Goal: Information Seeking & Learning: Learn about a topic

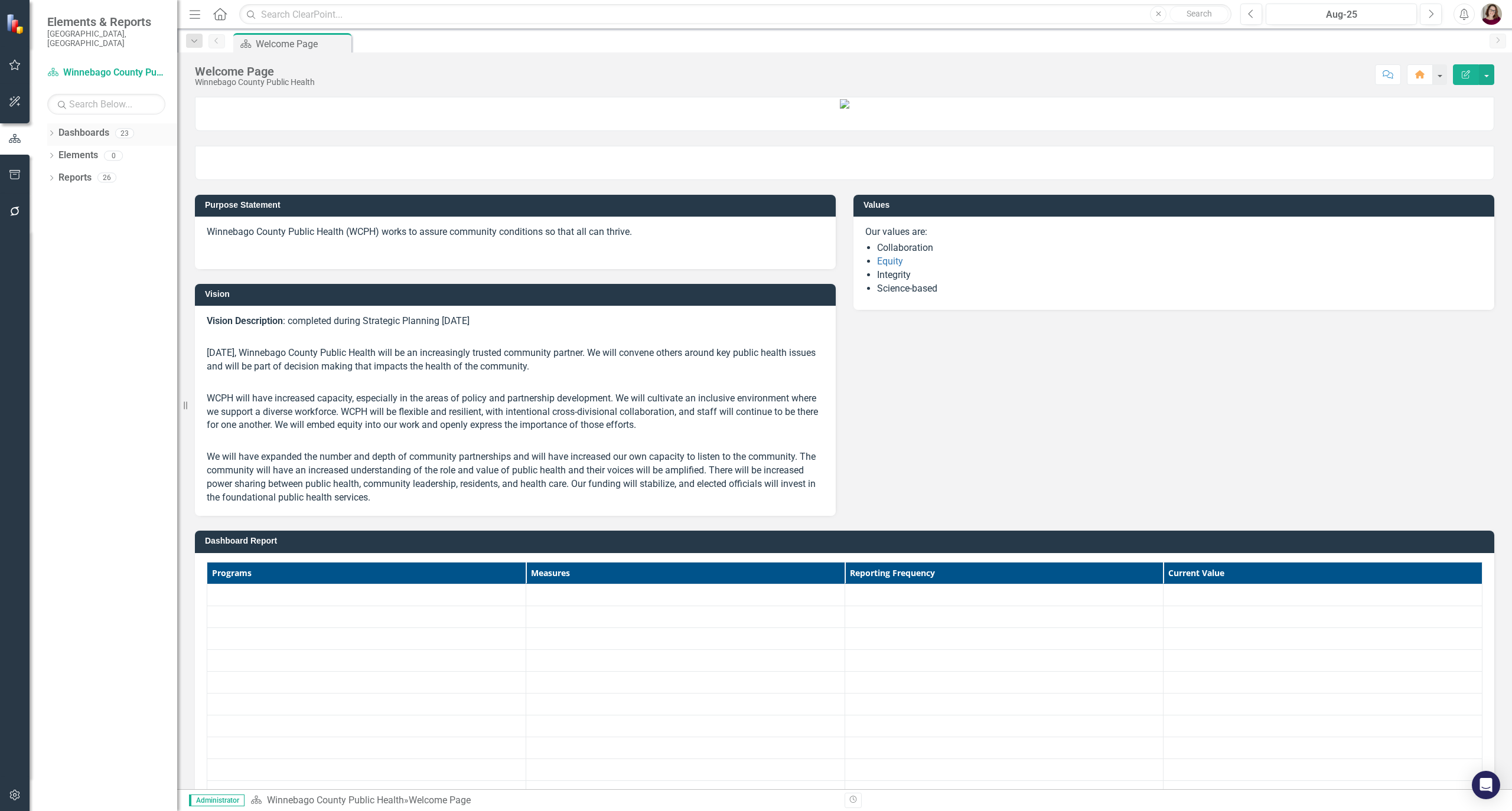
click at [53, 131] on icon "Dropdown" at bounding box center [51, 134] width 8 height 7
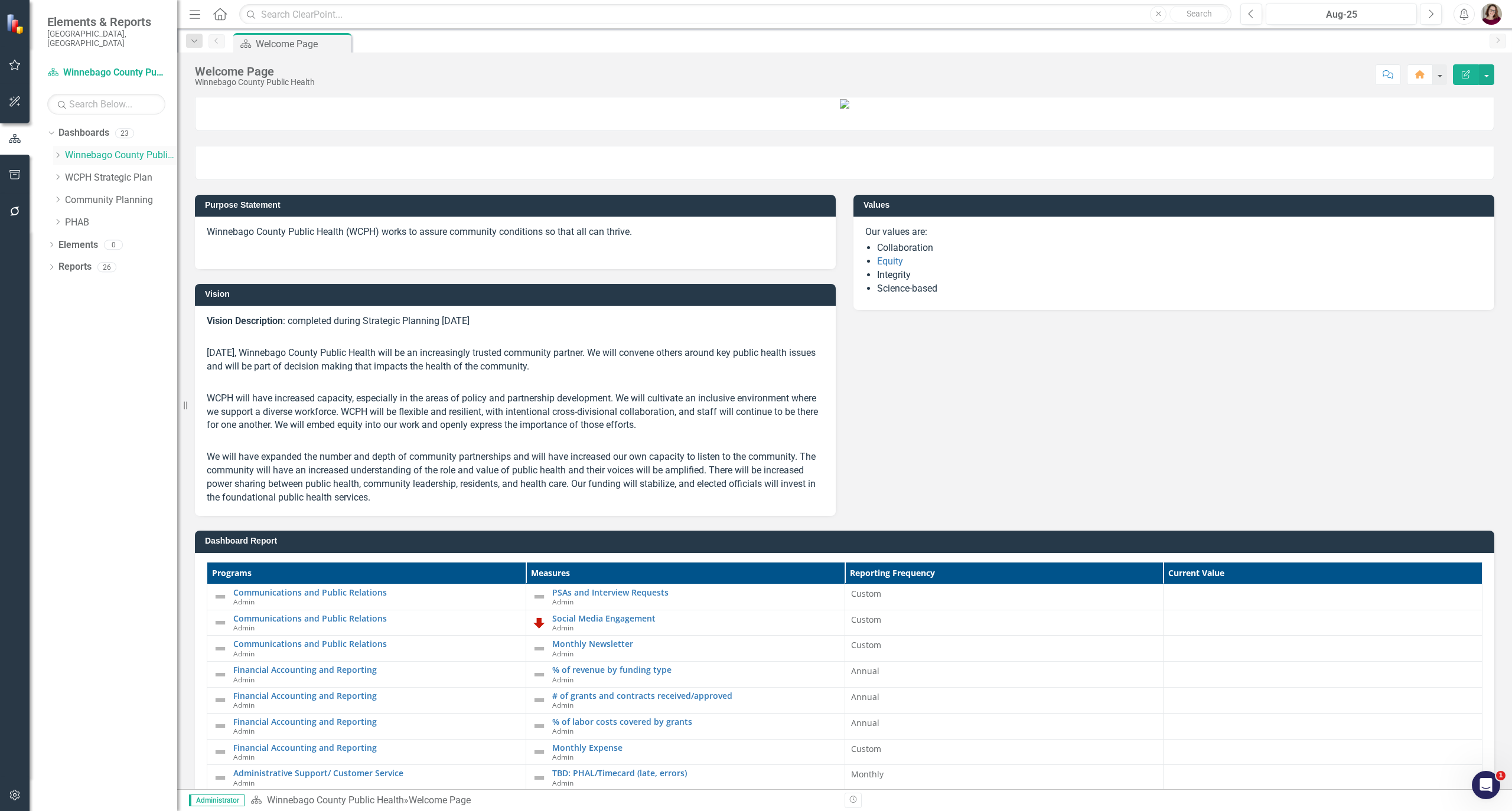
click at [59, 152] on icon "Dropdown" at bounding box center [57, 156] width 8 height 8
click at [91, 196] on link "Communicable Disease" at bounding box center [127, 201] width 100 height 13
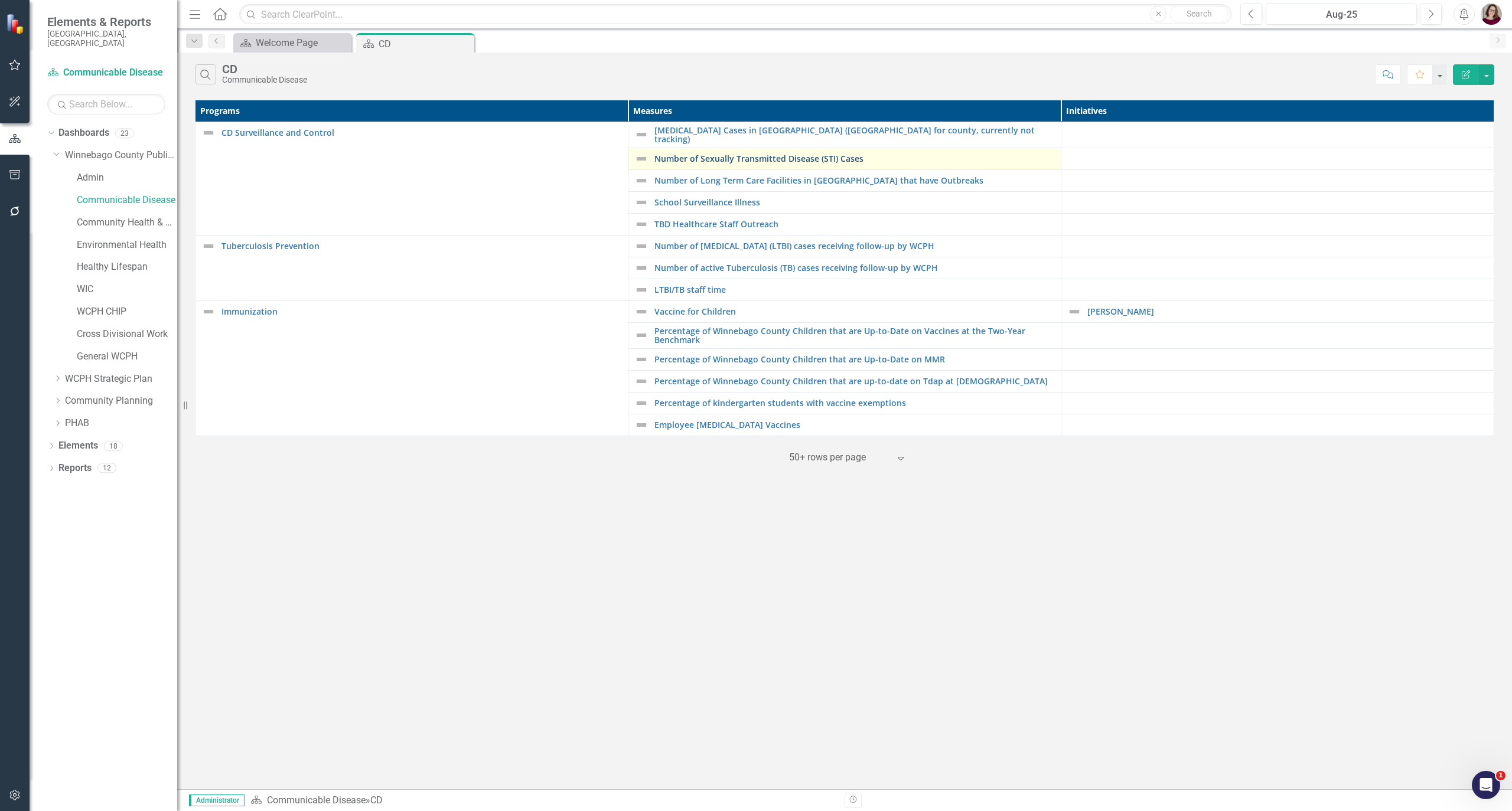
click at [754, 154] on link "Number of Sexually Transmitted Disease (STI) Cases" at bounding box center [854, 158] width 401 height 8
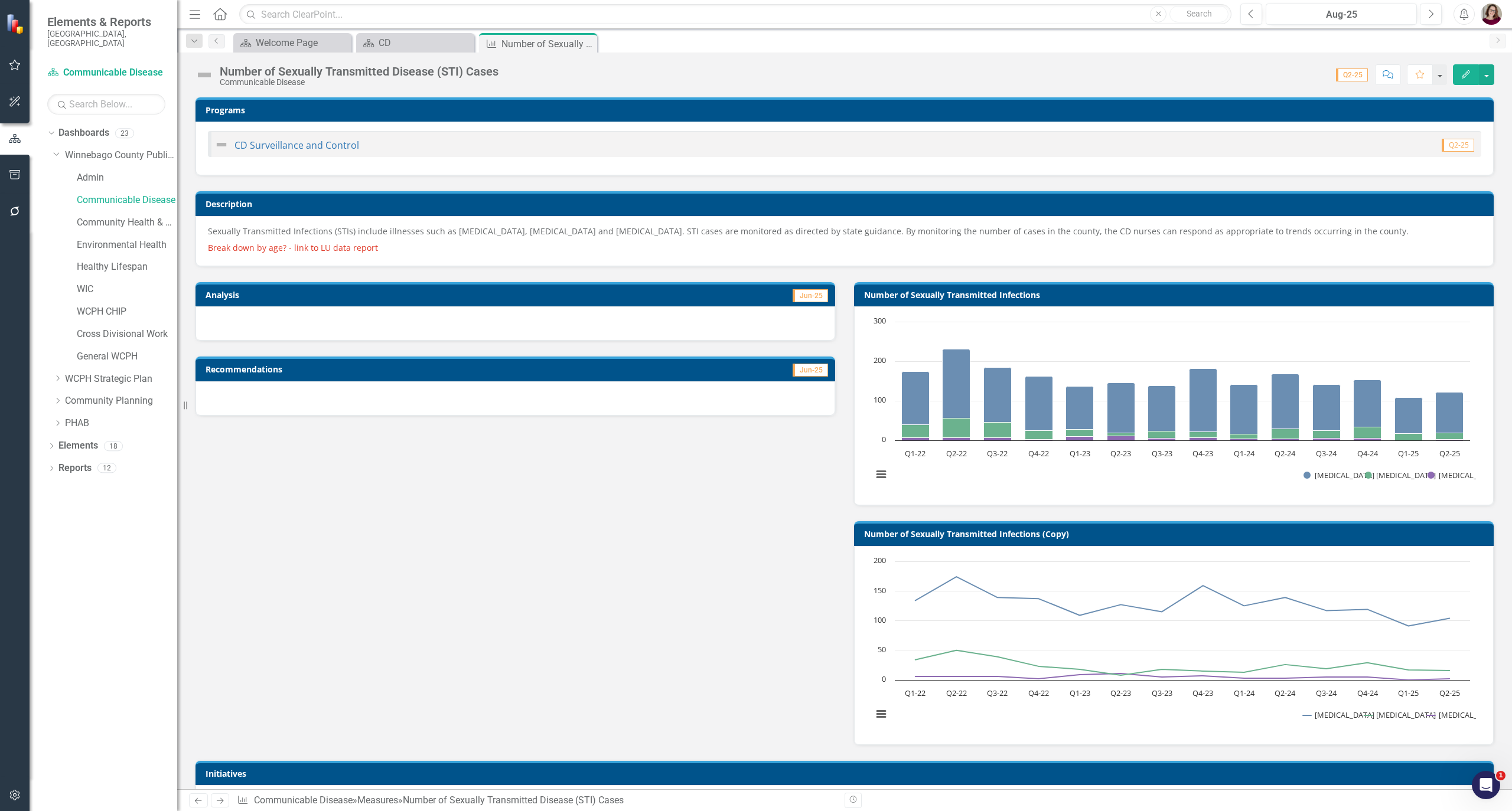
click at [549, 237] on p "Sexually Transmitted Infections (STIs) include illnesses such as [MEDICAL_DATA]…" at bounding box center [845, 233] width 1274 height 14
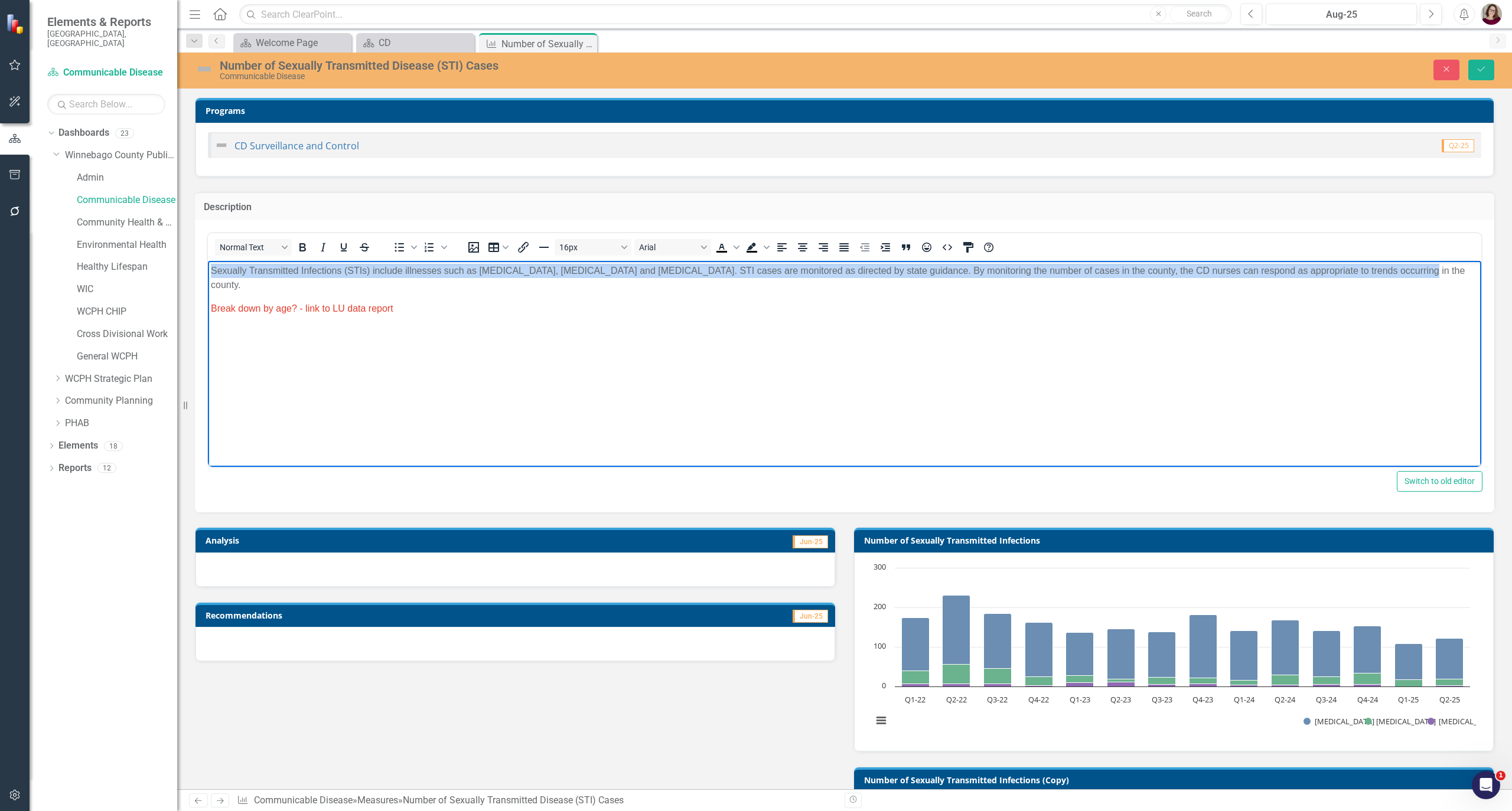
drag, startPoint x: 1401, startPoint y: 267, endPoint x: 340, endPoint y: 507, distance: 1087.8
click at [208, 261] on html "Sexually Transmitted Infections (STIs) include illnesses such as [MEDICAL_DATA]…" at bounding box center [845, 349] width 1274 height 177
copy p "Sexually Transmitted Infections (STIs) include illnesses such as [MEDICAL_DATA]…"
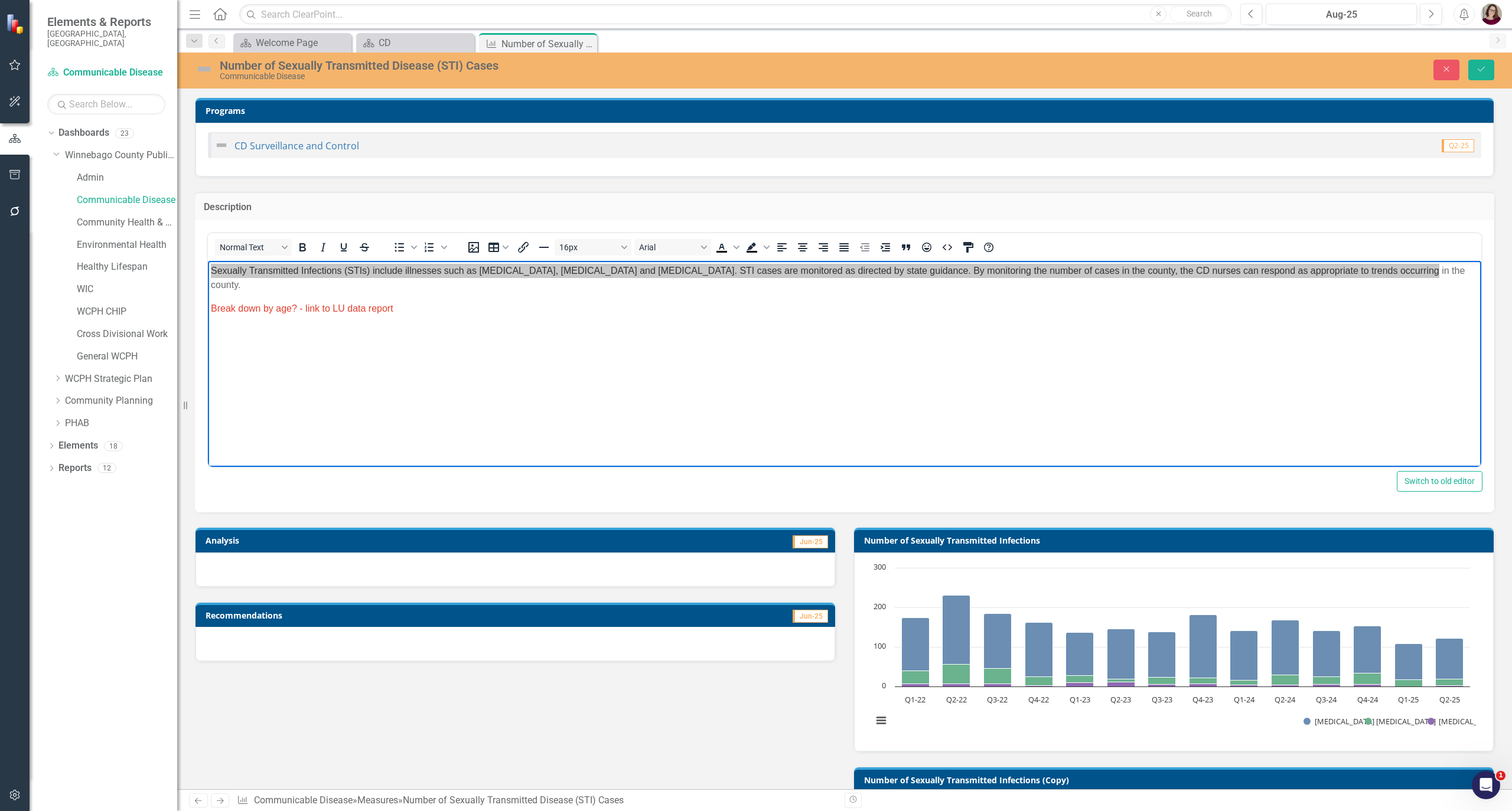
click at [754, 696] on div "Analysis Jun-25 Recommendations Jun-25 Number of Sexually Transmitted Infection…" at bounding box center [844, 752] width 1318 height 479
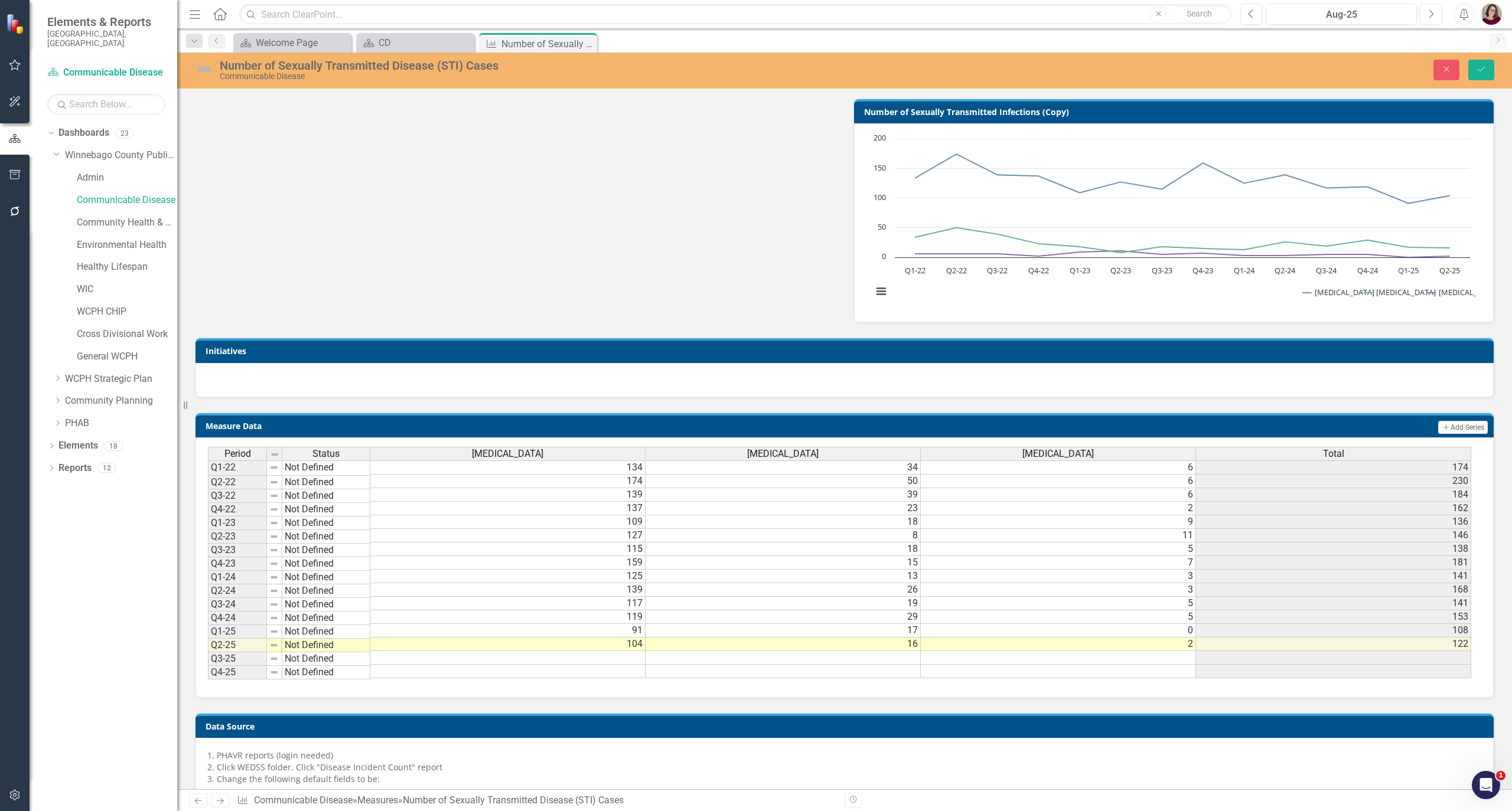
scroll to position [865, 0]
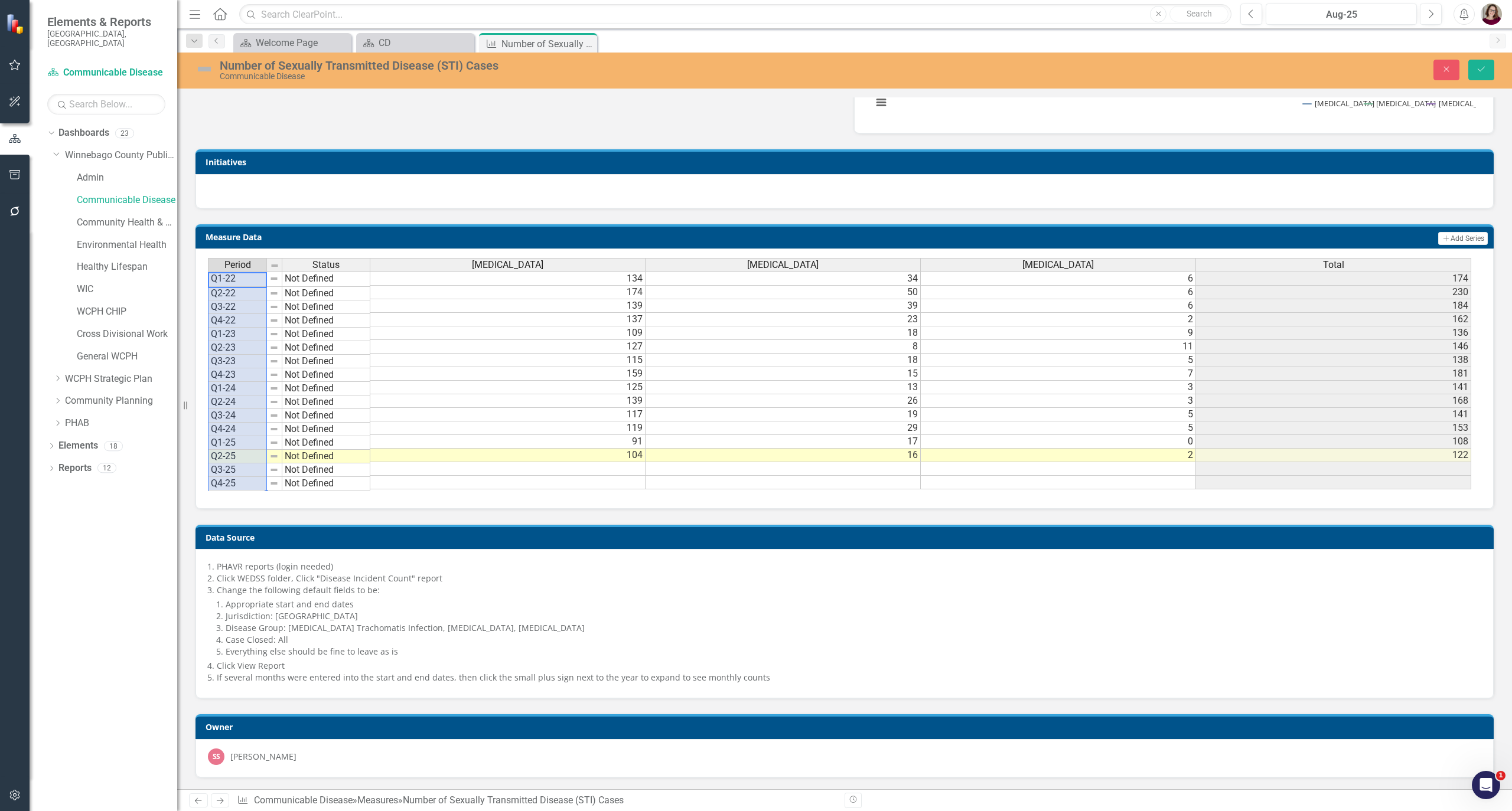
drag, startPoint x: 244, startPoint y: 272, endPoint x: 227, endPoint y: 483, distance: 211.7
click at [227, 483] on tbody "Q1-22 Not Defined Q2-22 Not Defined Q3-22 Not Defined Q4-22 Not Defined Q1-23 N…" at bounding box center [289, 382] width 162 height 219
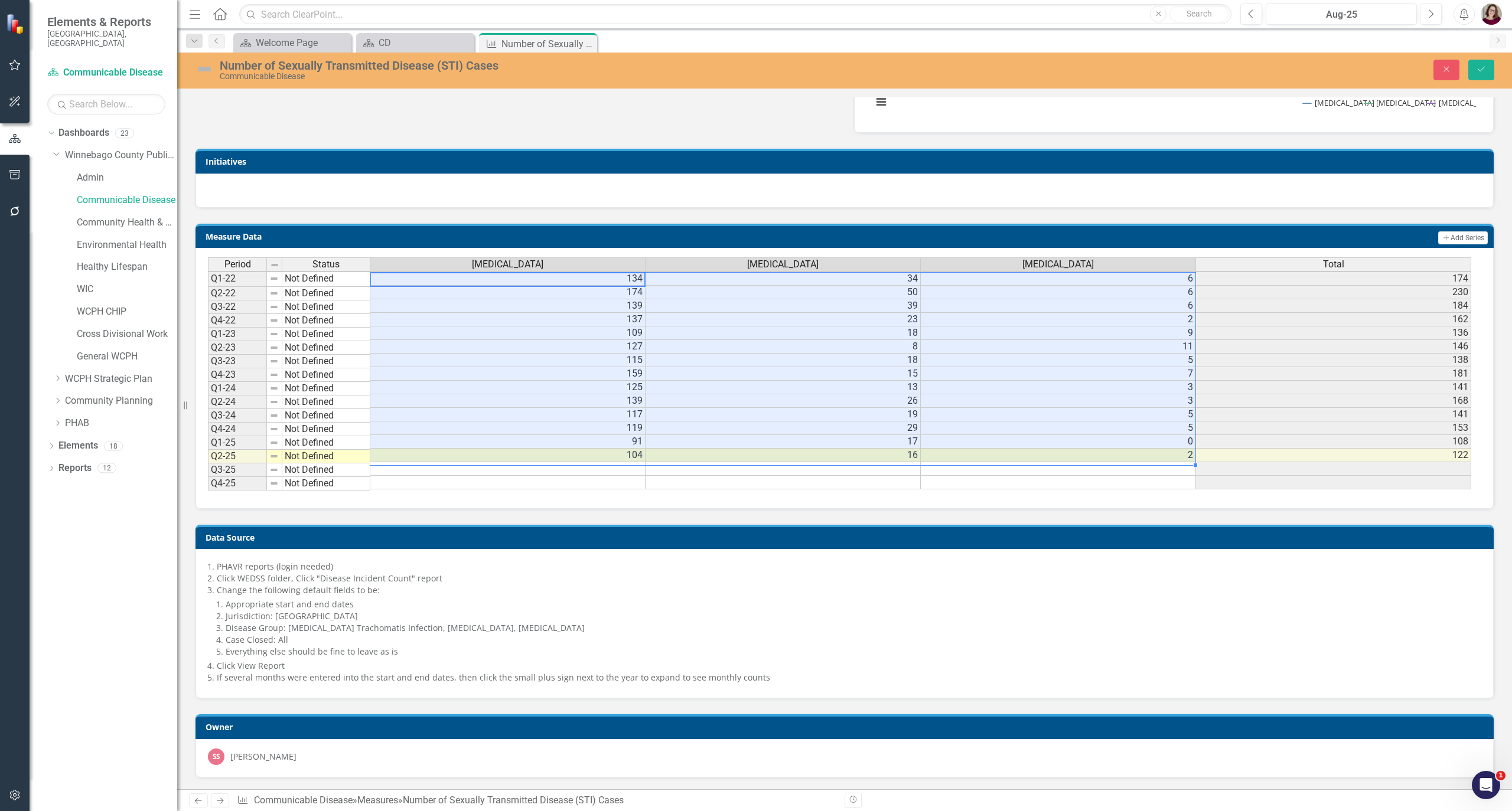
scroll to position [3, 0]
drag, startPoint x: 617, startPoint y: 275, endPoint x: 1120, endPoint y: 450, distance: 532.6
click at [1120, 450] on tbody "Q1-22 Not Defined 134 34 6 174 Q2-22 Not Defined 174 50 6 230 Q3-22 Not Defined…" at bounding box center [839, 381] width 1263 height 218
click at [310, 623] on li "Jurisdiction: [GEOGRAPHIC_DATA]" at bounding box center [854, 616] width 1256 height 12
click at [313, 623] on li "Jurisdiction: [GEOGRAPHIC_DATA]" at bounding box center [854, 616] width 1256 height 12
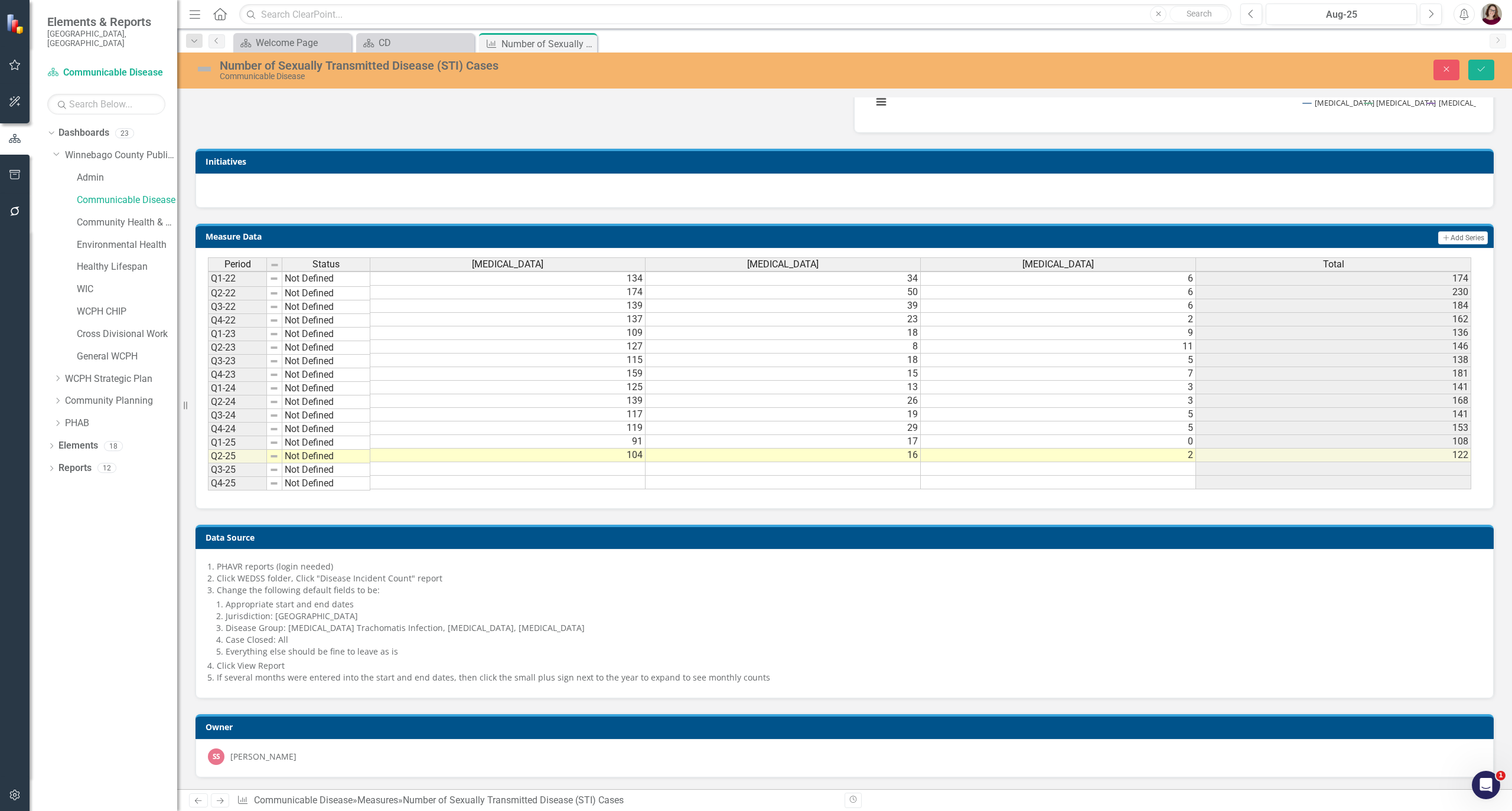
click at [401, 655] on li "Everything else should be fine to leave as is" at bounding box center [854, 652] width 1256 height 12
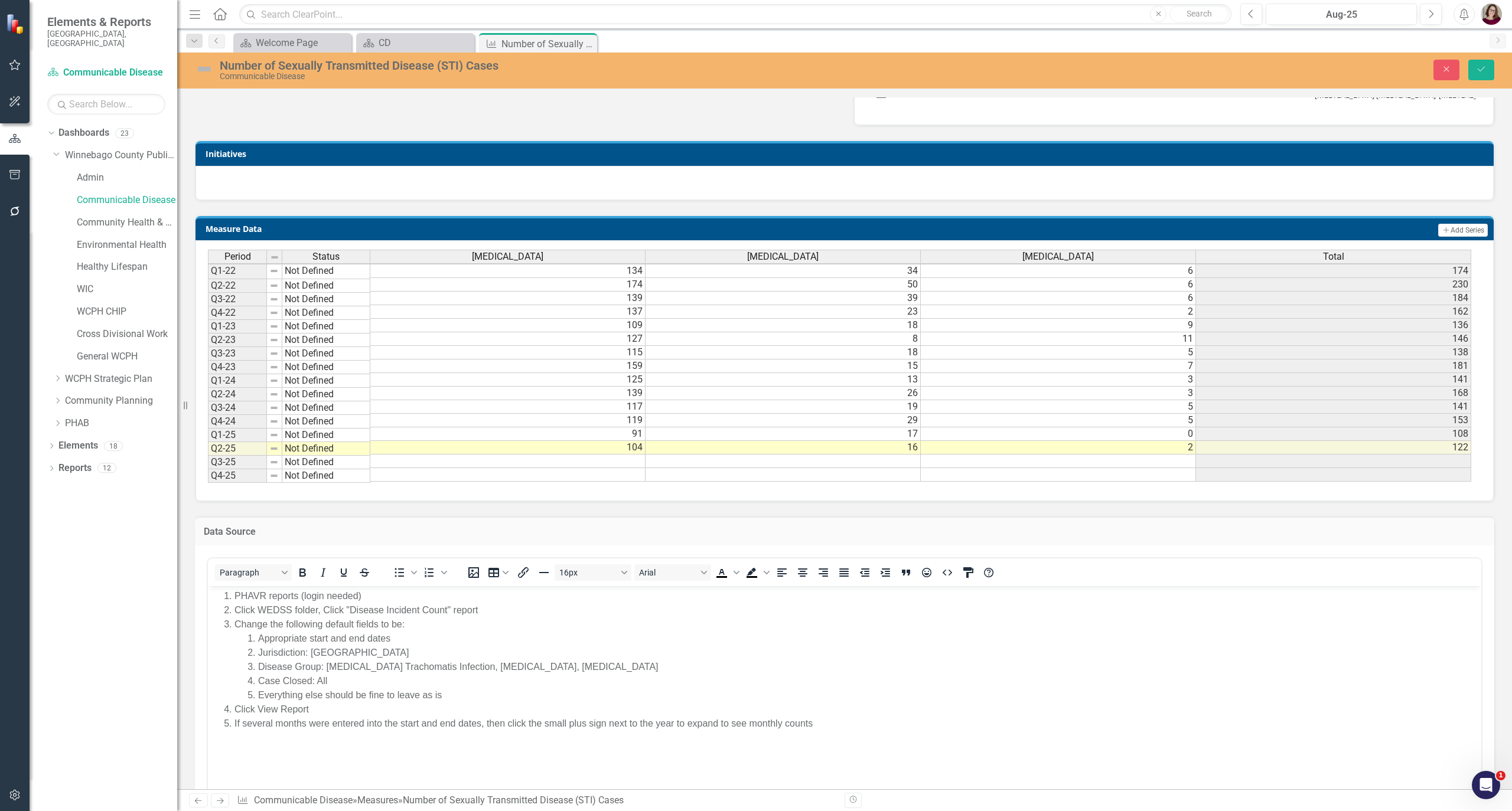
scroll to position [0, 0]
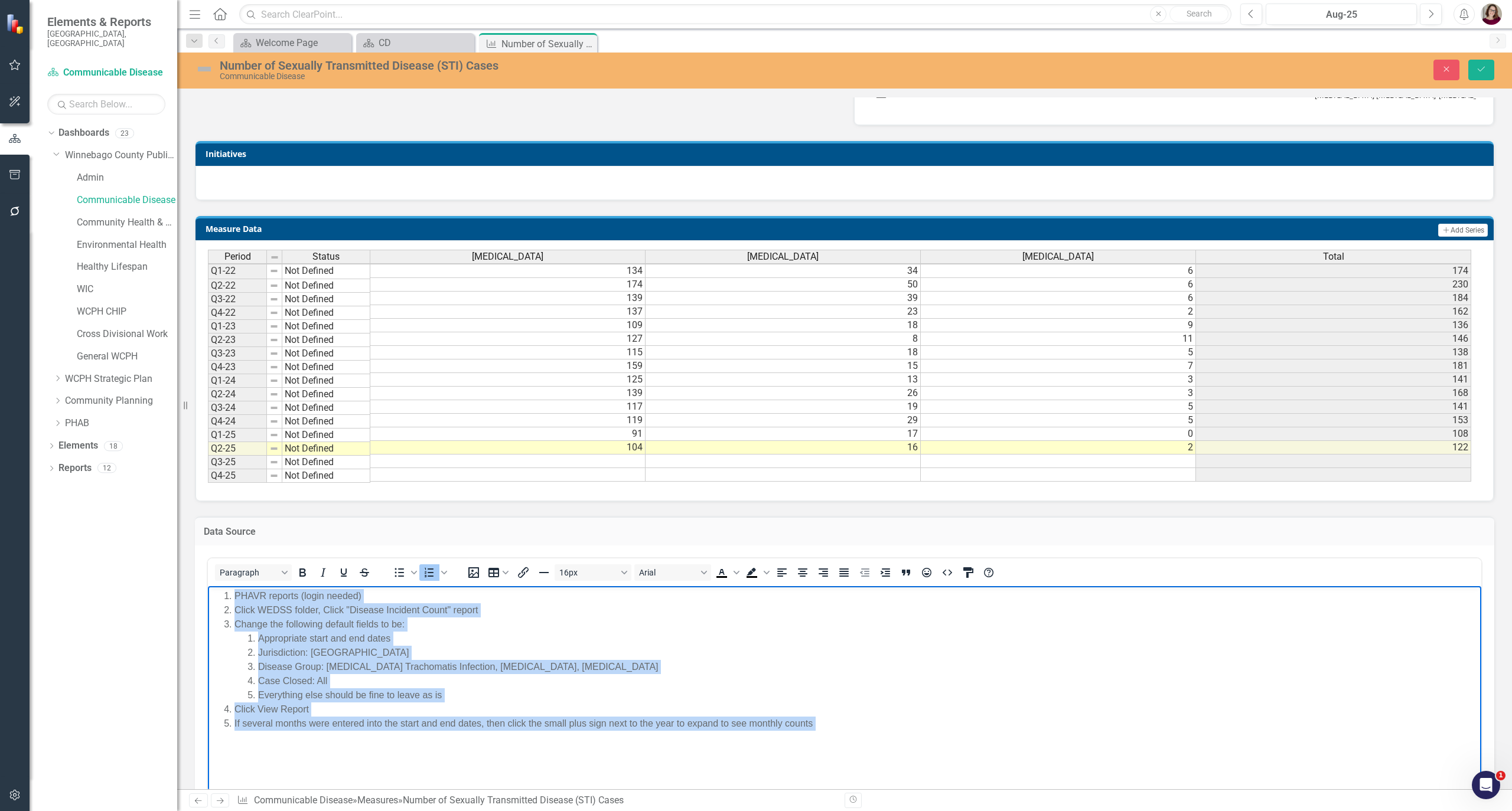
drag, startPoint x: 850, startPoint y: 730, endPoint x: 410, endPoint y: 1198, distance: 642.4
click at [208, 599] on html "PHAVR reports (login needed) Click WEDSS folder, Click "Disease Incident Count"…" at bounding box center [845, 676] width 1274 height 181
copy ol "PHAVR reports (login needed) Click WEDSS folder, Click "Disease Incident Count"…"
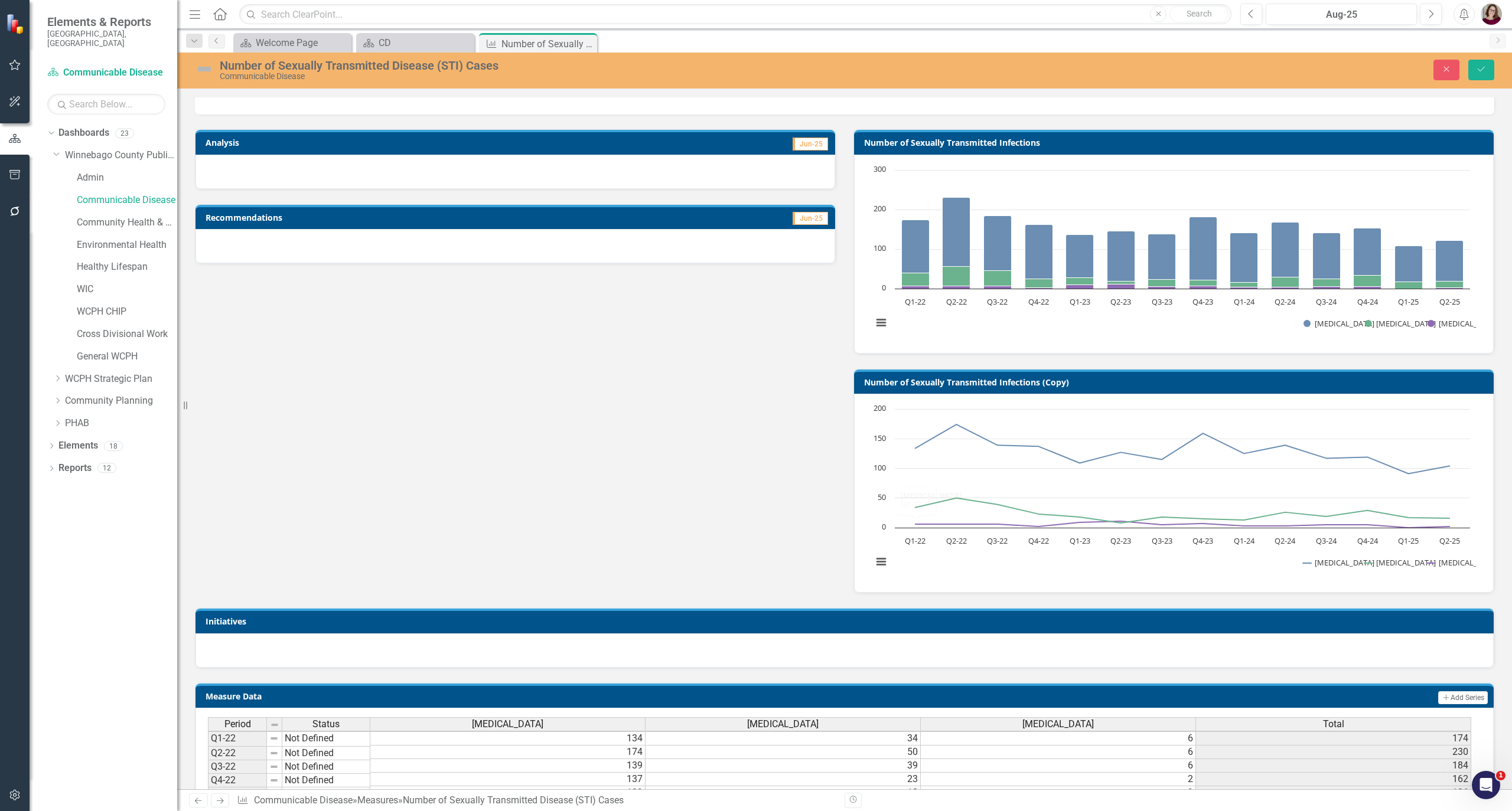
scroll to position [200, 0]
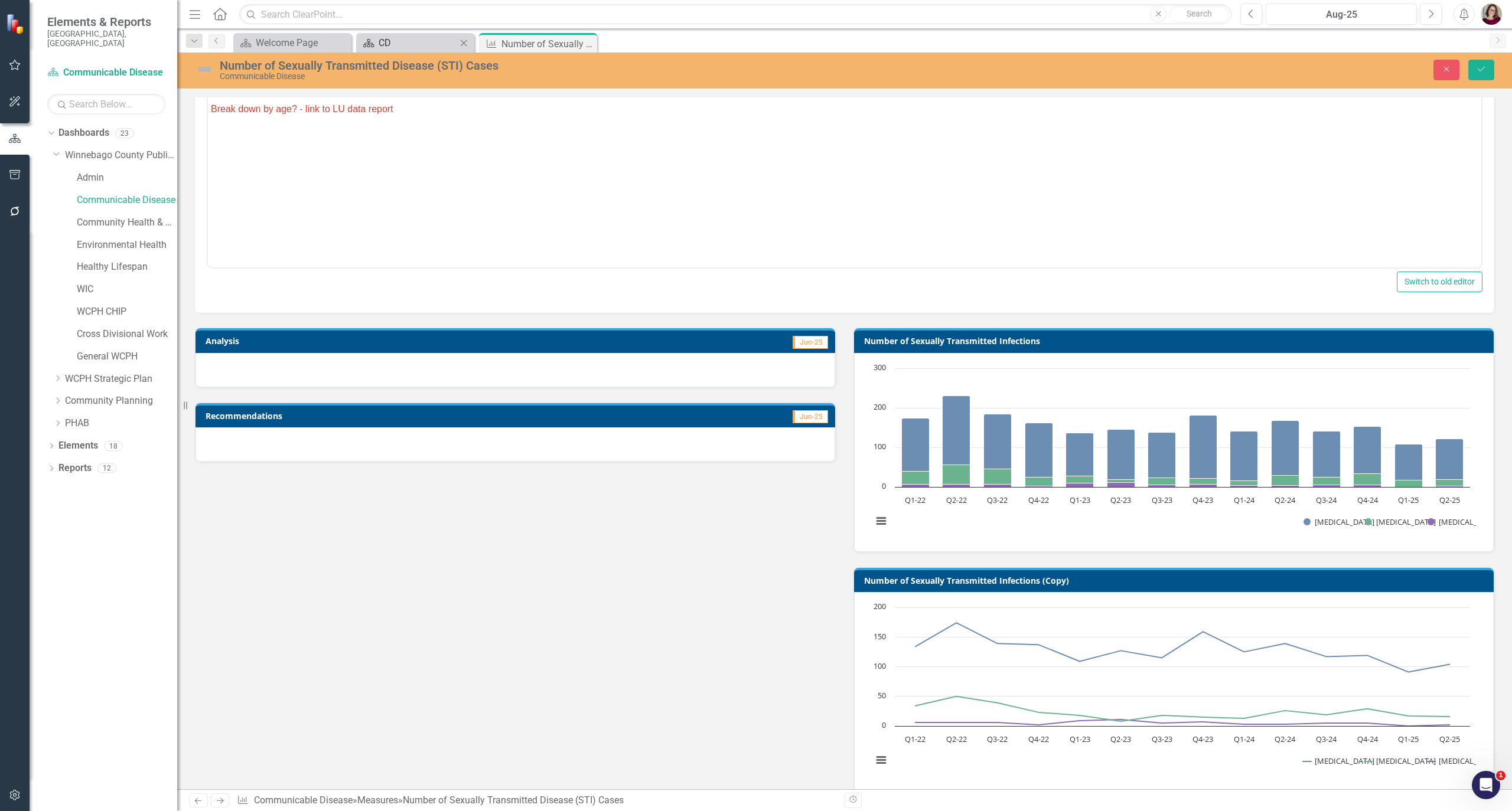
click at [409, 43] on div "CD" at bounding box center [417, 43] width 78 height 15
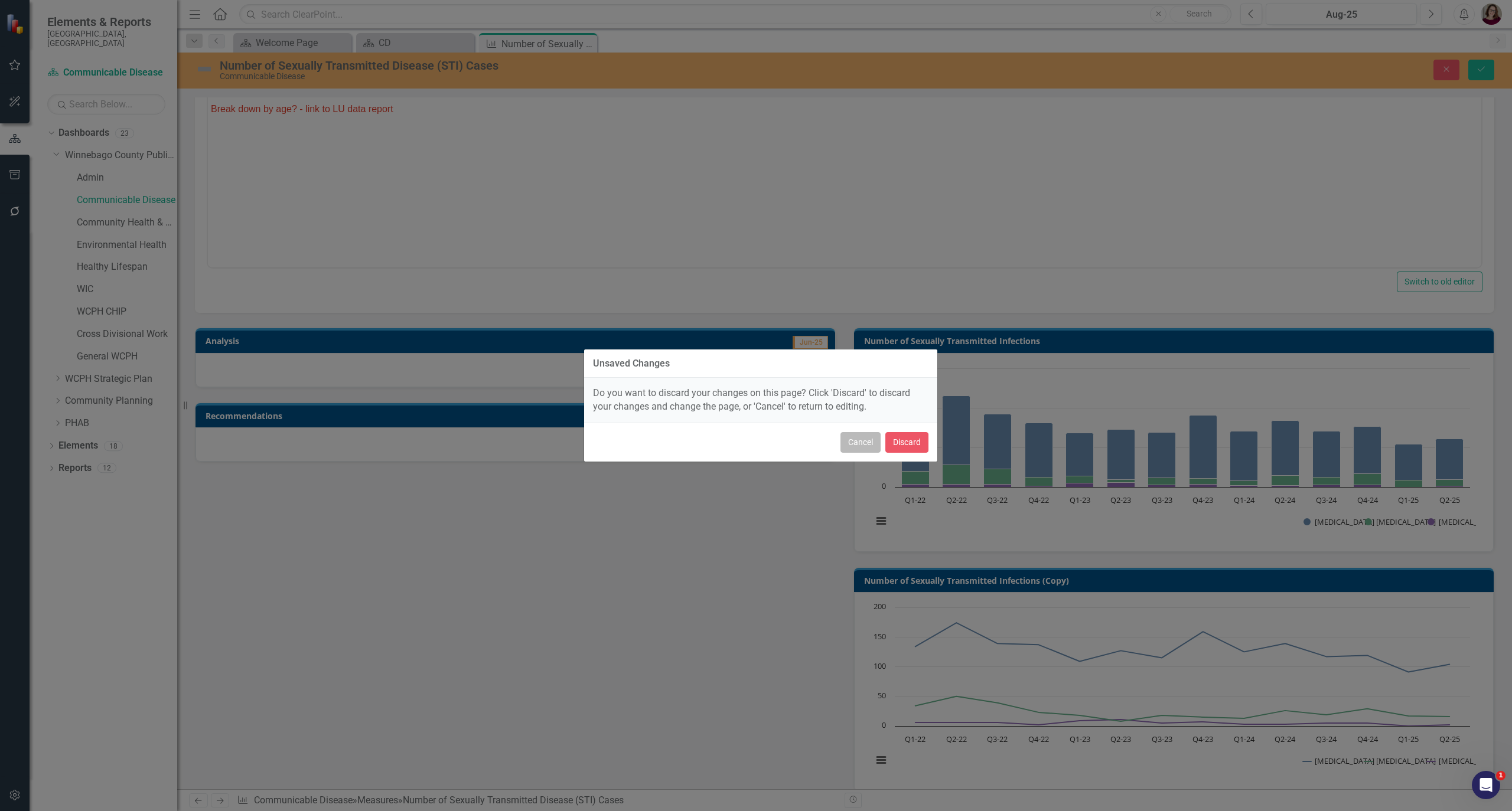
click at [860, 436] on button "Cancel" at bounding box center [860, 443] width 40 height 21
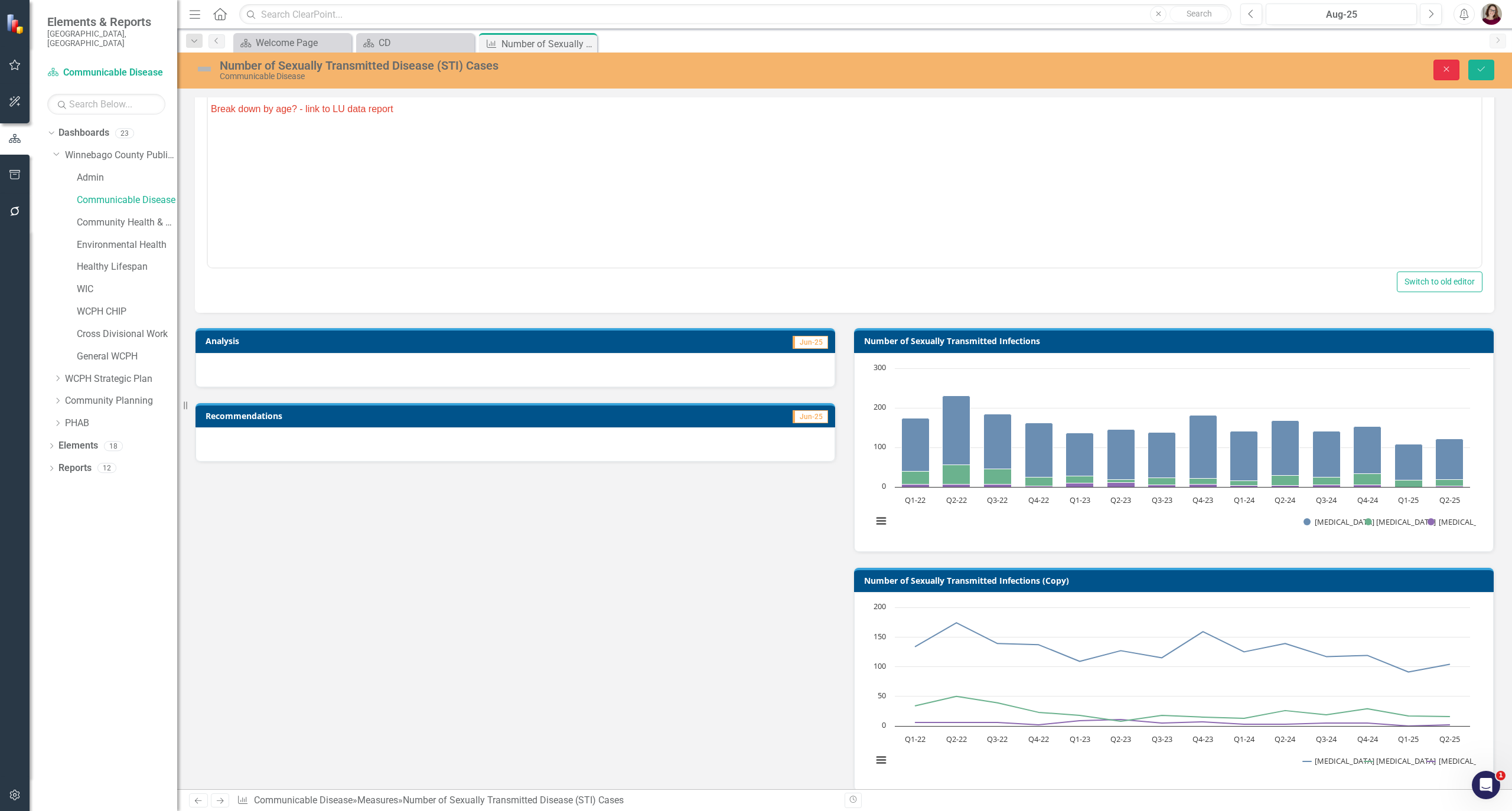
click at [1447, 69] on icon "Close" at bounding box center [1446, 68] width 10 height 8
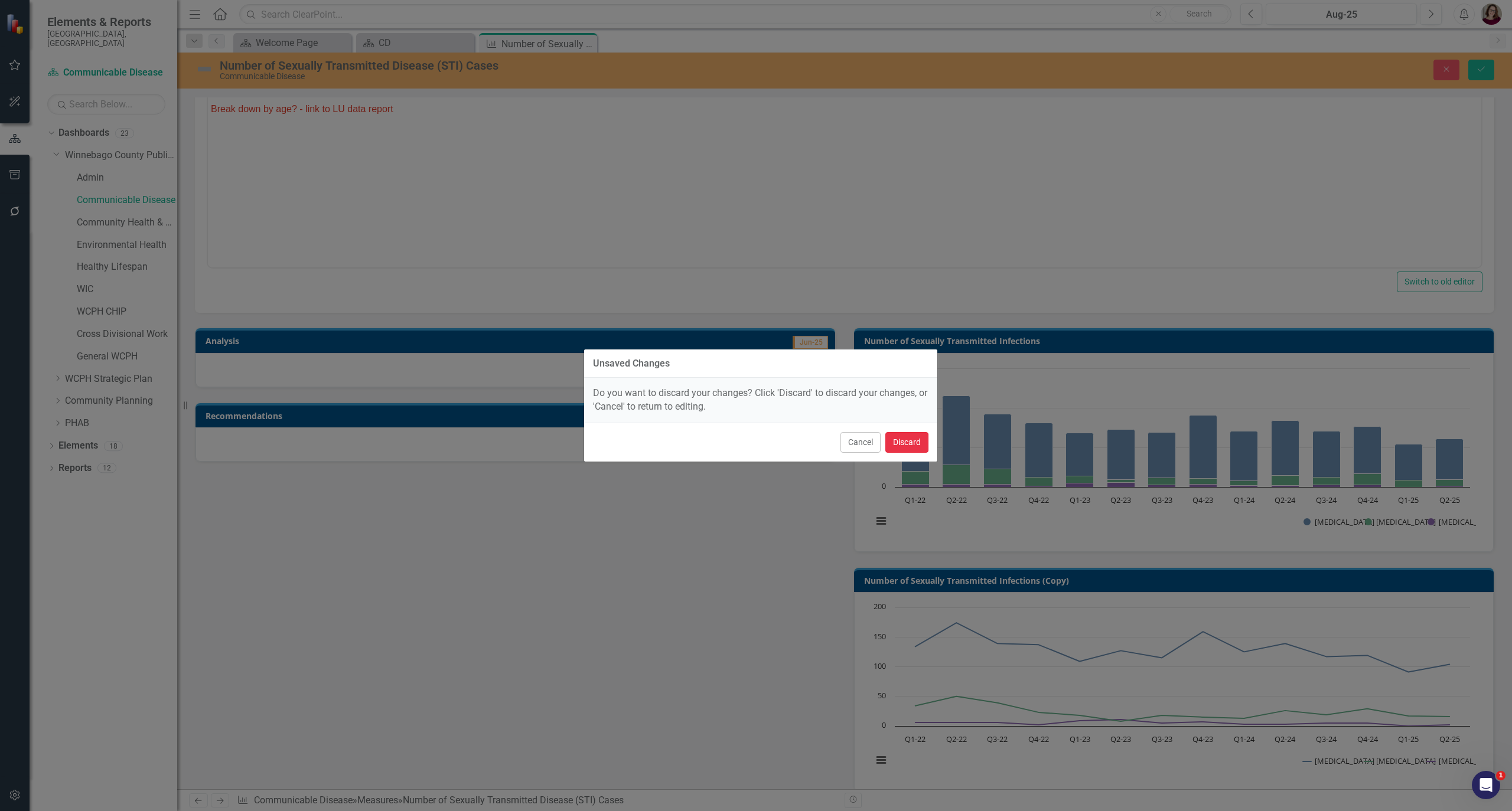
drag, startPoint x: 898, startPoint y: 442, endPoint x: 433, endPoint y: 114, distance: 569.0
click at [900, 443] on button "Discard" at bounding box center [907, 443] width 43 height 21
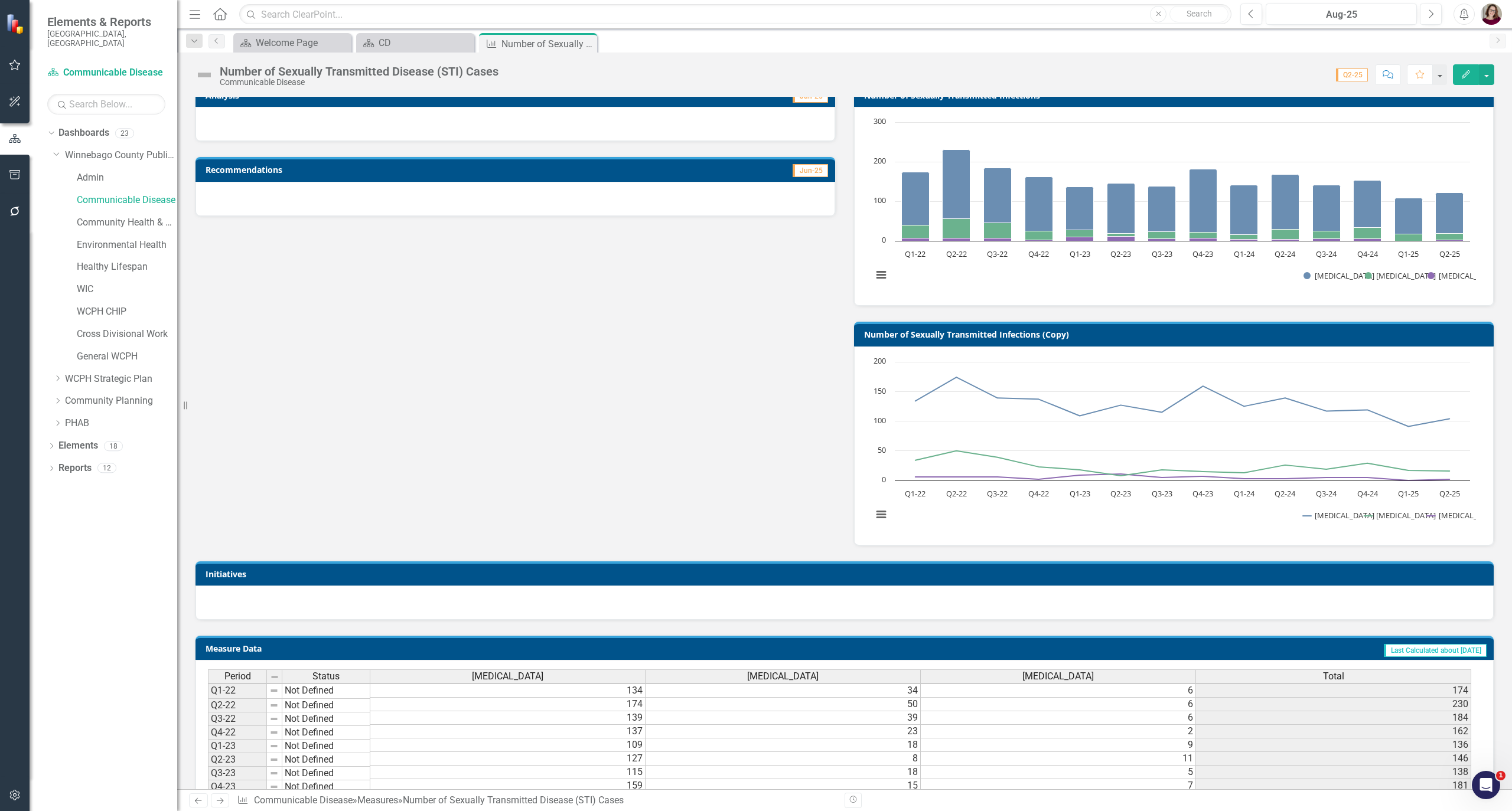
scroll to position [197, 0]
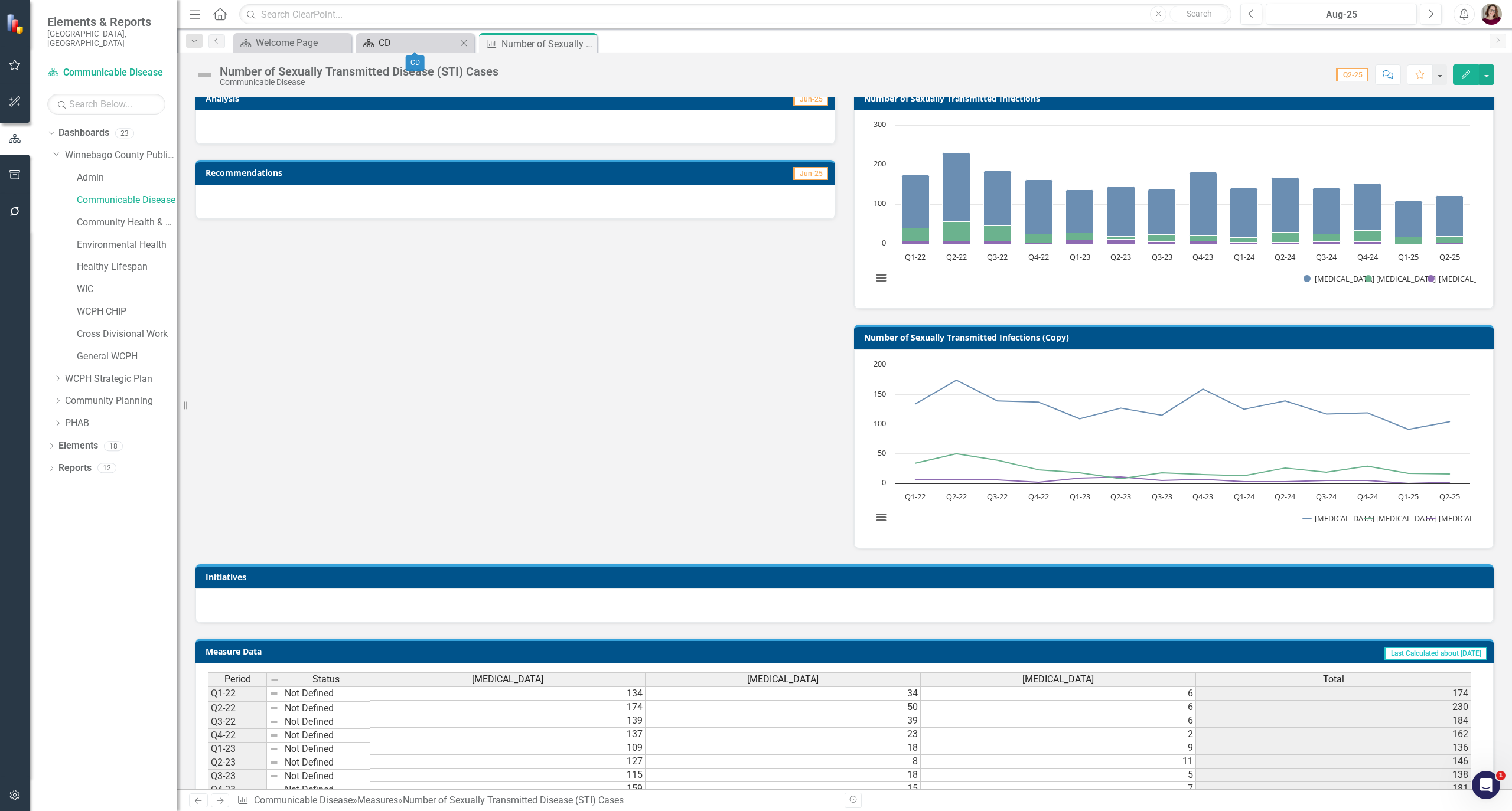
click at [403, 49] on div "CD" at bounding box center [417, 43] width 78 height 15
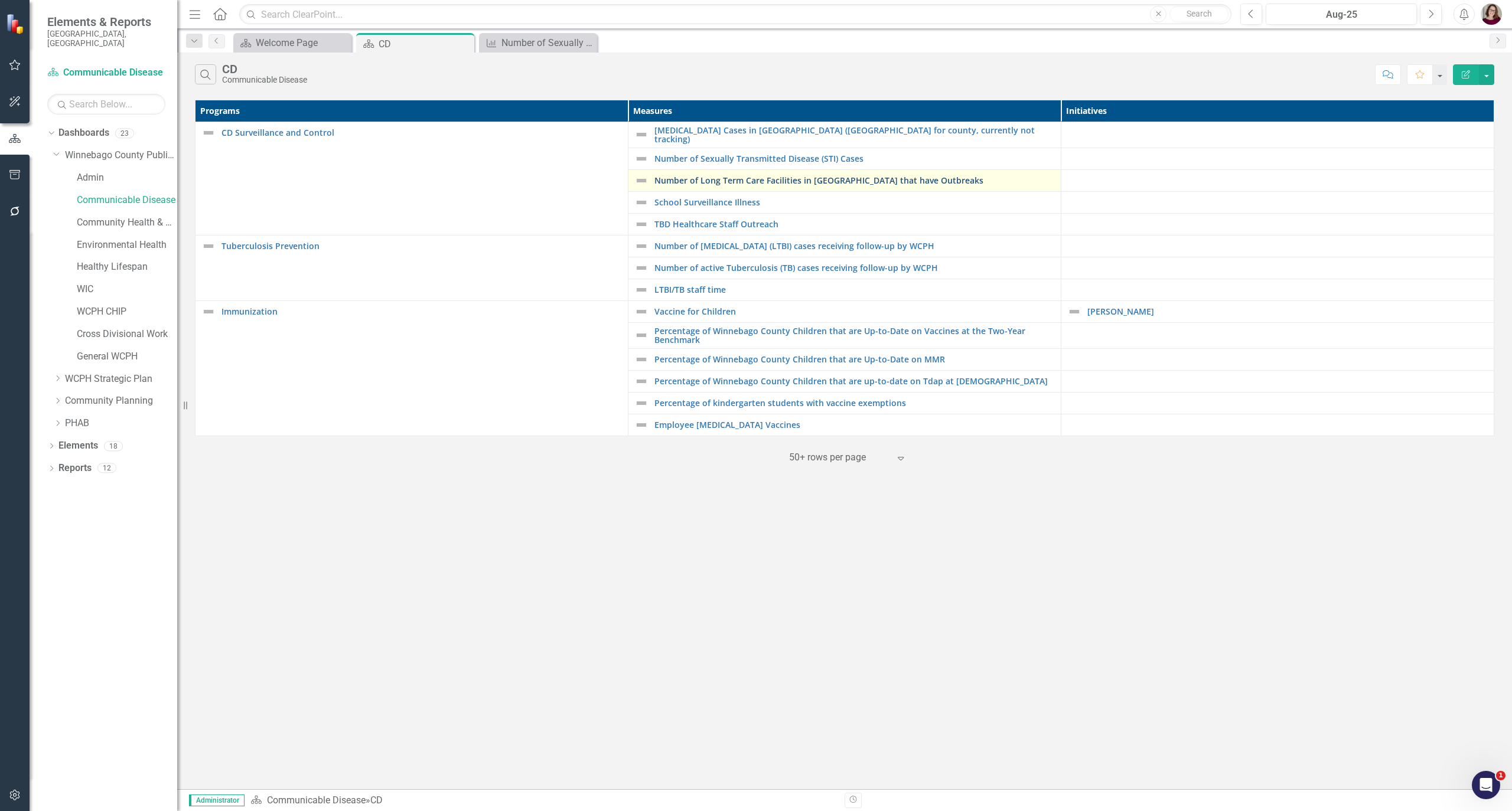
click at [733, 178] on link "Number of Long Term Care Facilities in [GEOGRAPHIC_DATA] that have Outbreaks" at bounding box center [854, 180] width 401 height 8
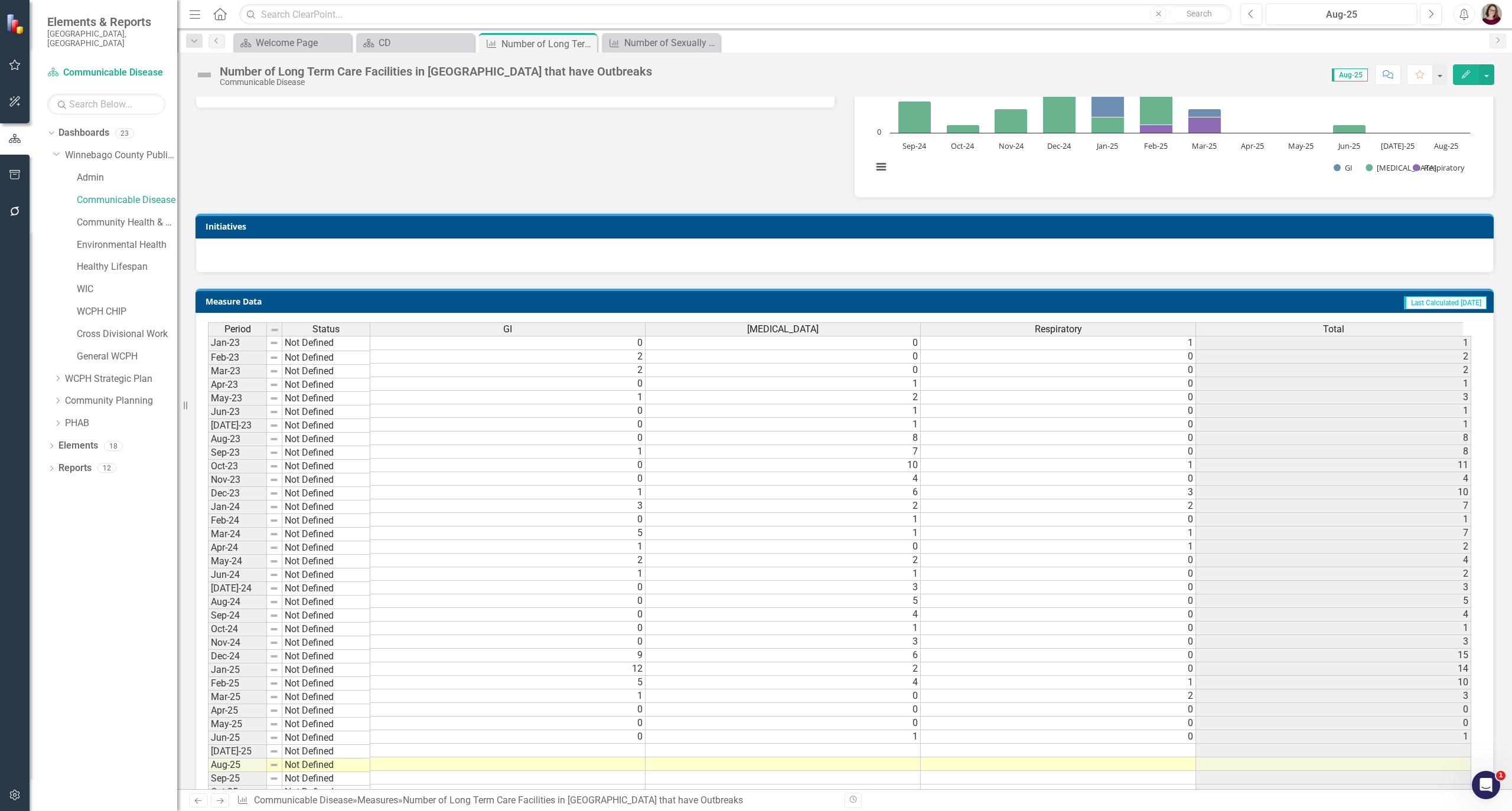
scroll to position [393, 0]
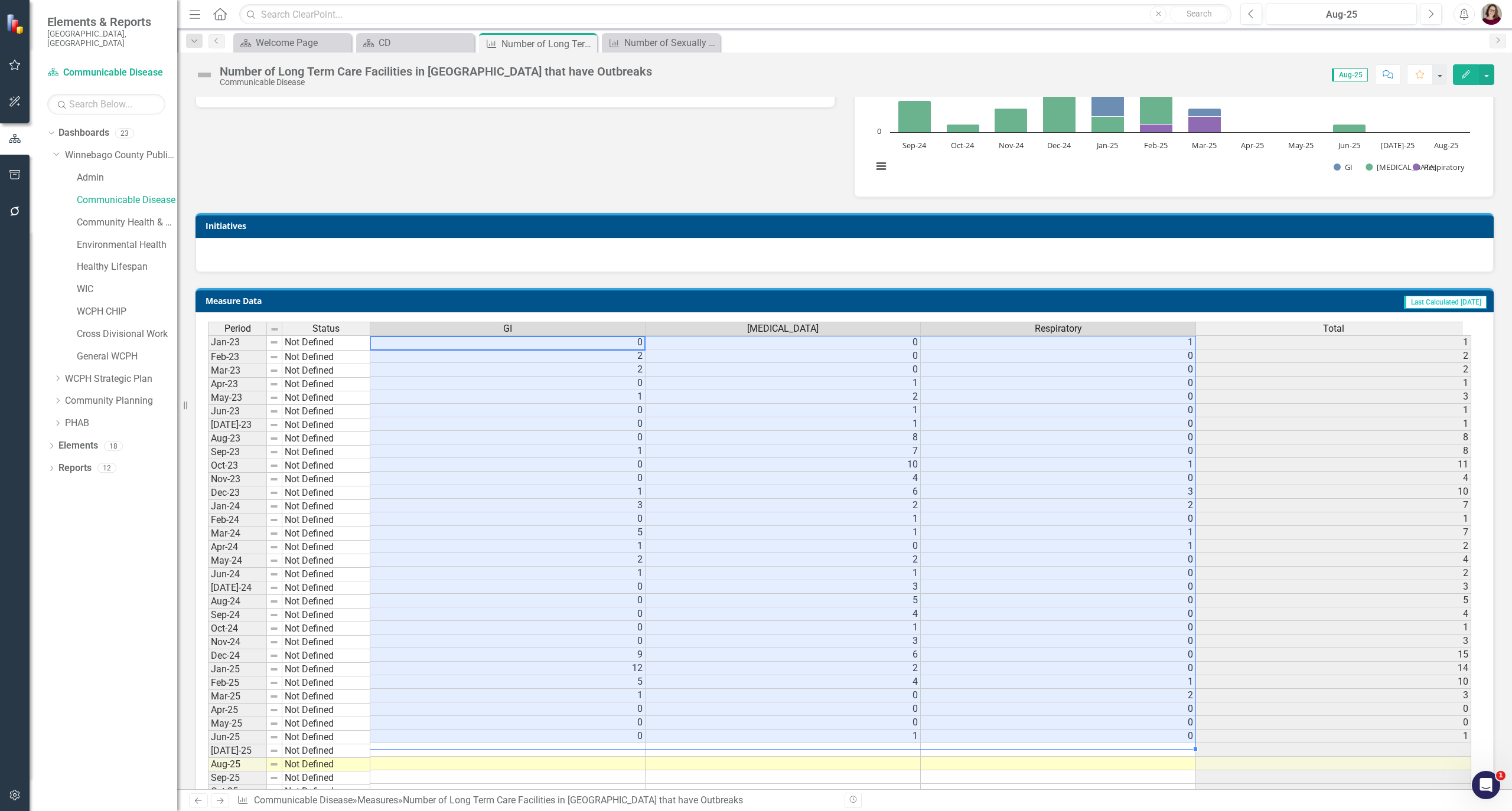
drag, startPoint x: 614, startPoint y: 345, endPoint x: 975, endPoint y: 740, distance: 535.1
click at [975, 740] on tbody "Jan-23 Not Defined 0 0 1 [DATE]-23 Not Defined 2 0 0 [DATE]-23 Not Defined 2 0 …" at bounding box center [839, 743] width 1263 height 816
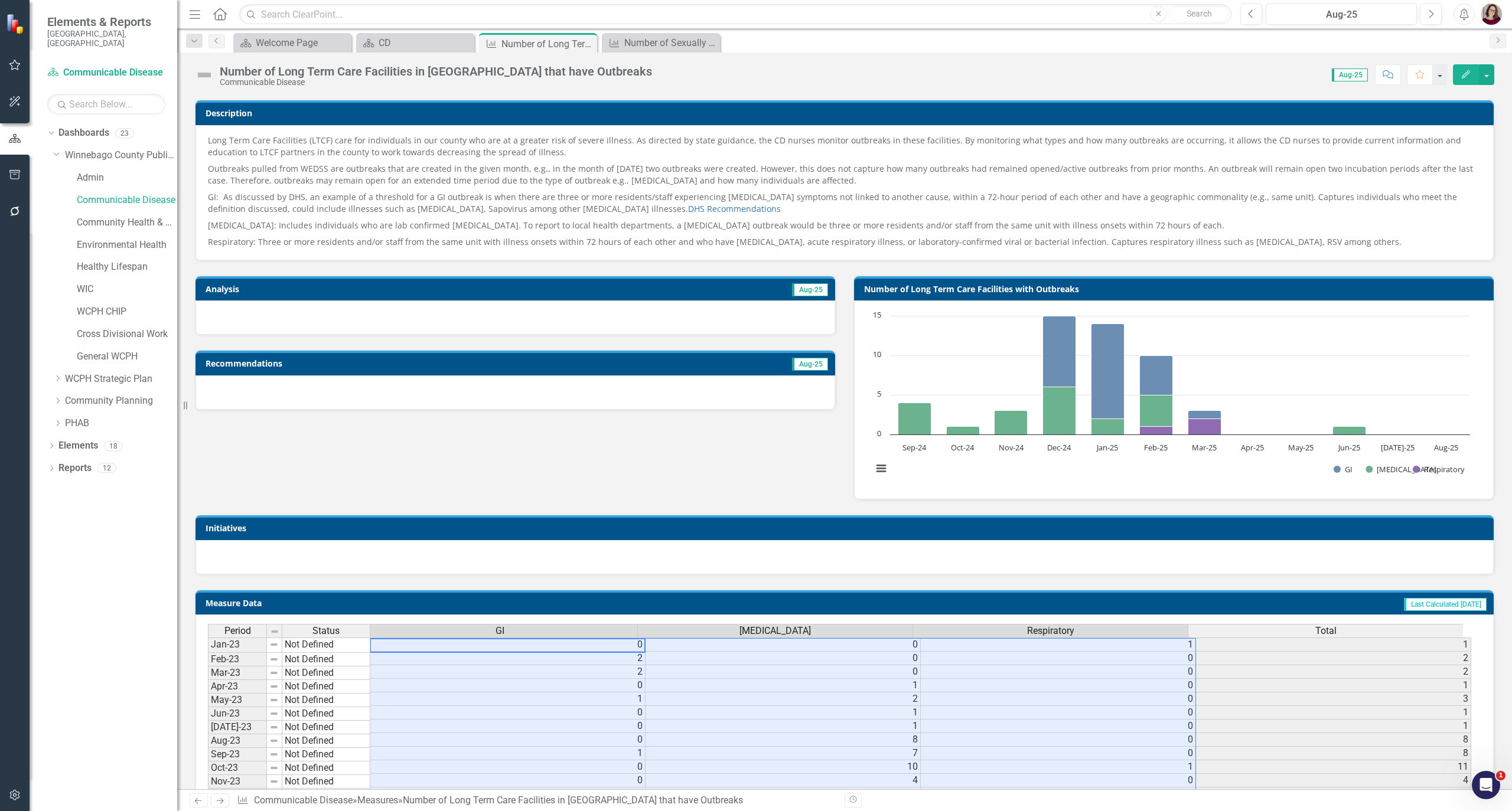
scroll to position [48, 0]
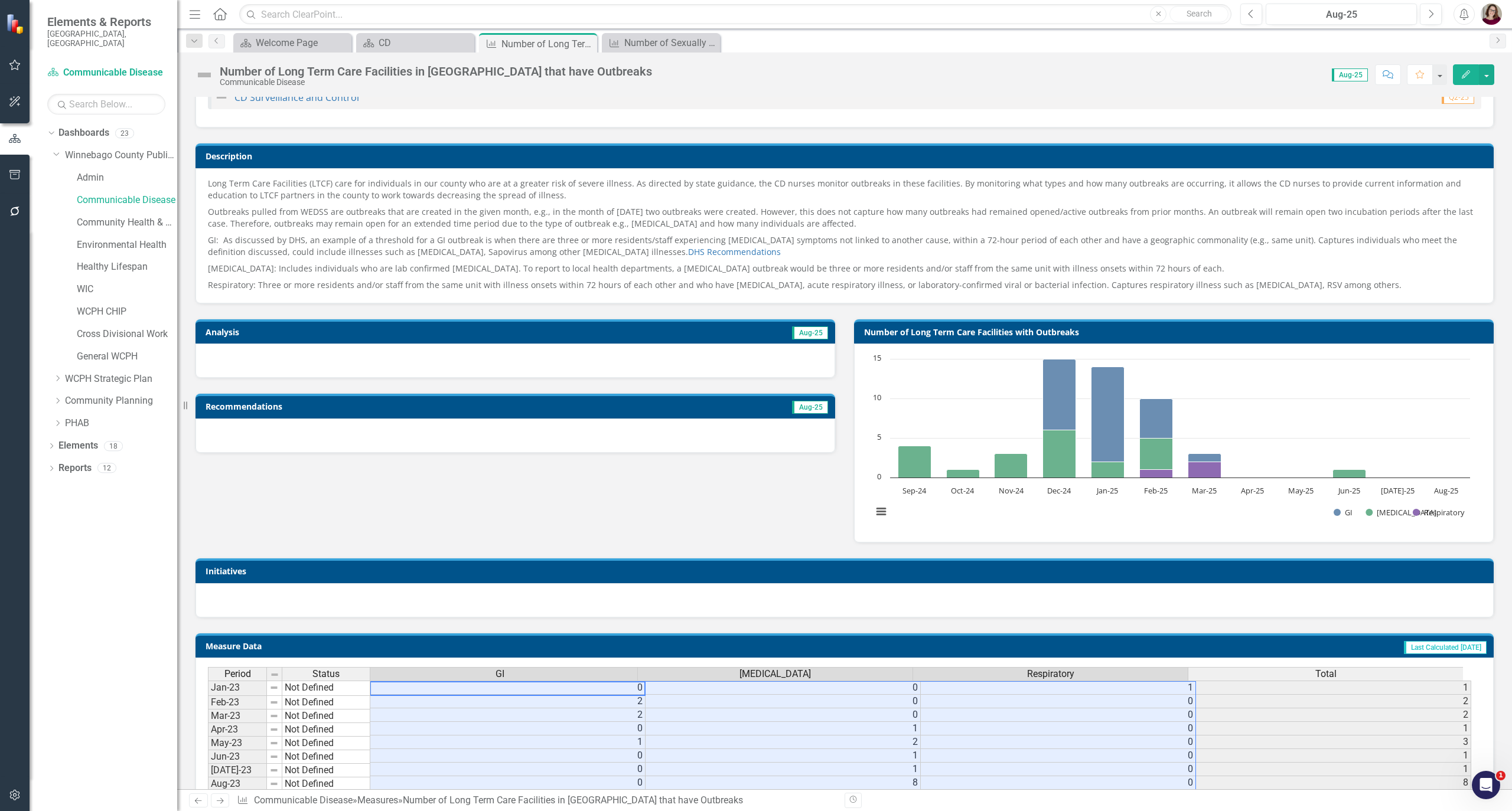
click at [509, 158] on h3 "Description" at bounding box center [846, 156] width 1282 height 8
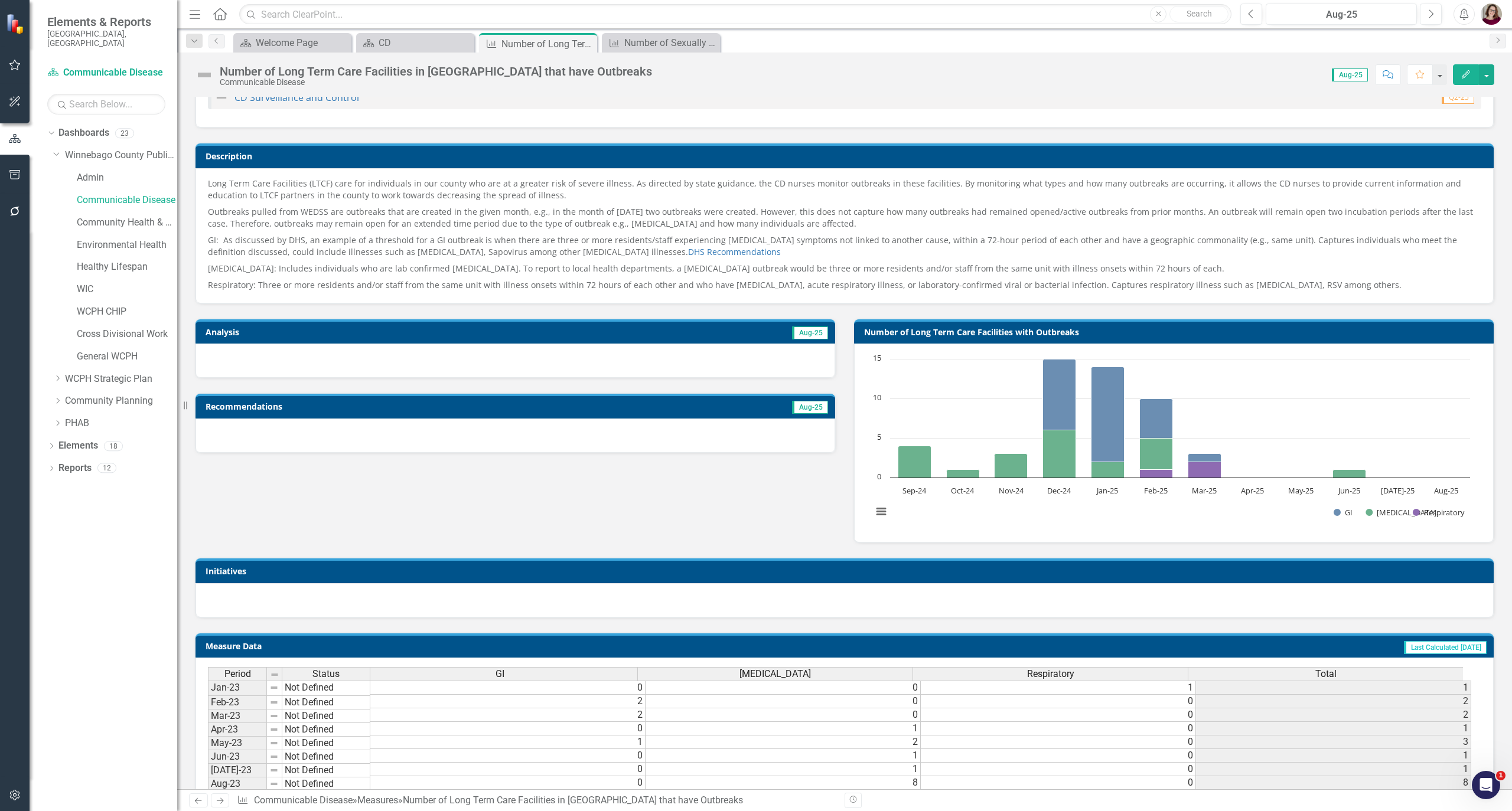
click at [509, 158] on h3 "Description" at bounding box center [846, 156] width 1282 height 8
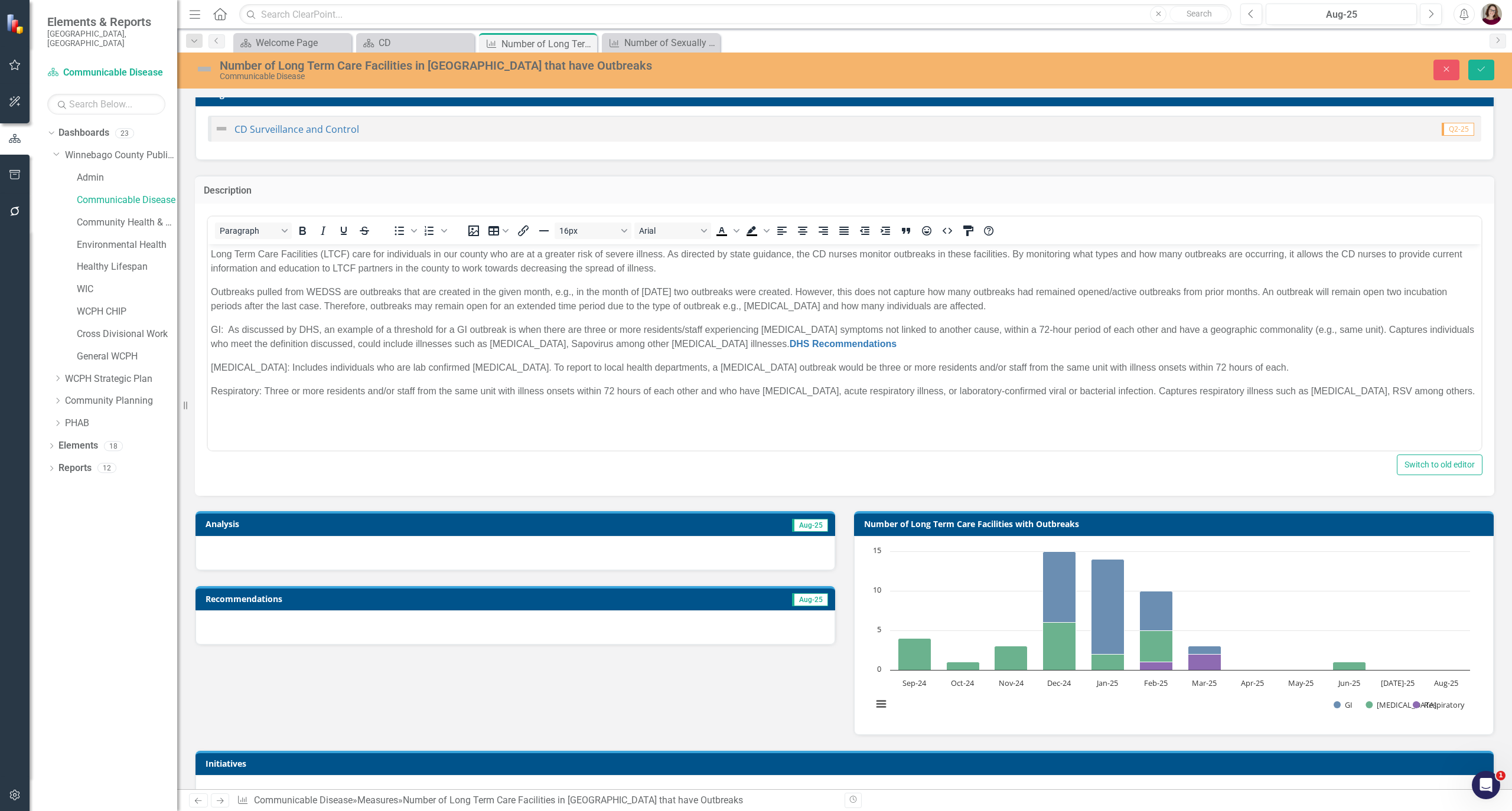
scroll to position [0, 0]
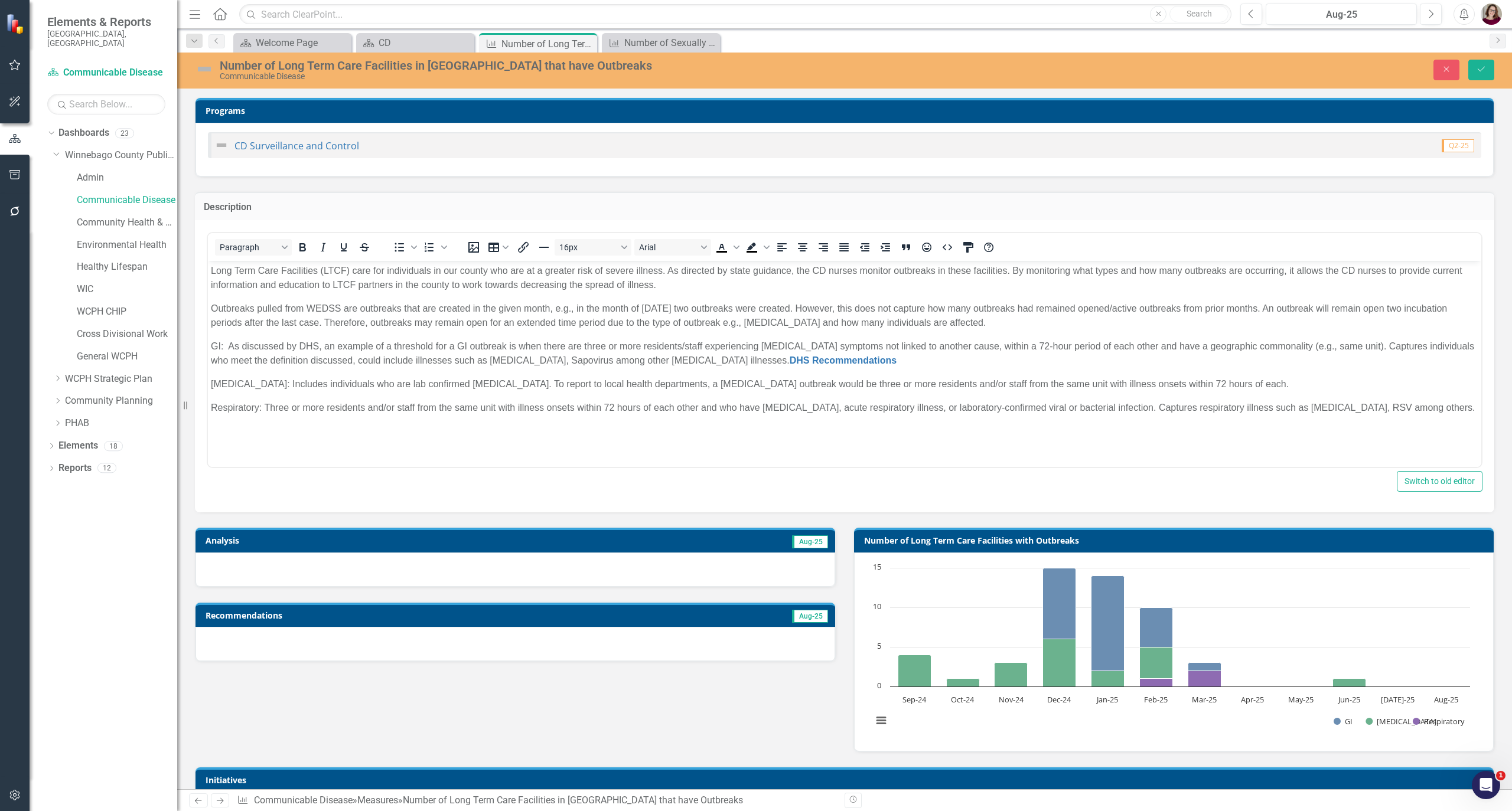
click at [677, 284] on p "Long Term Care Facilities (LTCF) care for individuals in our county who are at …" at bounding box center [845, 278] width 1268 height 28
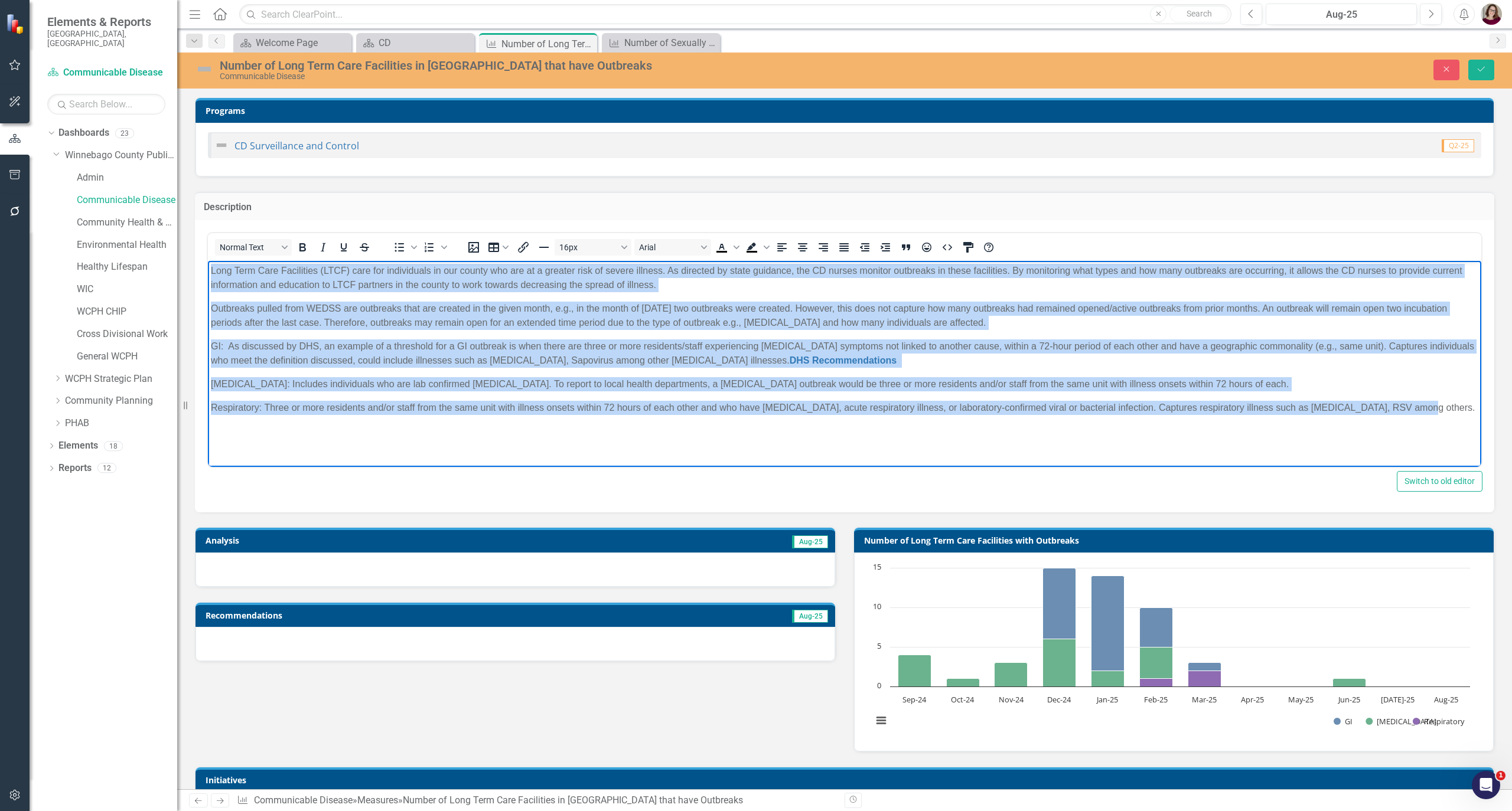
drag, startPoint x: 1410, startPoint y: 406, endPoint x: 192, endPoint y: 272, distance: 1225.3
click at [208, 272] on html "Long Term Care Facilities (LTCF) care for individuals in our county who are at …" at bounding box center [845, 349] width 1274 height 177
copy body "Lore Ipsu Dolo Sitametcon (ADIP) elit sed doeiusmodte in utl etdolo mag ali en …"
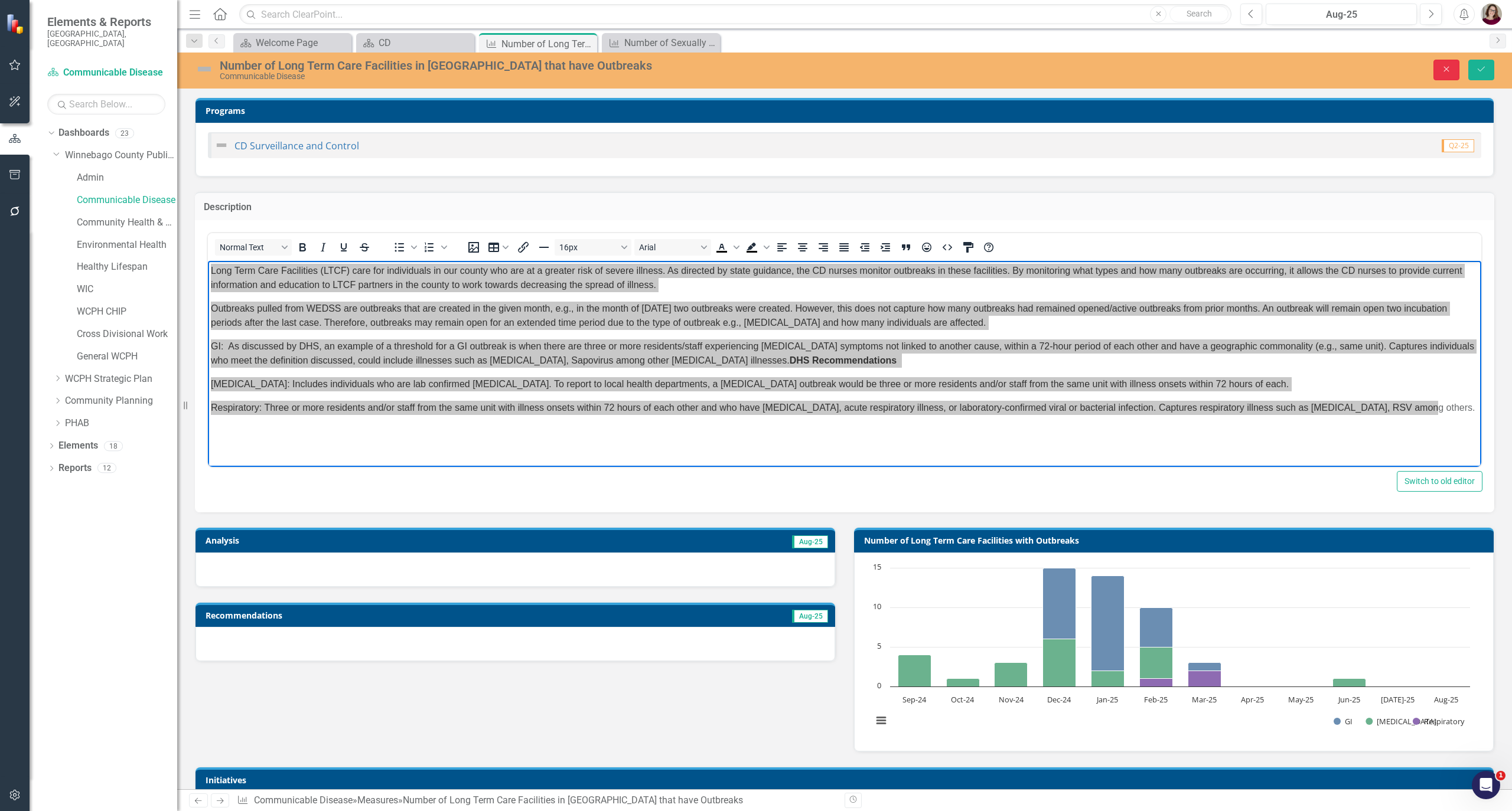
click at [1451, 79] on button "Close" at bounding box center [1447, 70] width 26 height 21
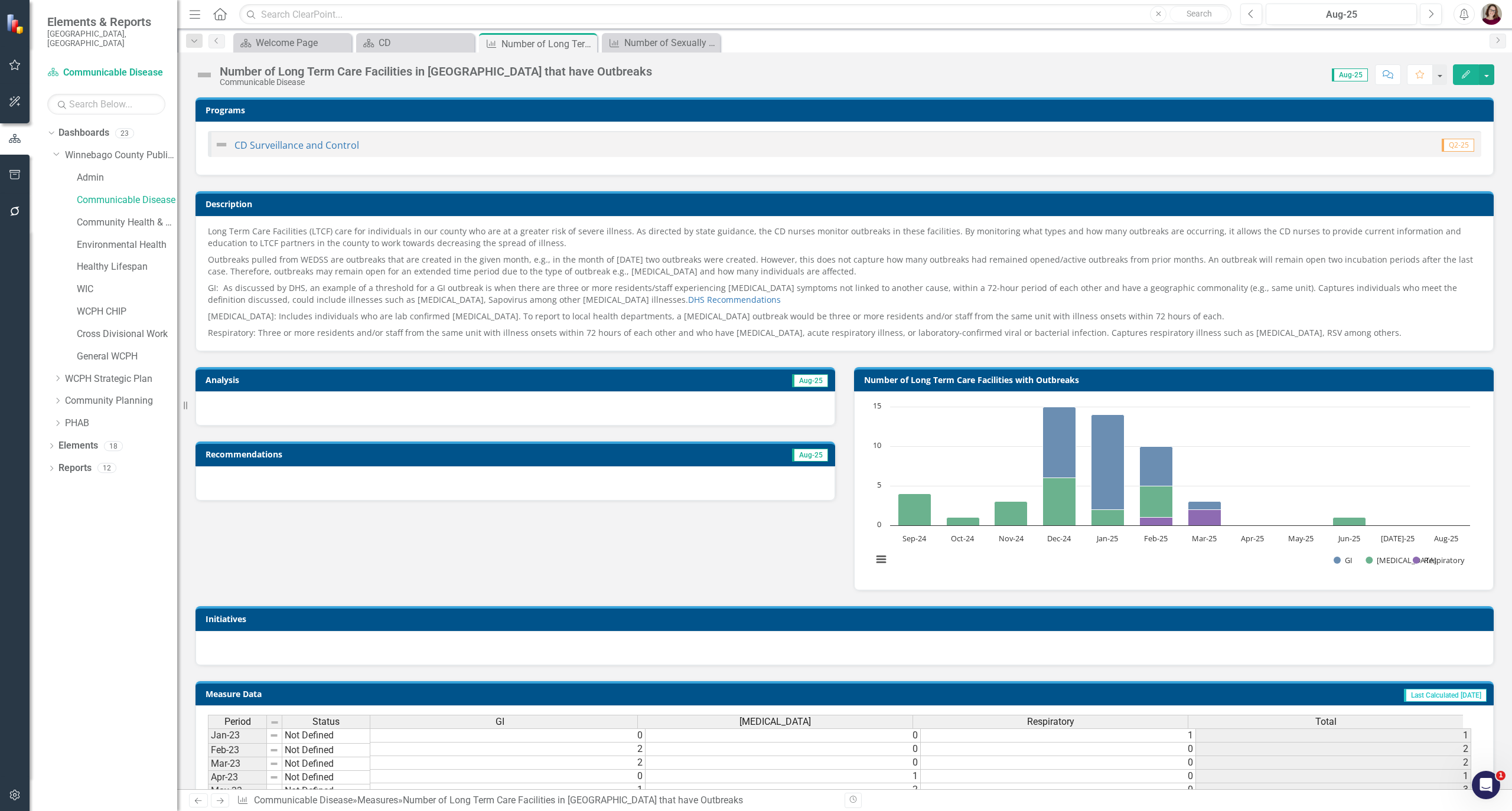
click at [516, 283] on p "GI: As discussed by DHS, an example of a threshold for a GI outbreak is when th…" at bounding box center [845, 294] width 1274 height 28
click at [440, 217] on div "Long Term Care Facilities (LTCF) care for individuals in our county who are at …" at bounding box center [844, 284] width 1298 height 135
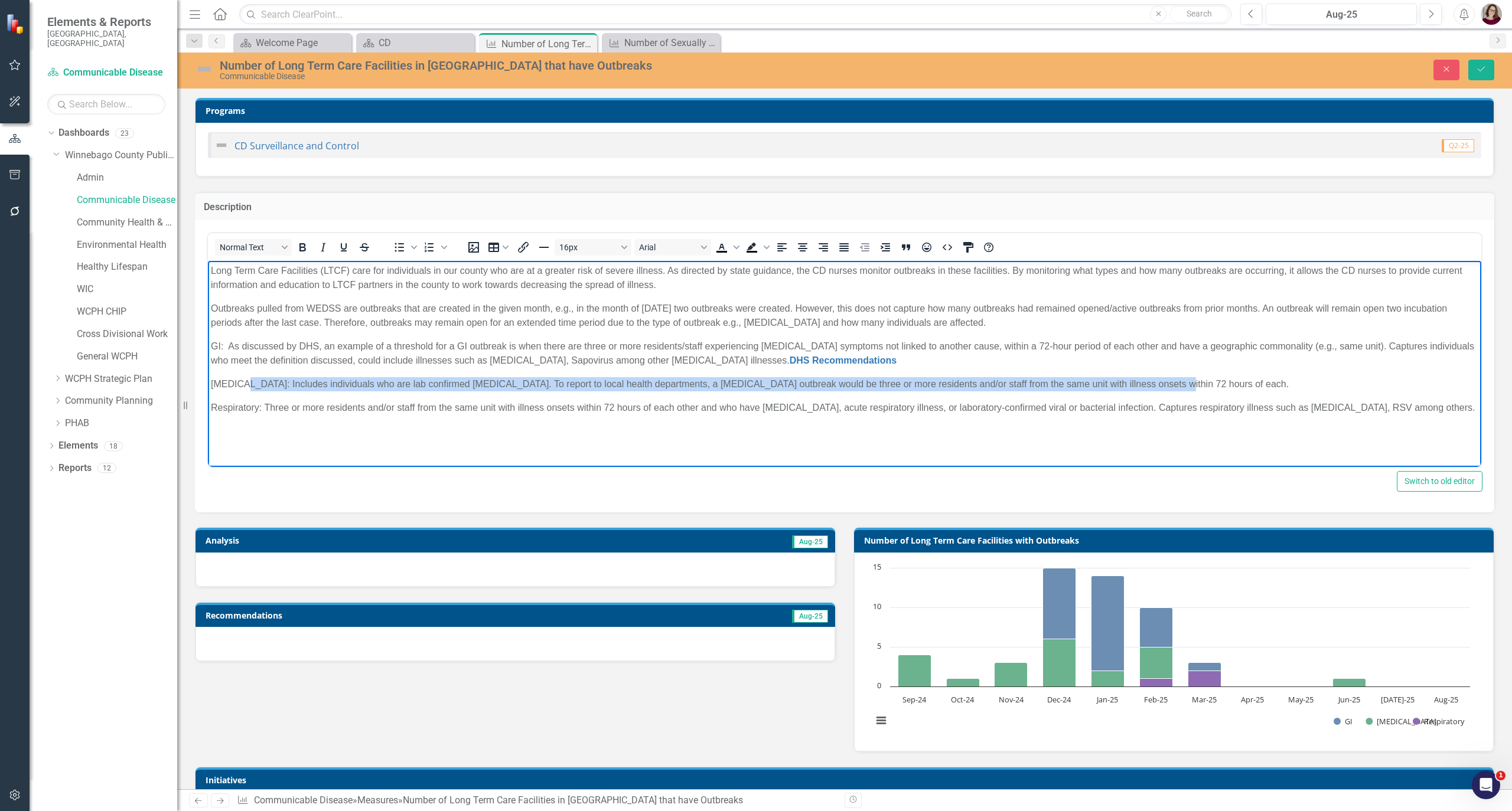
drag, startPoint x: 838, startPoint y: 385, endPoint x: 247, endPoint y: 381, distance: 591.0
click at [247, 381] on p "[MEDICAL_DATA]: Includes individuals who are lab confirmed [MEDICAL_DATA]. To r…" at bounding box center [845, 383] width 1268 height 14
copy p "Includes individuals who are lab confirmed [MEDICAL_DATA]. To report to local h…"
click at [839, 360] on link "DHS Recommendations" at bounding box center [843, 360] width 107 height 10
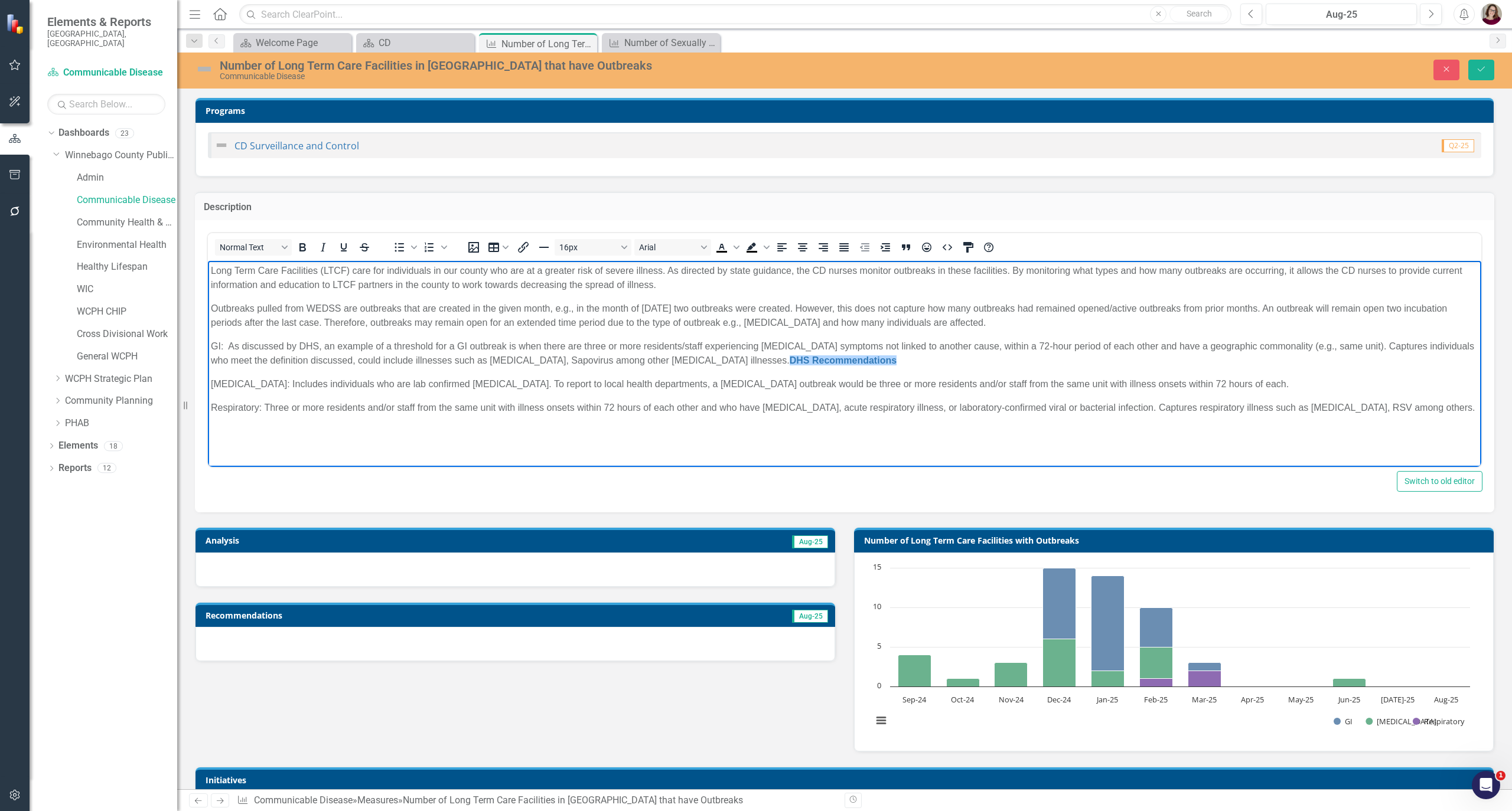
click at [845, 404] on p "Respiratory: Three or more residents and/or staff from the same unit with illne…" at bounding box center [845, 408] width 1268 height 14
click at [1442, 65] on icon "Close" at bounding box center [1446, 68] width 10 height 8
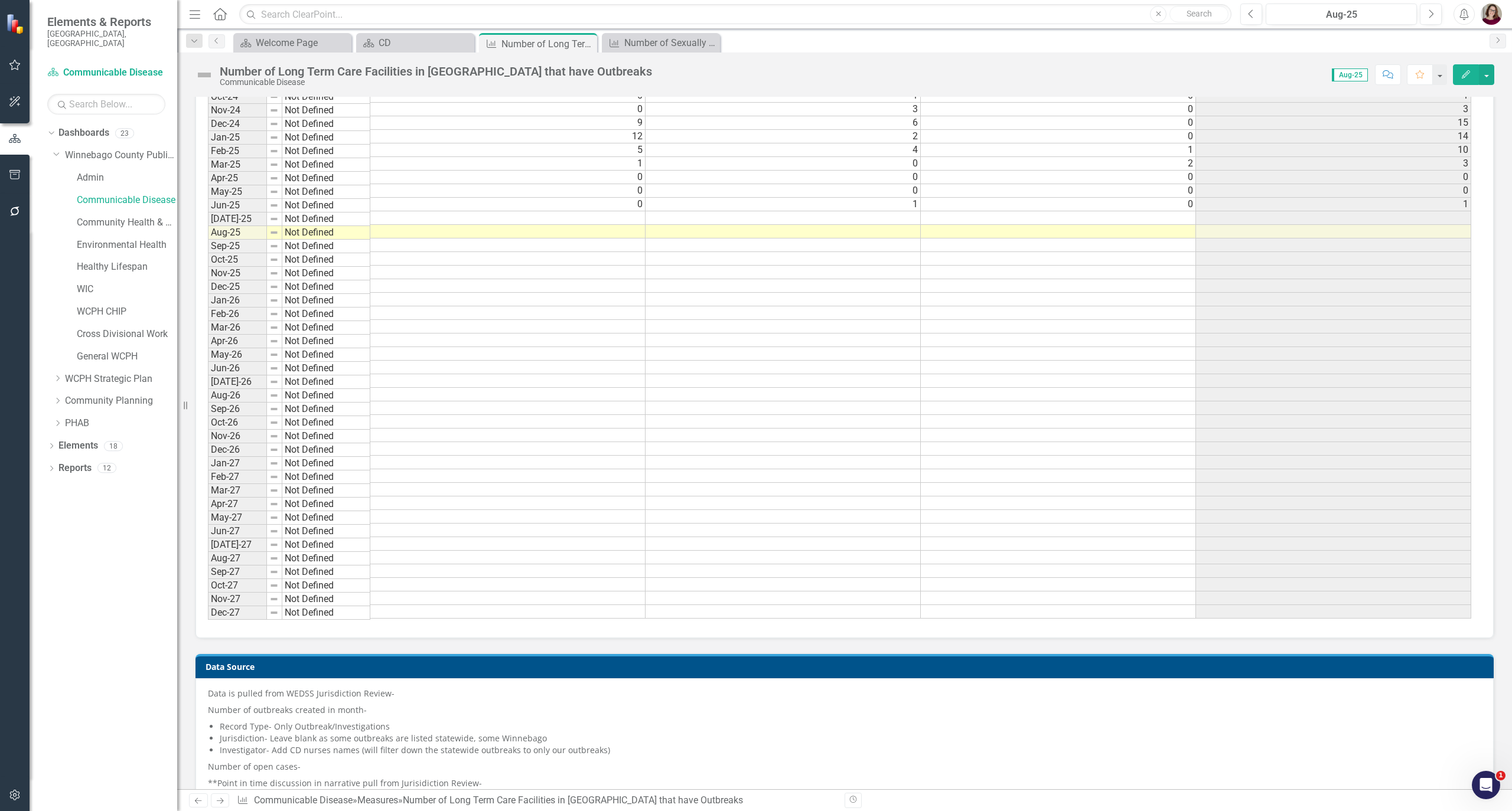
scroll to position [1150, 0]
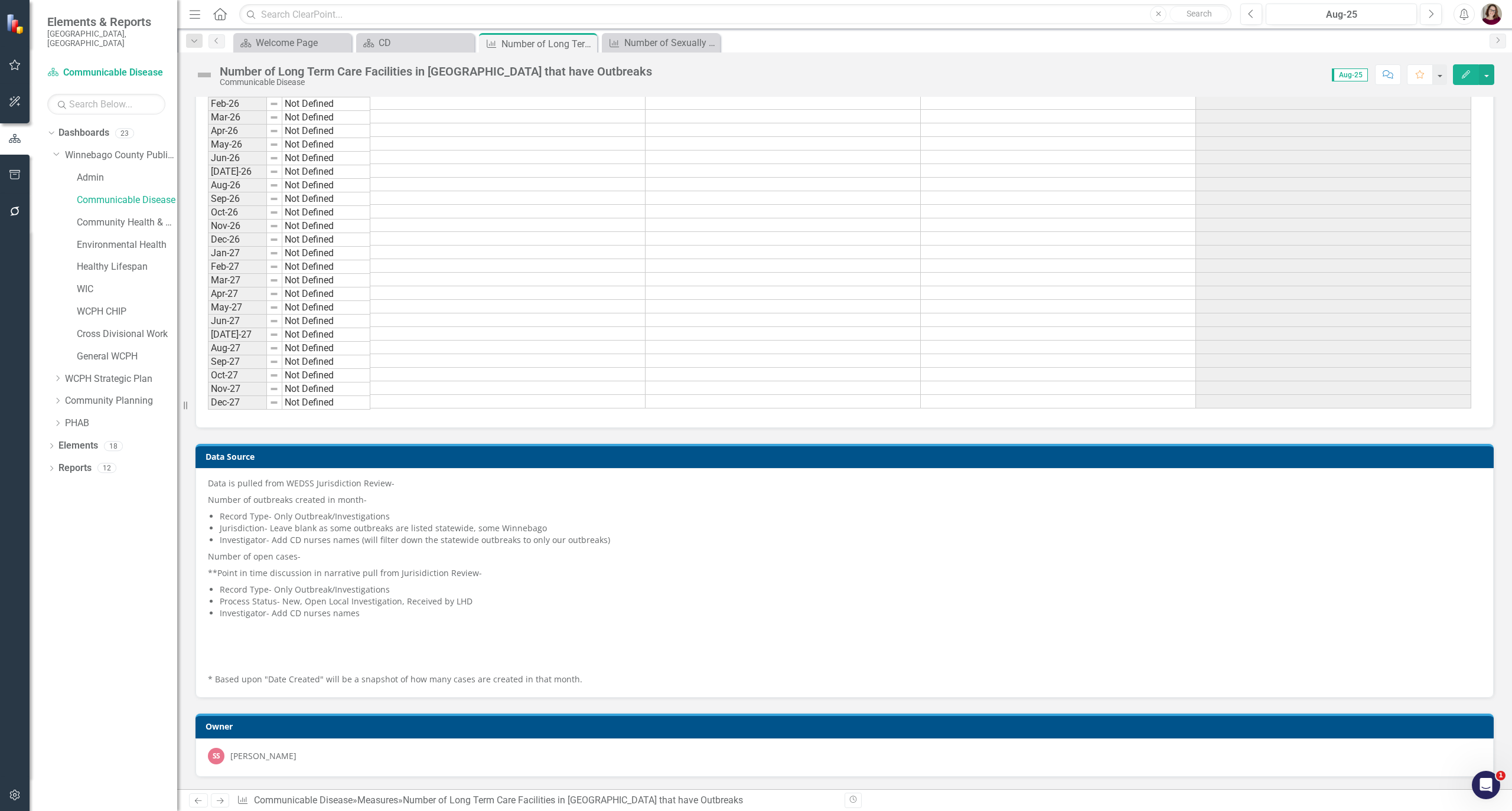
click at [347, 459] on h3 "Data Source" at bounding box center [846, 456] width 1282 height 8
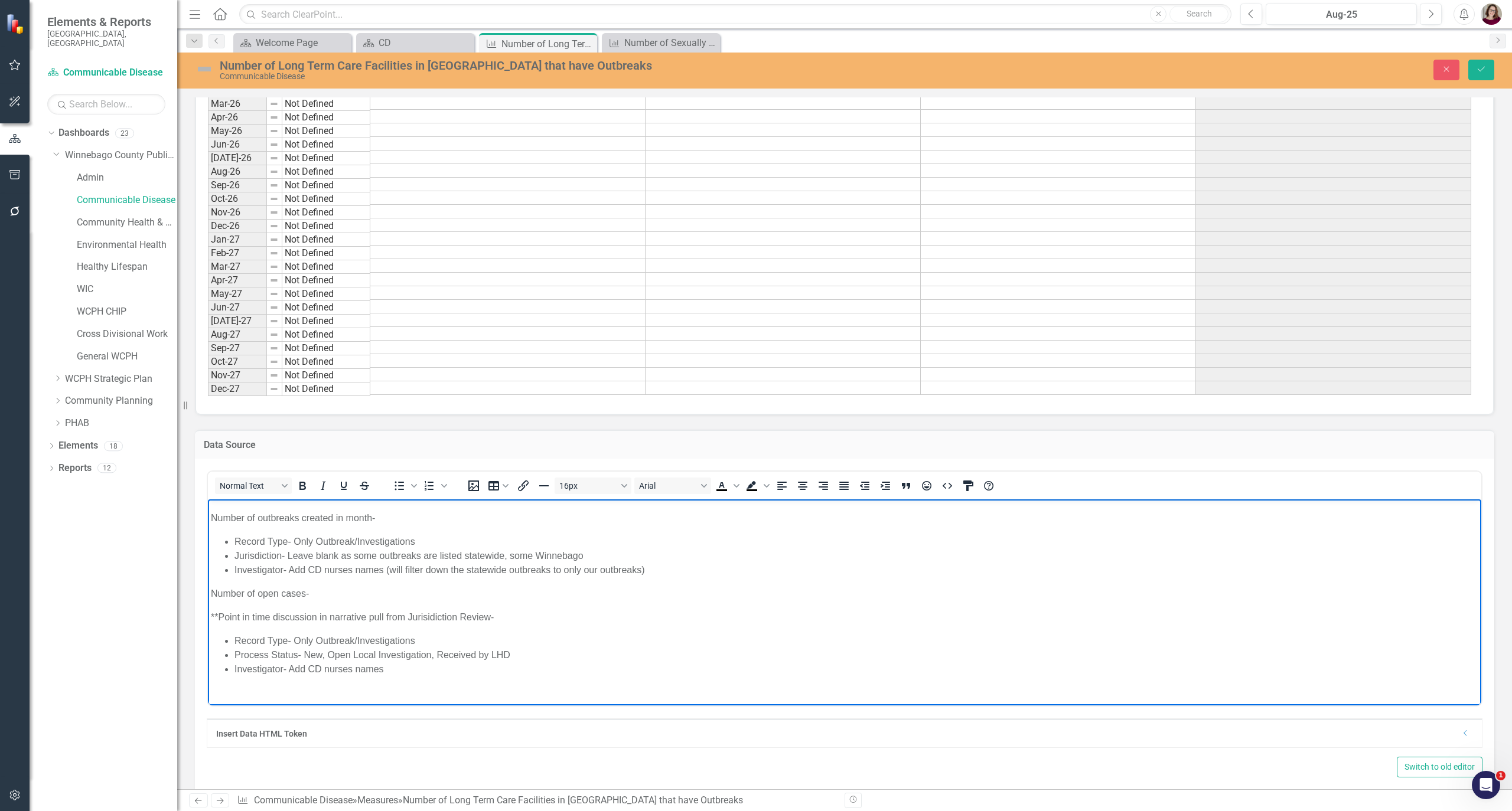
scroll to position [0, 0]
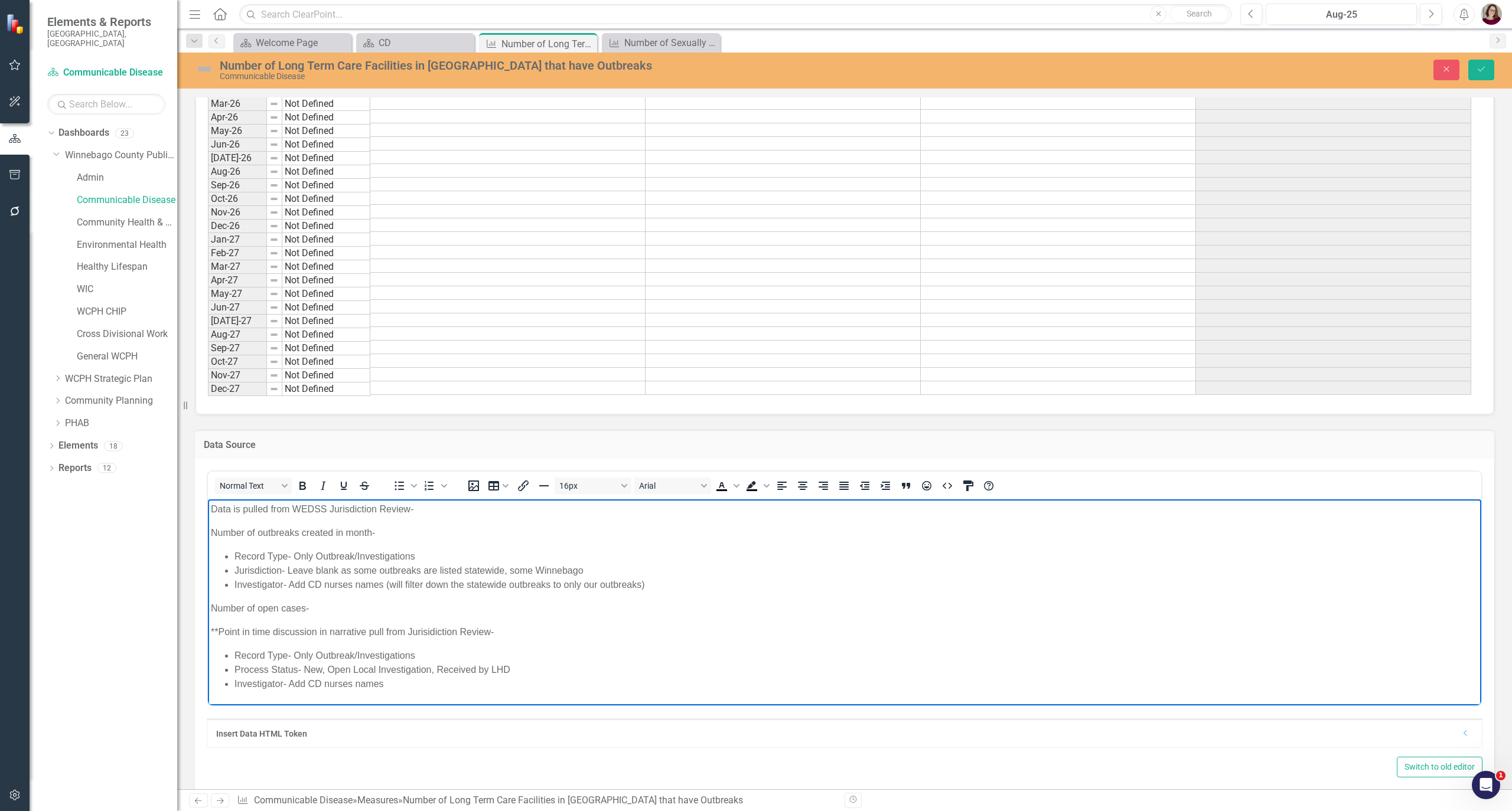
drag, startPoint x: 638, startPoint y: 677, endPoint x: 155, endPoint y: 473, distance: 524.3
click at [208, 499] on html "Data is pulled from WEDSS Jurisdiction Review- Number of outbreaks created in m…" at bounding box center [845, 648] width 1274 height 299
copy body "Data is pulled from WEDSS Jurisdiction Review- Number of outbreaks created in m…"
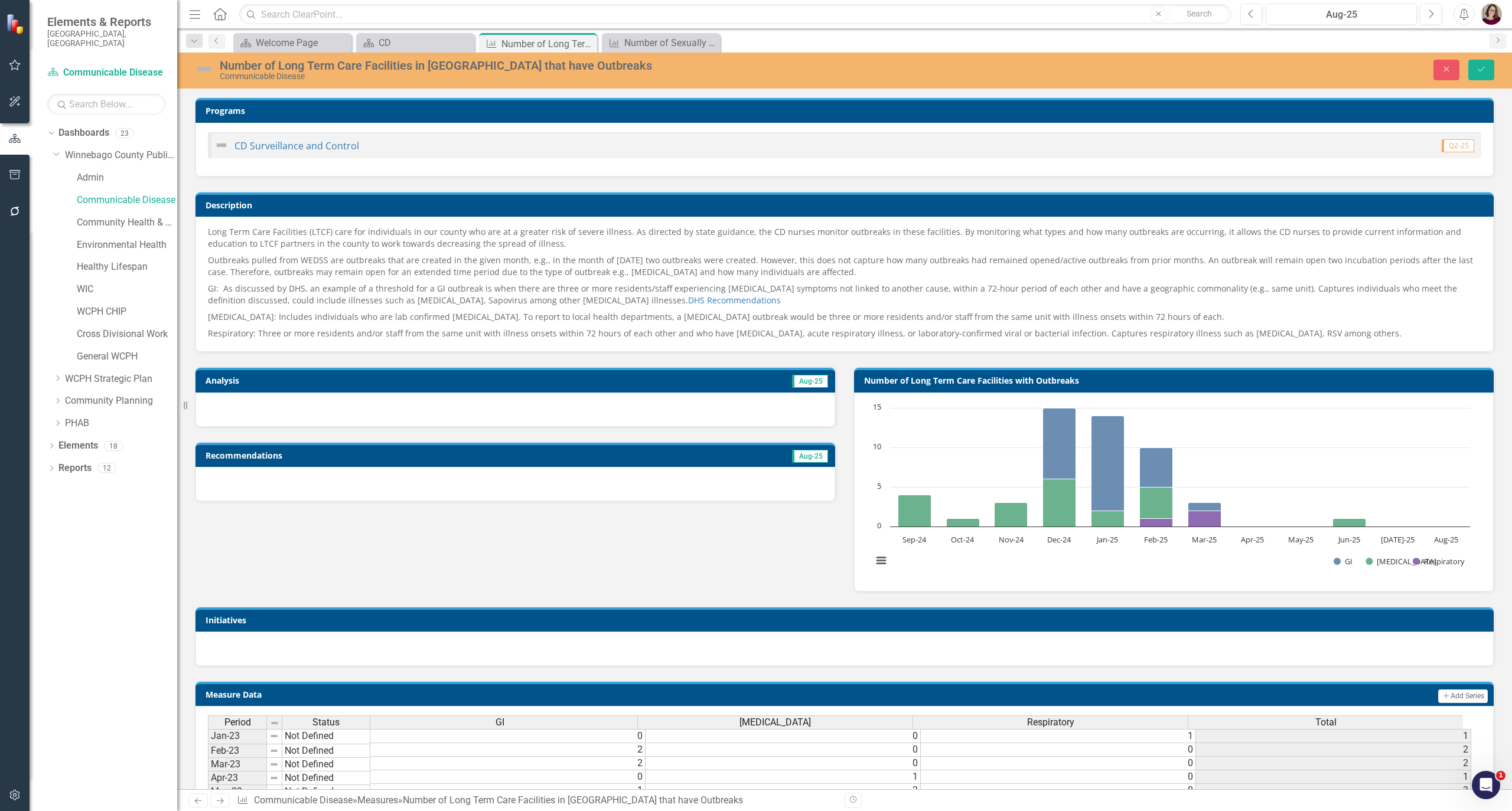
click at [703, 292] on p "GI: As discussed by DHS, an example of a threshold for a GI outbreak is when th…" at bounding box center [845, 294] width 1274 height 28
click at [703, 291] on p "GI: As discussed by DHS, an example of a threshold for a GI outbreak is when th…" at bounding box center [845, 294] width 1274 height 28
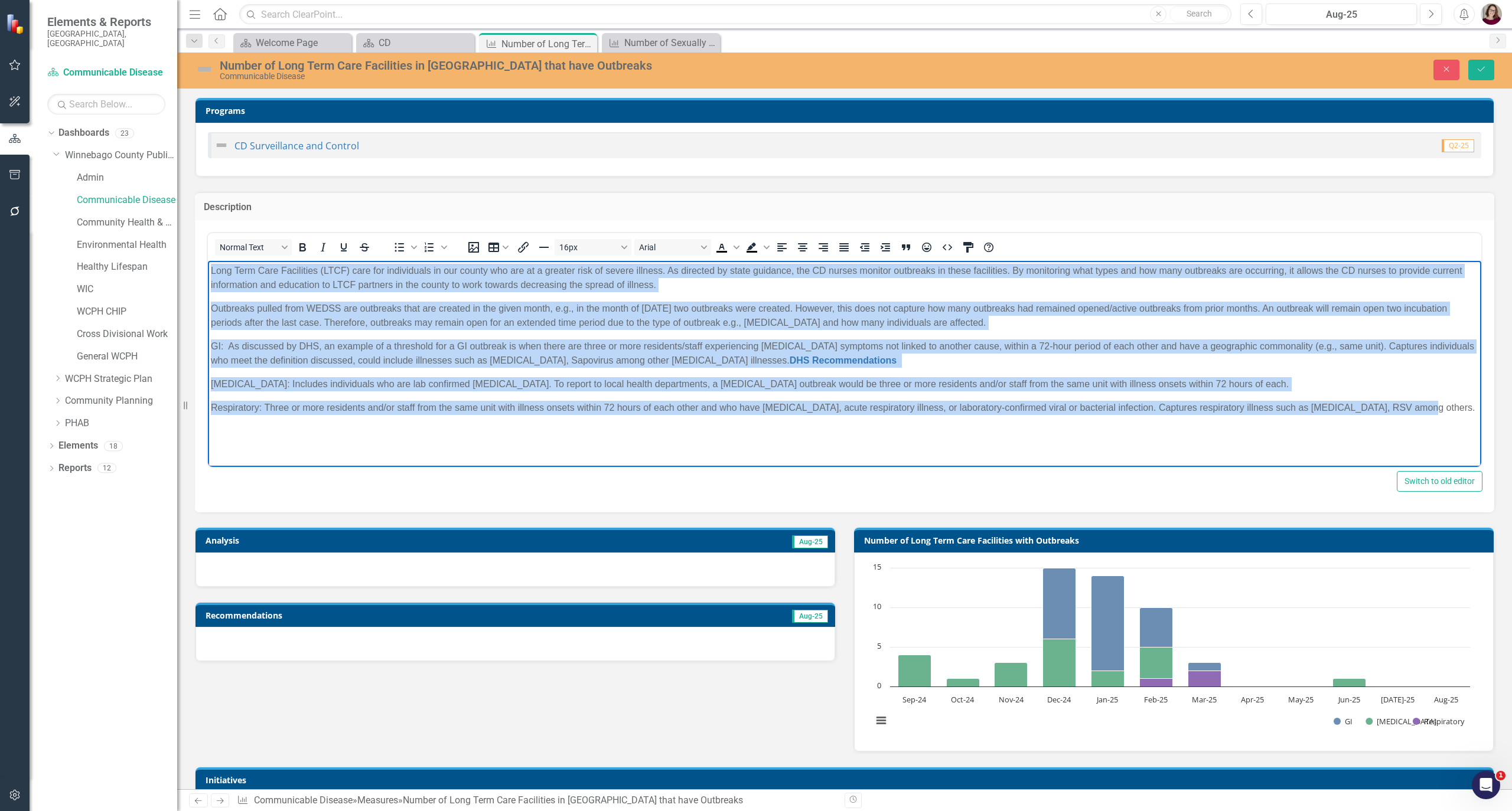
drag, startPoint x: 1407, startPoint y: 409, endPoint x: 409, endPoint y: 514, distance: 1003.5
click at [208, 261] on html "Long Term Care Facilities (LTCF) care for individuals in our county who are at …" at bounding box center [845, 349] width 1274 height 177
copy body "Lore Ipsu Dolo Sitametcon (ADIP) elit sed doeiusmodte in utl etdolo mag ali en …"
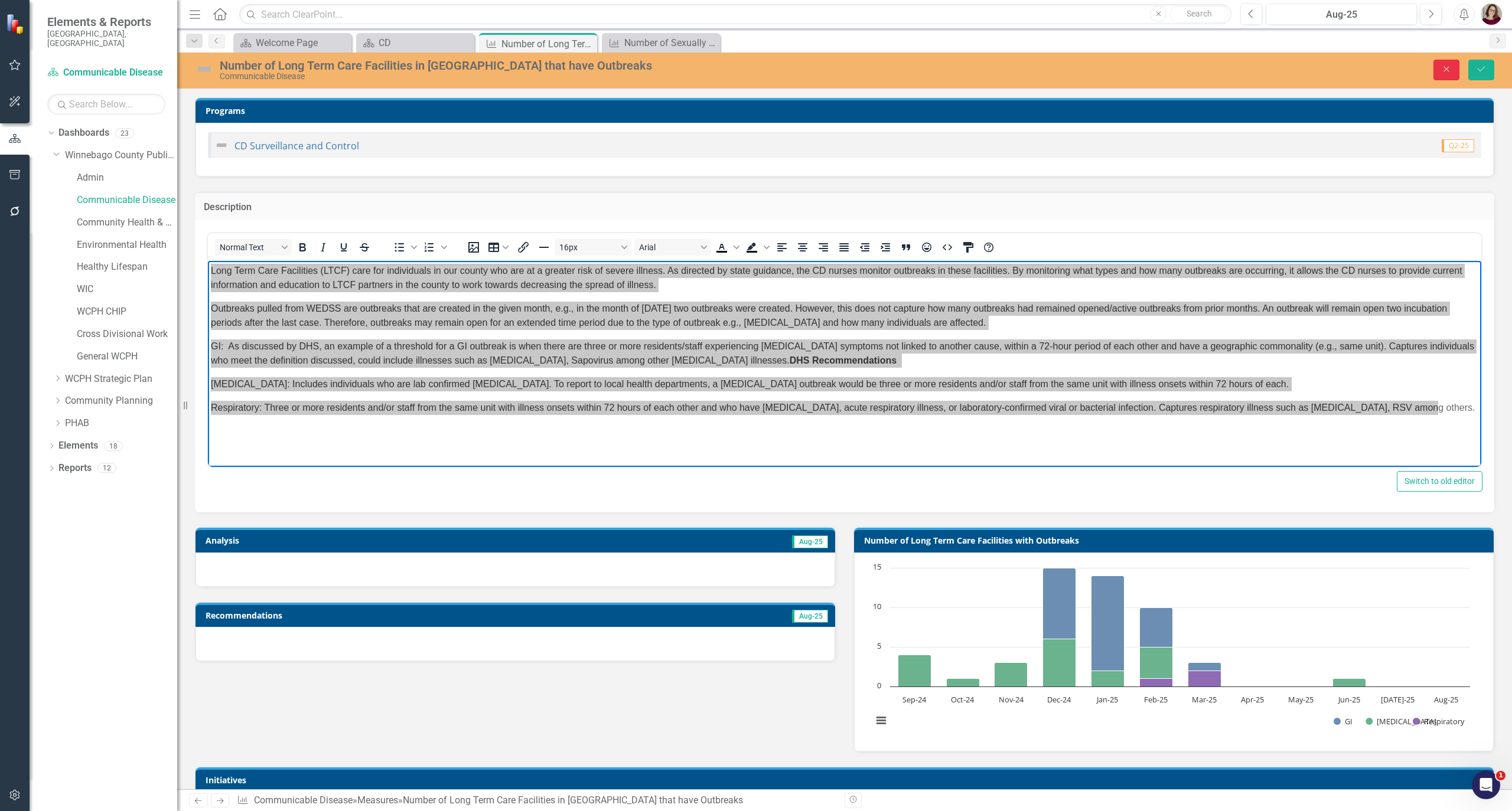
drag, startPoint x: 1458, startPoint y: 68, endPoint x: 1501, endPoint y: 173, distance: 113.5
click at [1458, 68] on button "Close" at bounding box center [1447, 70] width 26 height 21
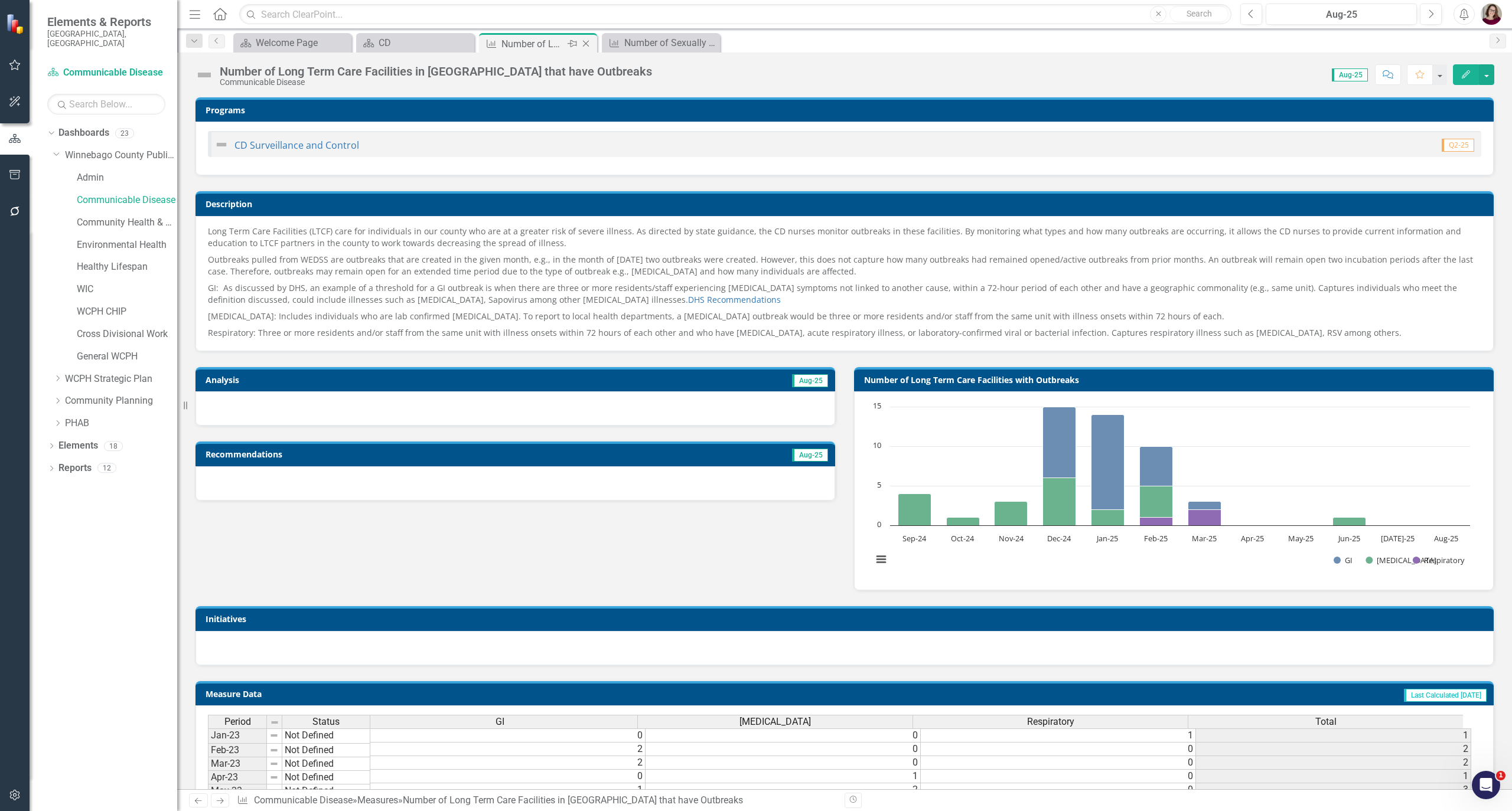
click at [584, 43] on icon "Close" at bounding box center [585, 44] width 12 height 9
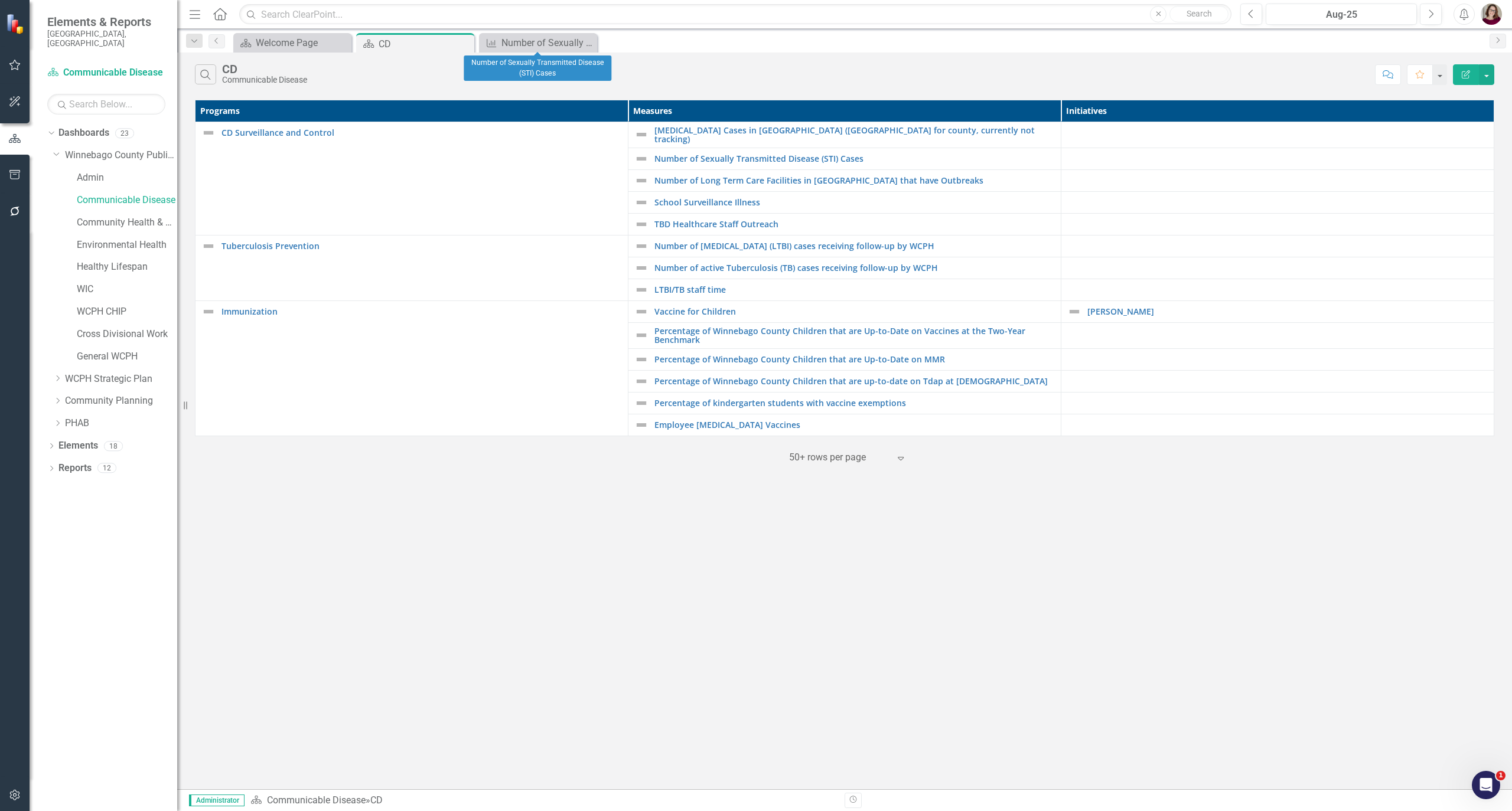
click at [0, 0] on icon "Close" at bounding box center [0, 0] width 0 height 0
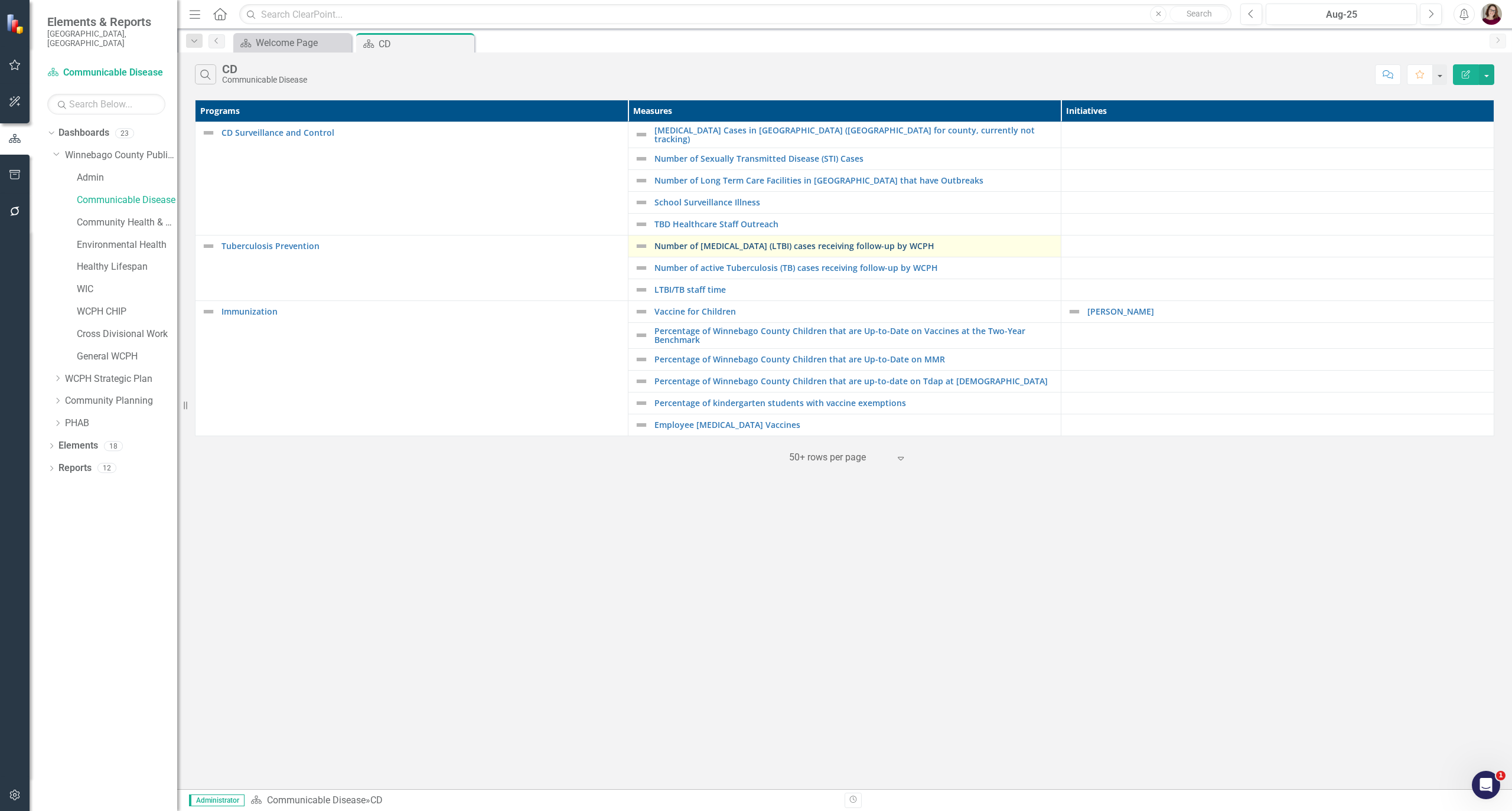
click at [757, 246] on link "Number of [MEDICAL_DATA] (LTBI) cases receiving follow-up by WCPH" at bounding box center [854, 246] width 401 height 8
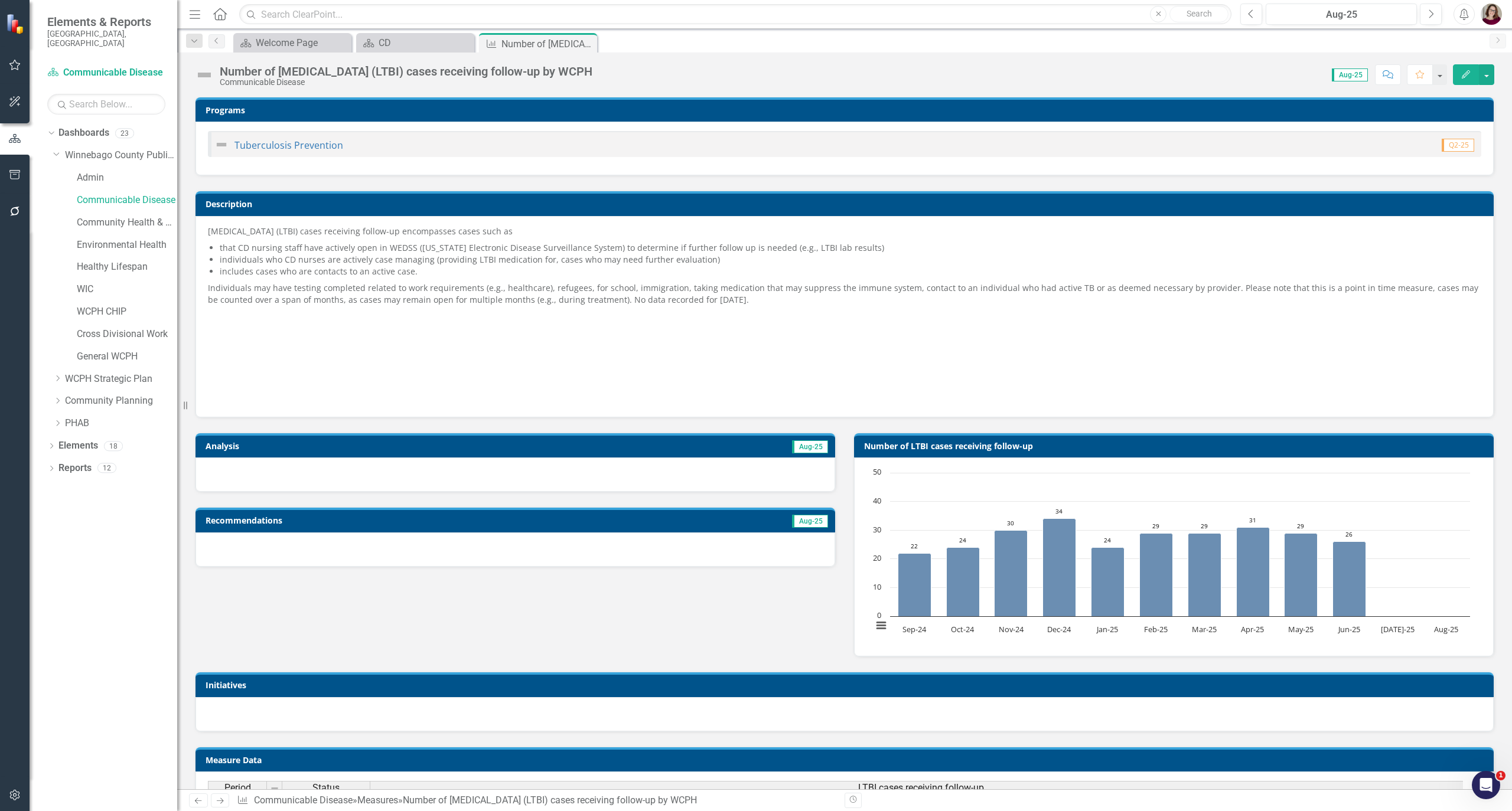
click at [567, 300] on p "Individuals may have testing completed related to work requirements (e.g., heal…" at bounding box center [845, 294] width 1274 height 28
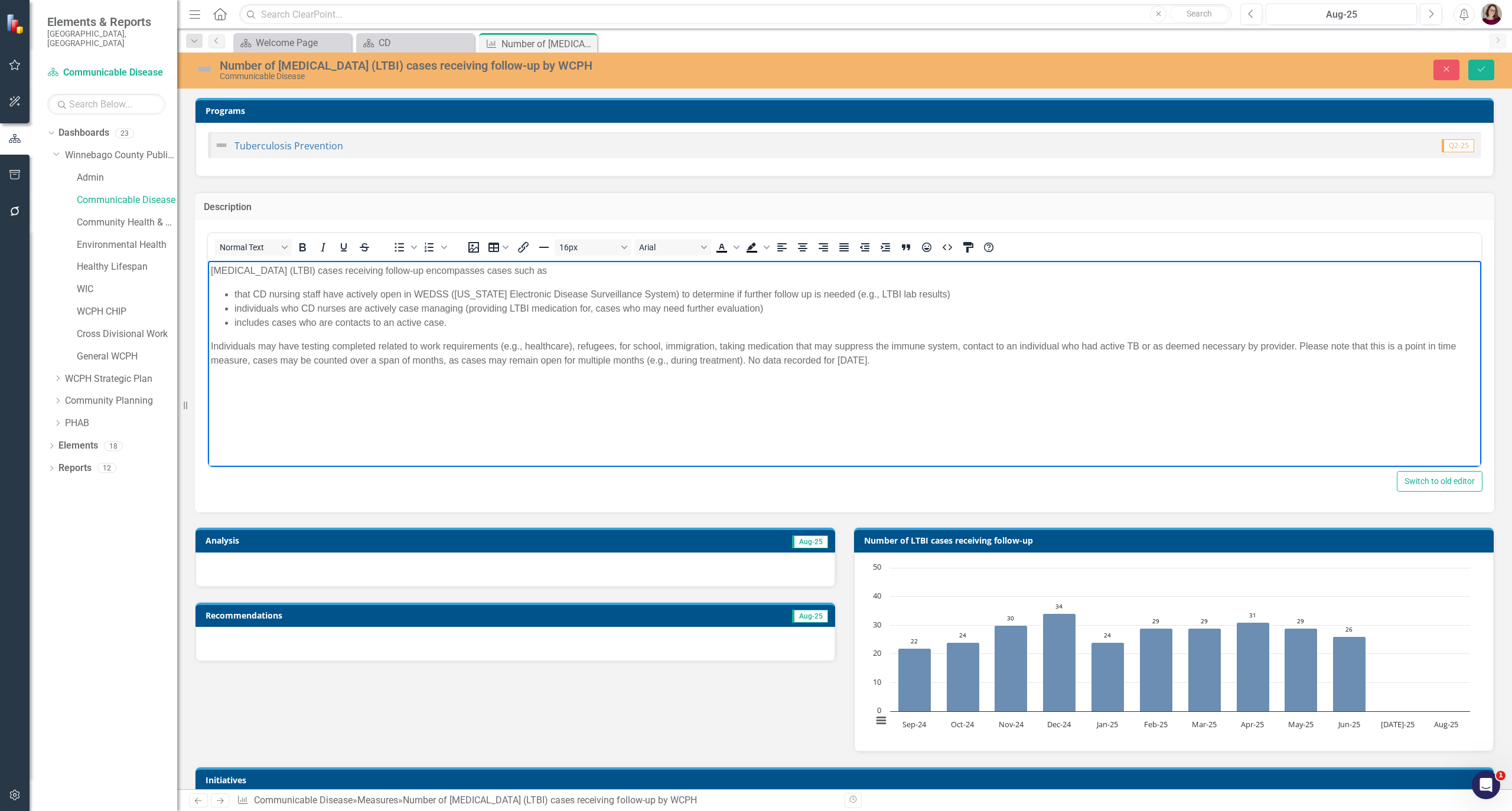
drag, startPoint x: 875, startPoint y: 364, endPoint x: 210, endPoint y: 269, distance: 671.8
click at [210, 269] on body "[MEDICAL_DATA] (LTBI) cases receiving follow-up encompasses cases such as that …" at bounding box center [845, 391] width 1274 height 261
copy body "[MEDICAL_DATA] (LTBI) cases receiving follow-up encompasses cases such as that …"
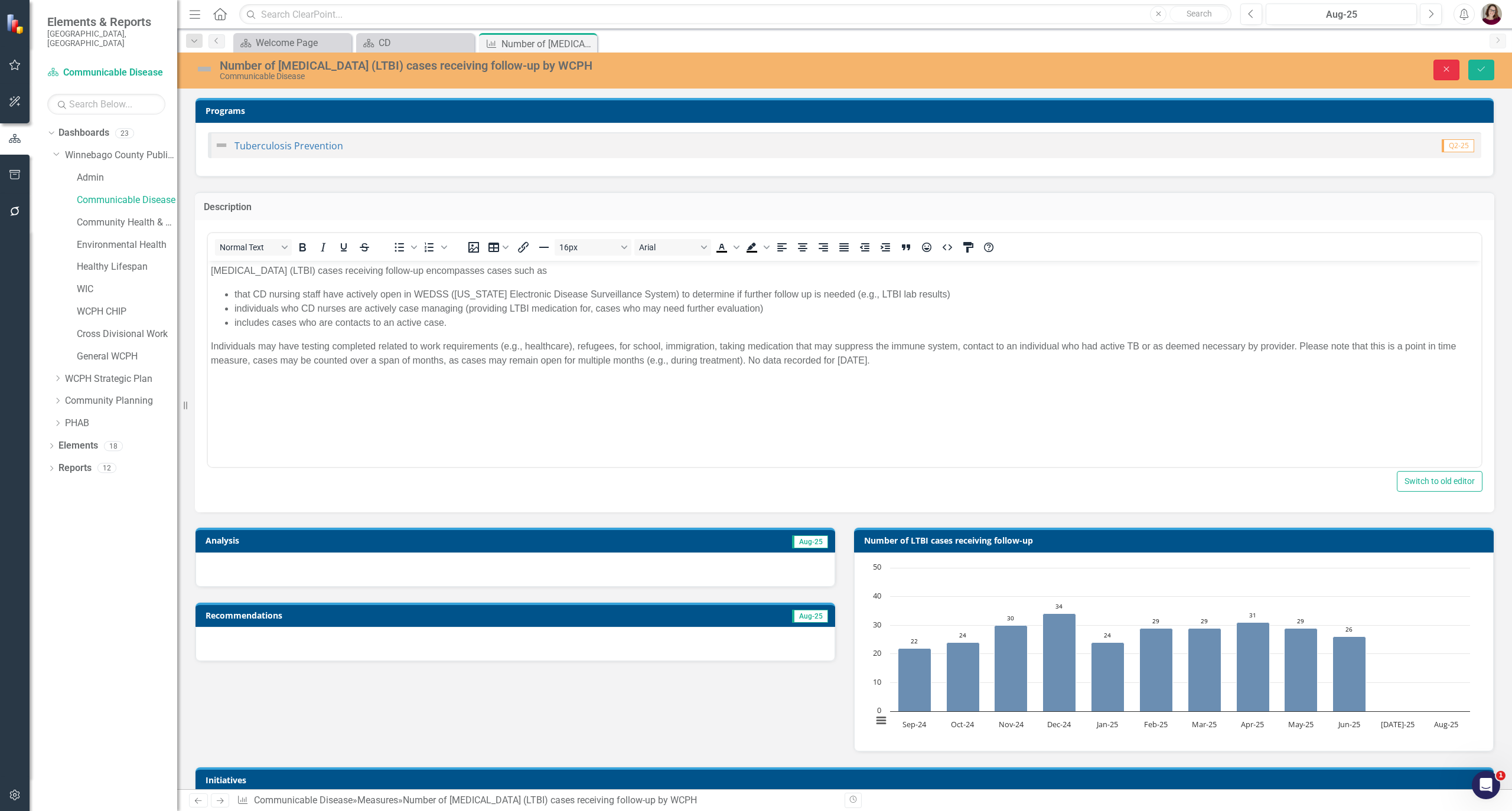
click at [1447, 74] on button "Close" at bounding box center [1447, 70] width 26 height 21
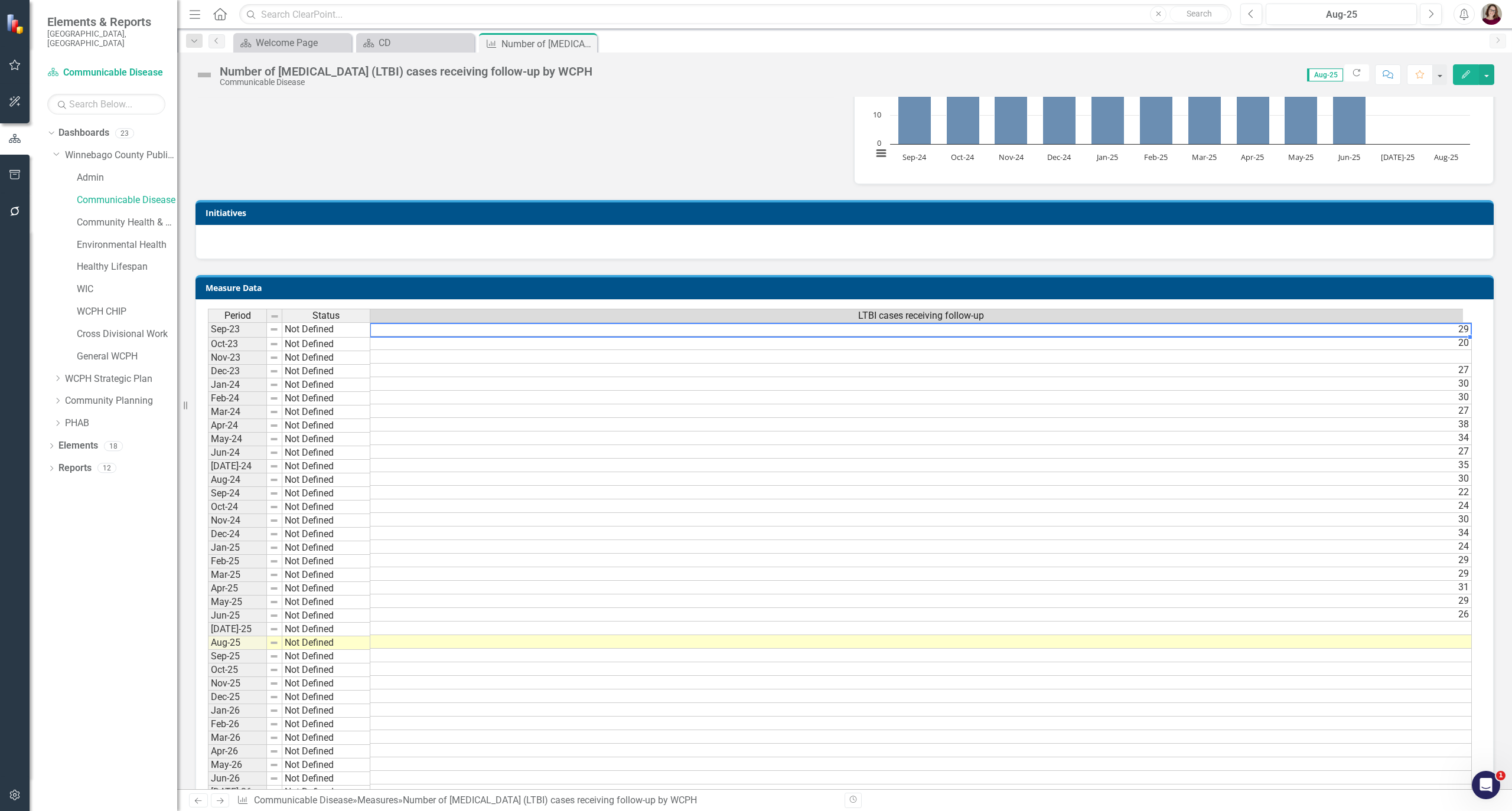
scroll to position [0, 8]
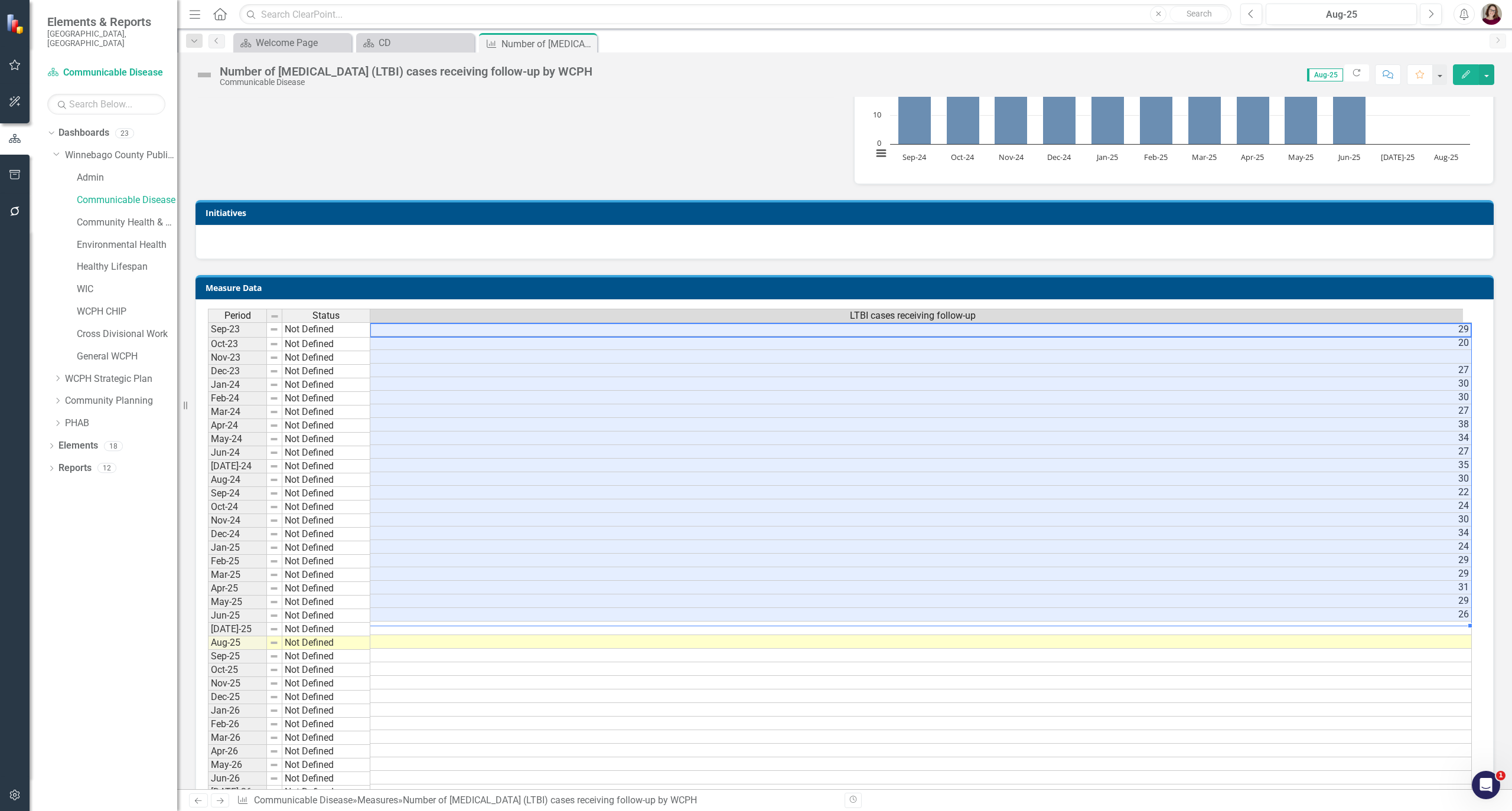
drag, startPoint x: 1426, startPoint y: 340, endPoint x: 1432, endPoint y: 622, distance: 282.1
click at [1432, 622] on tbody "Sep-23 Not Defined [DATE]-23 Not Defined [DATE]-23 Not Defined Dec-23 Not Defin…" at bounding box center [840, 676] width 1264 height 707
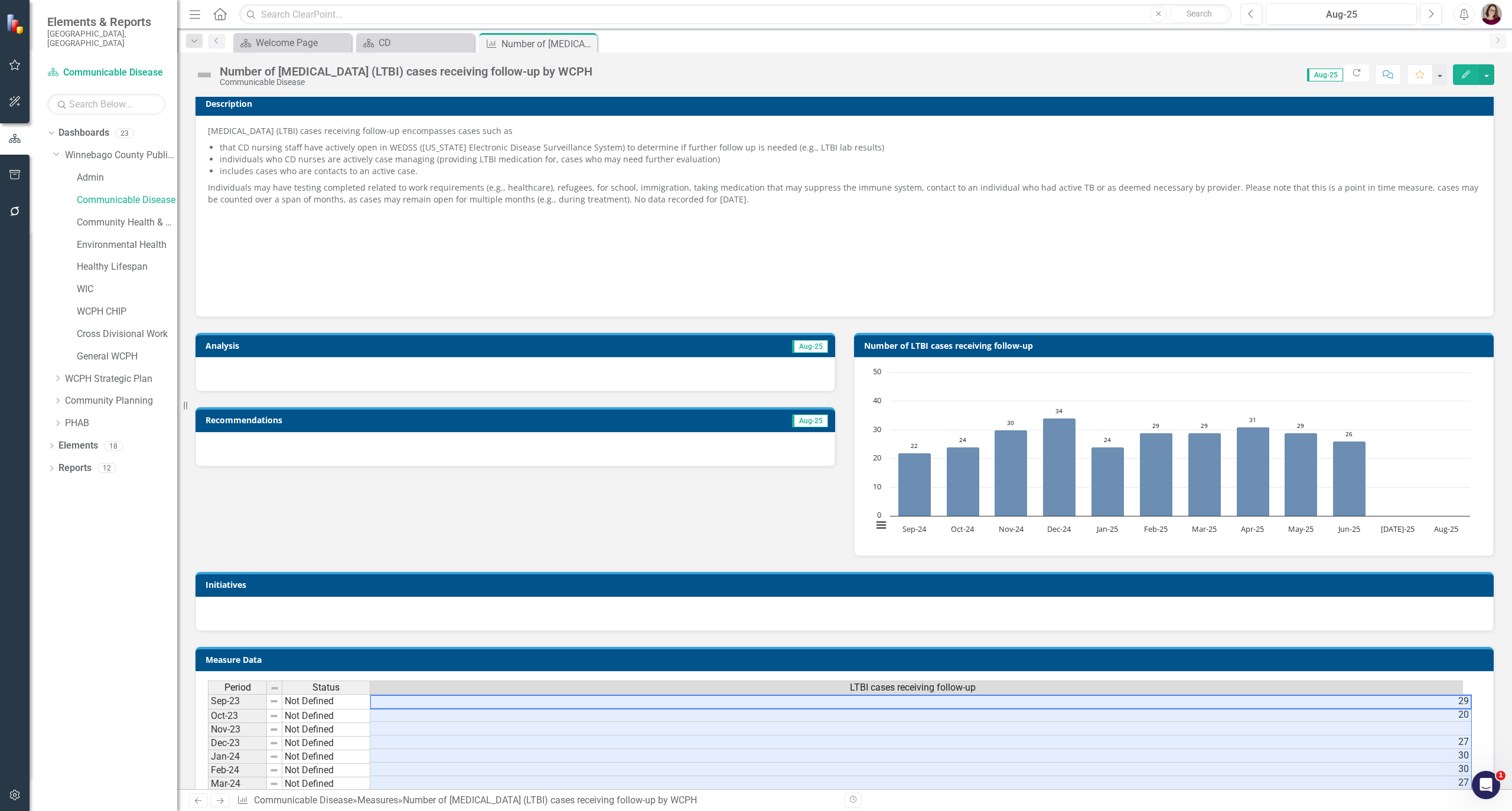
scroll to position [79, 0]
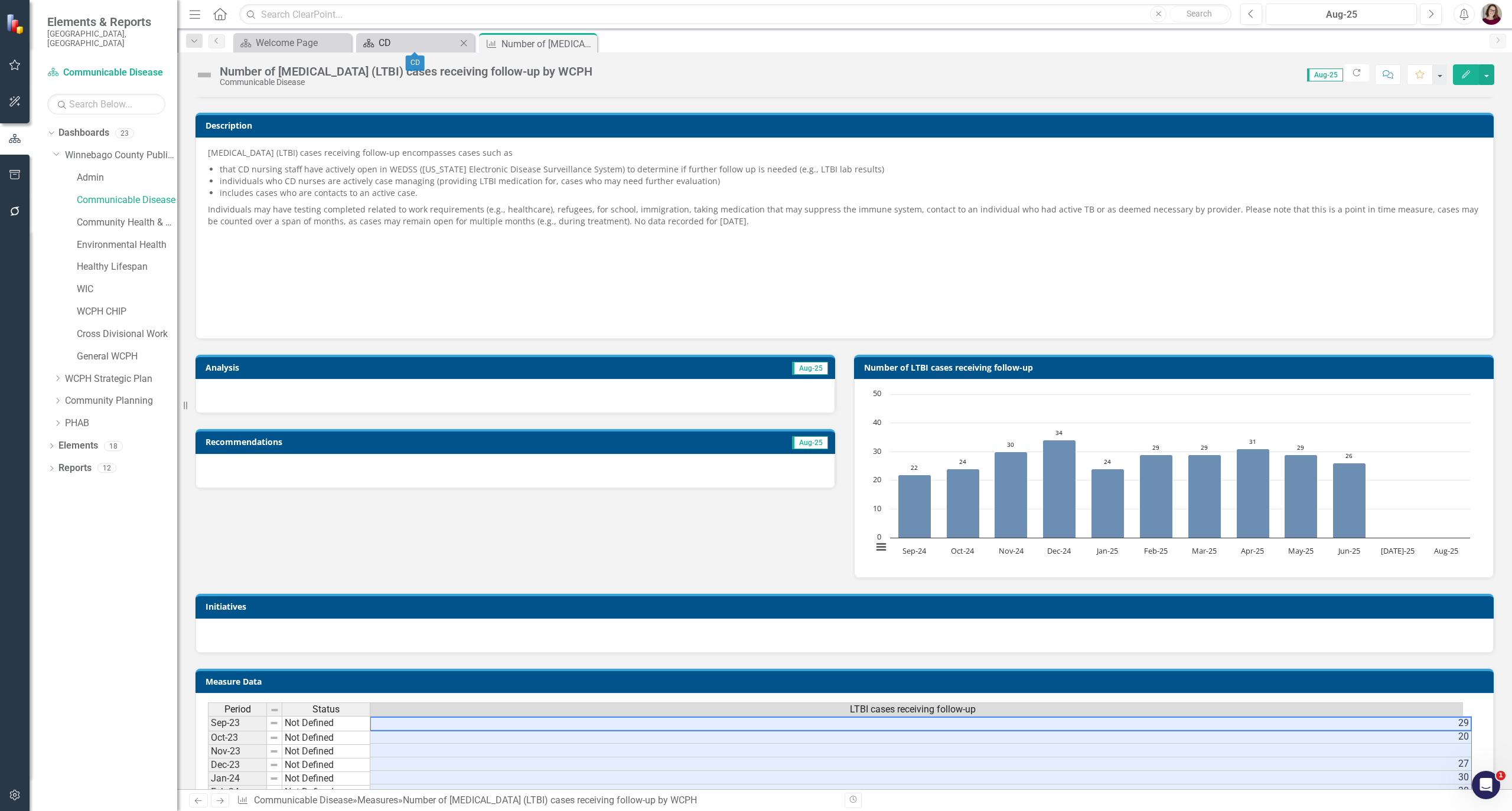
click at [436, 42] on div "CD" at bounding box center [417, 43] width 78 height 15
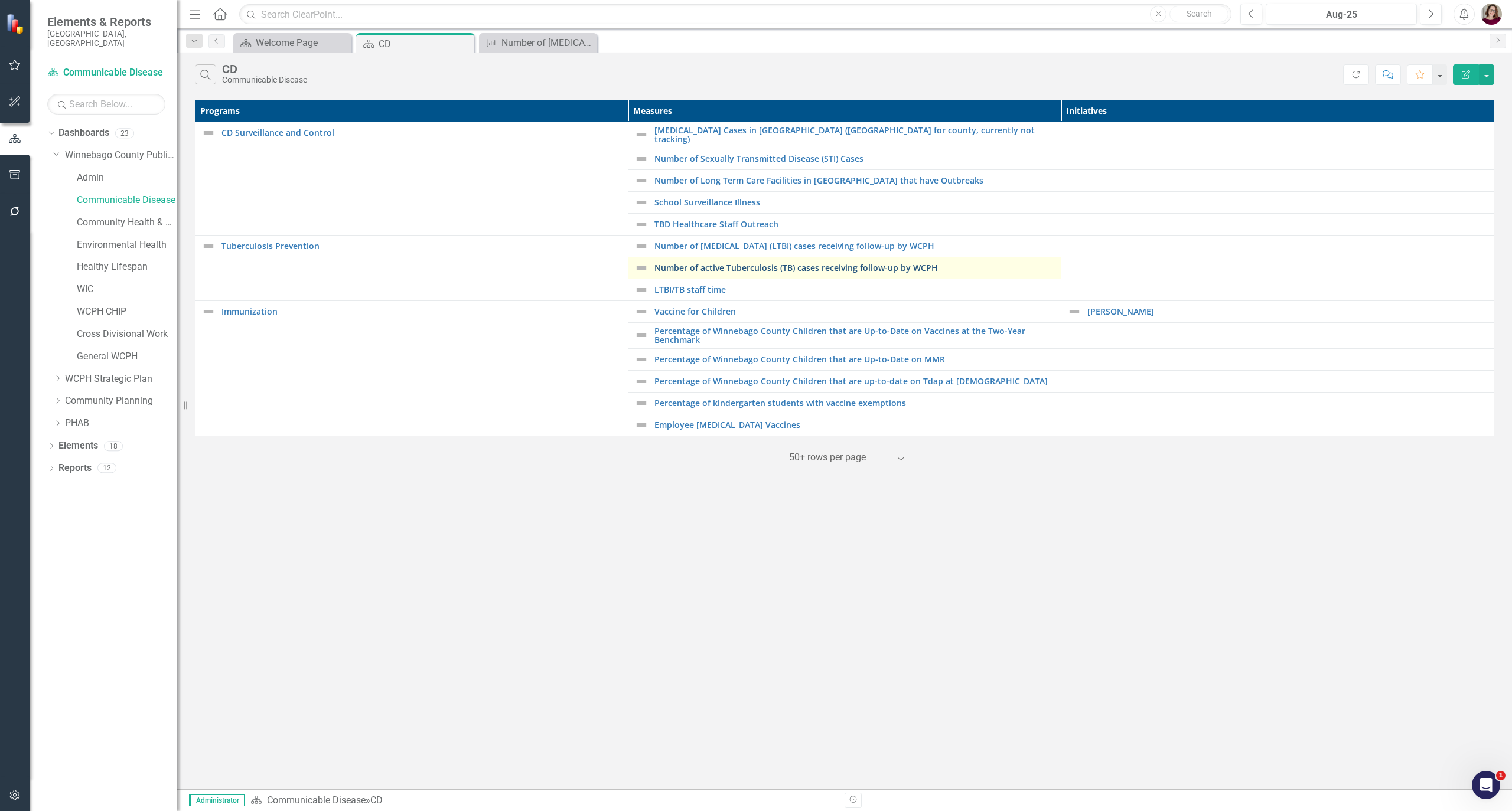
click at [703, 264] on link "Number of active Tuberculosis (TB) cases receiving follow-up by WCPH" at bounding box center [854, 267] width 401 height 8
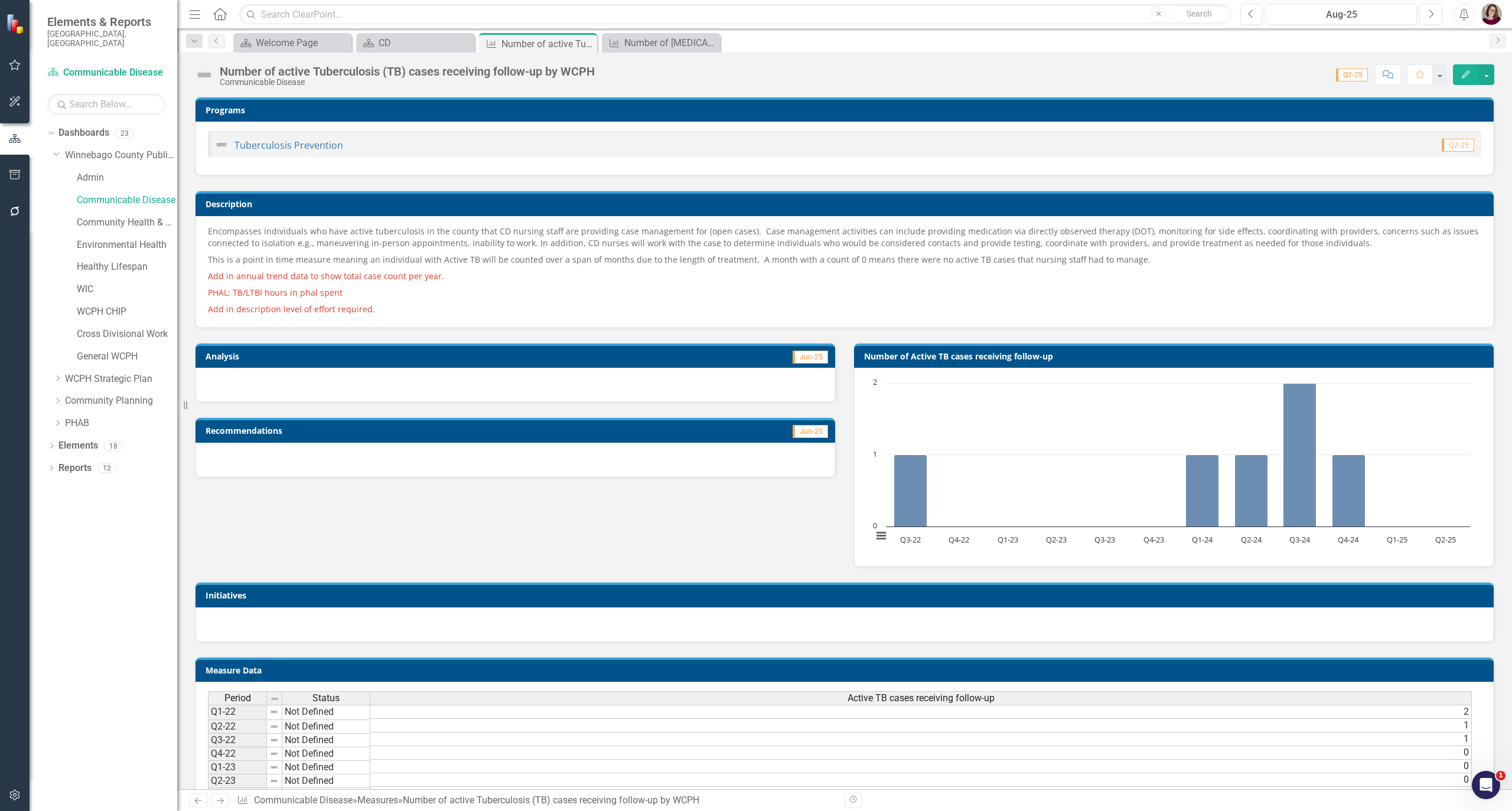
click at [431, 241] on p "Encompasses individuals who have active tuberculosis in the county that CD nurs…" at bounding box center [845, 239] width 1274 height 26
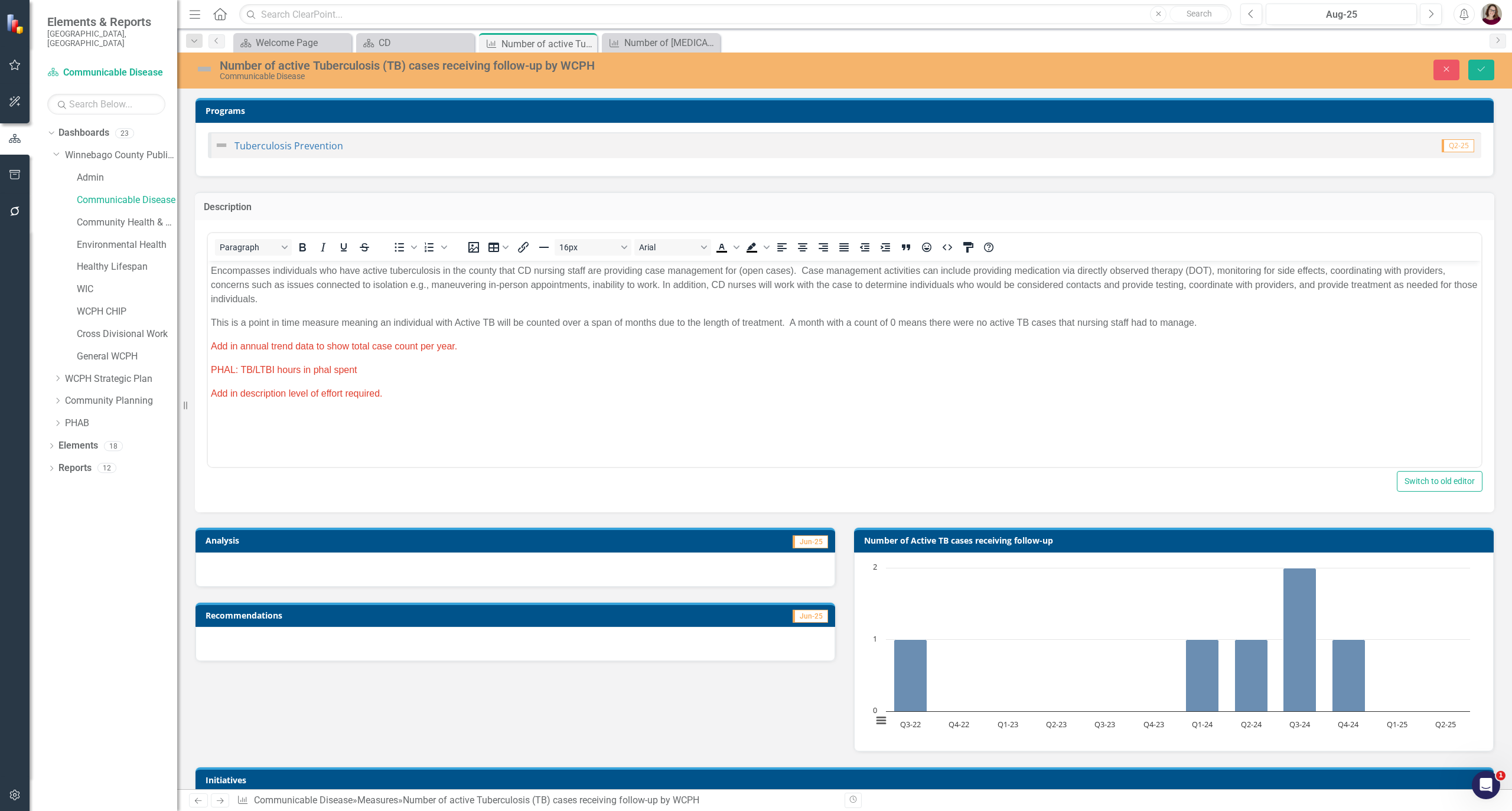
click at [759, 300] on p "Encompasses individuals who have active tuberculosis in the county that CD nurs…" at bounding box center [845, 285] width 1268 height 42
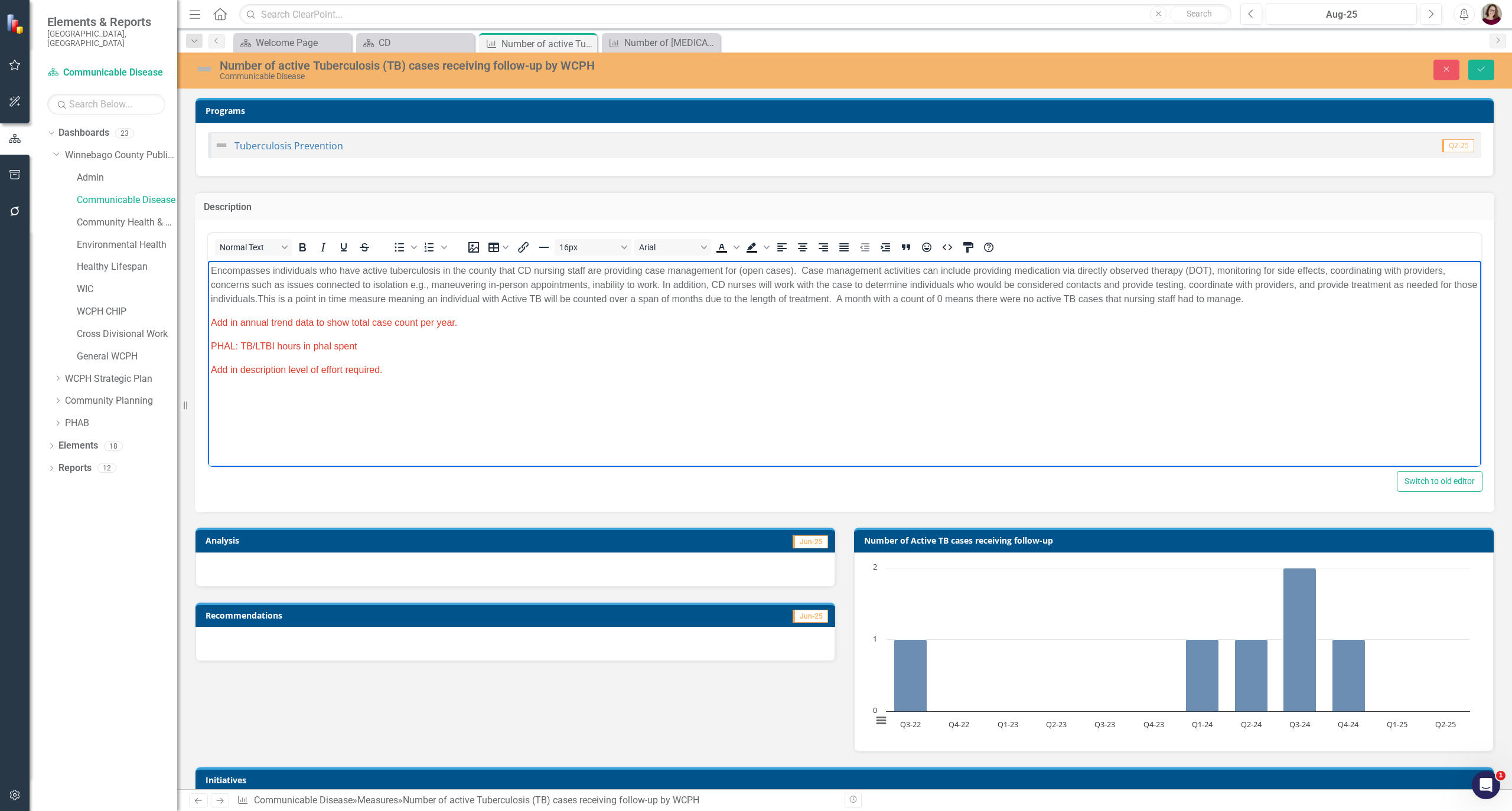
drag, startPoint x: 1284, startPoint y: 301, endPoint x: 106, endPoint y: 263, distance: 1178.6
click at [208, 263] on html "Encompasses individuals who have active tuberculosis in the county that CD nurs…" at bounding box center [845, 349] width 1274 height 177
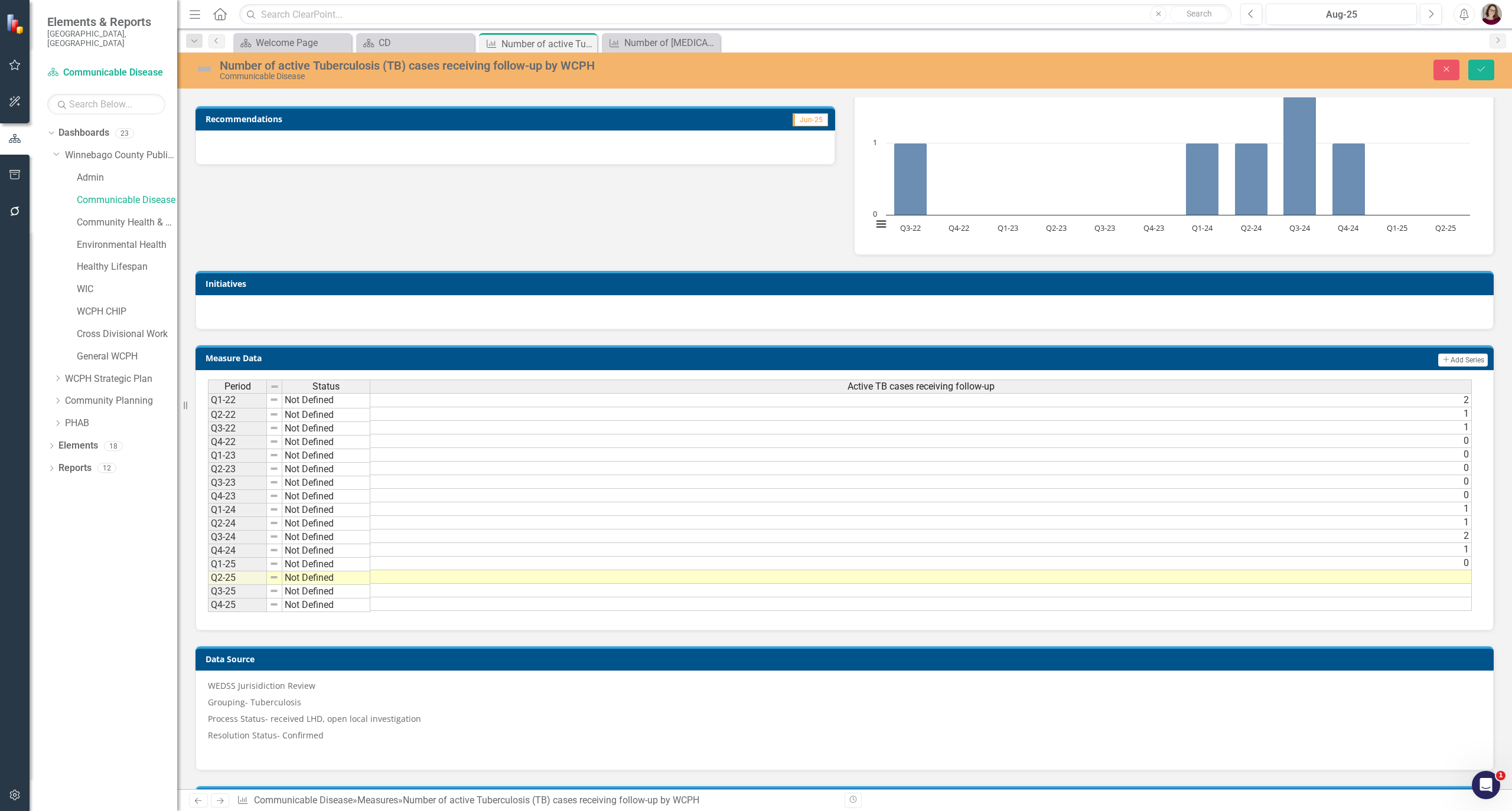
scroll to position [0, 8]
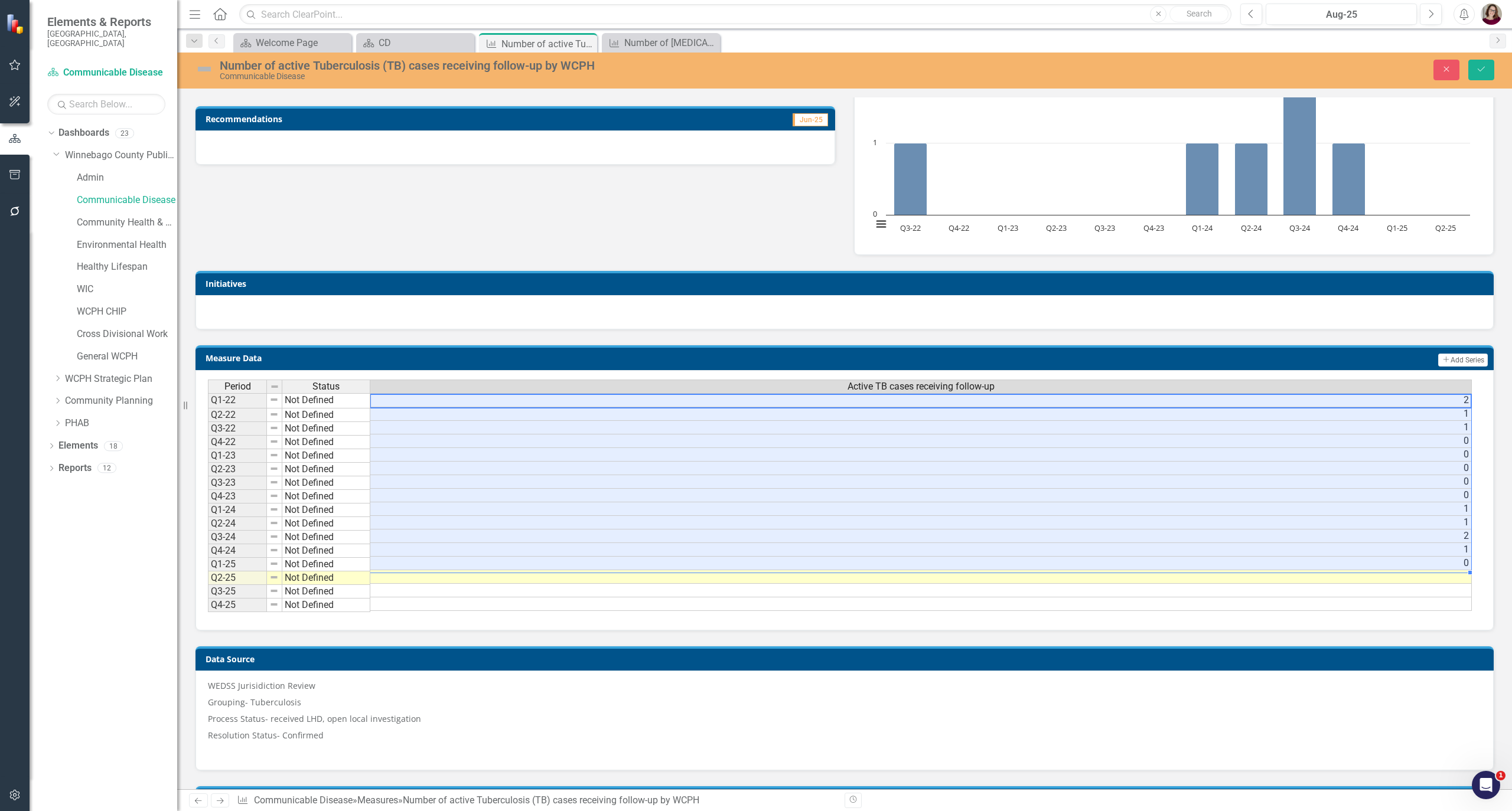
drag, startPoint x: 1446, startPoint y: 403, endPoint x: 1444, endPoint y: 563, distance: 160.0
click at [1444, 563] on tbody "Q1-22 Not Defined 2 Q2-22 Not Defined 1 Q3-22 Not Defined 1 Q4-22 Not Defined 0…" at bounding box center [840, 502] width 1264 height 218
click at [751, 584] on td at bounding box center [921, 577] width 1102 height 13
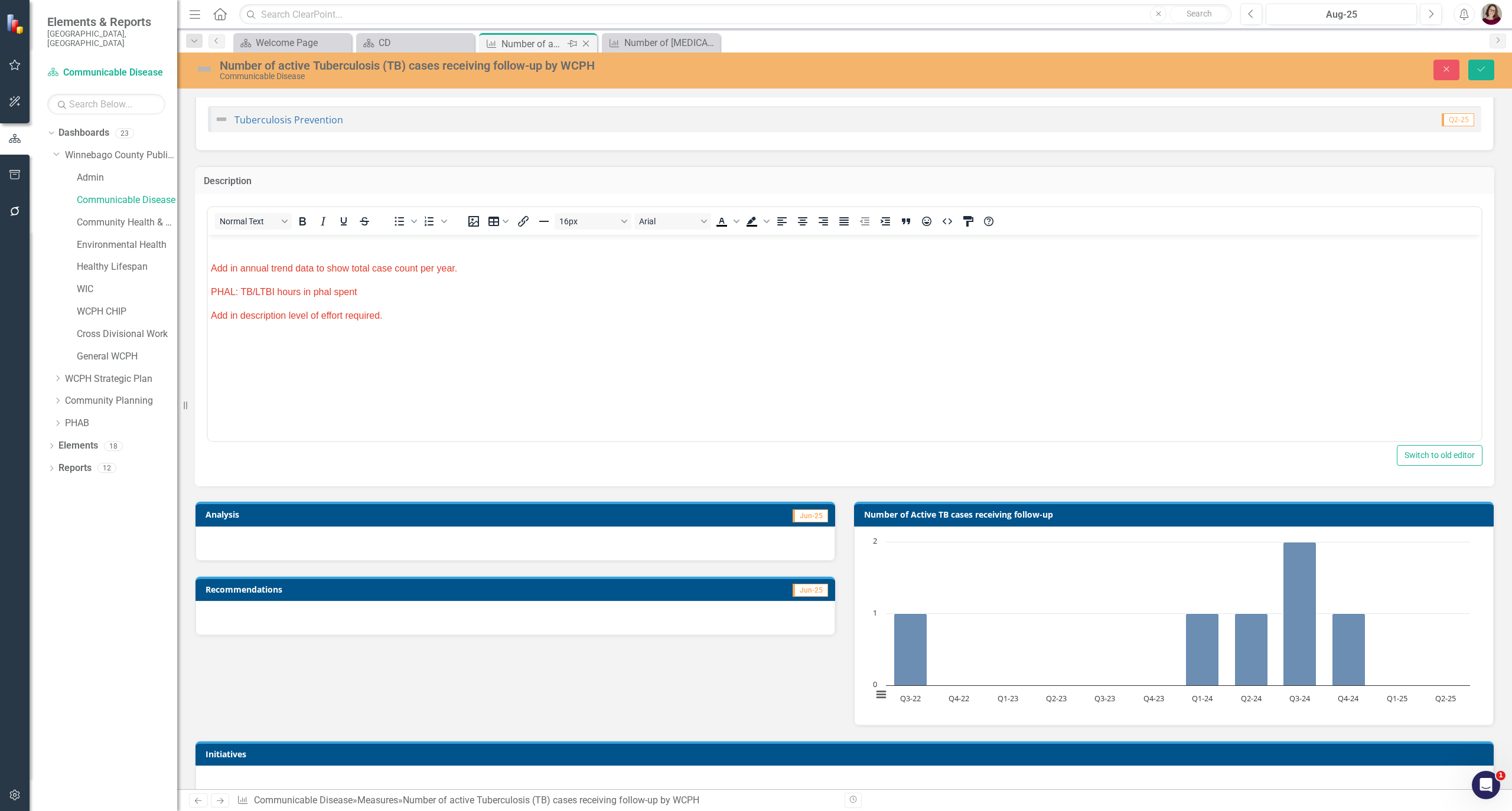
scroll to position [0, 0]
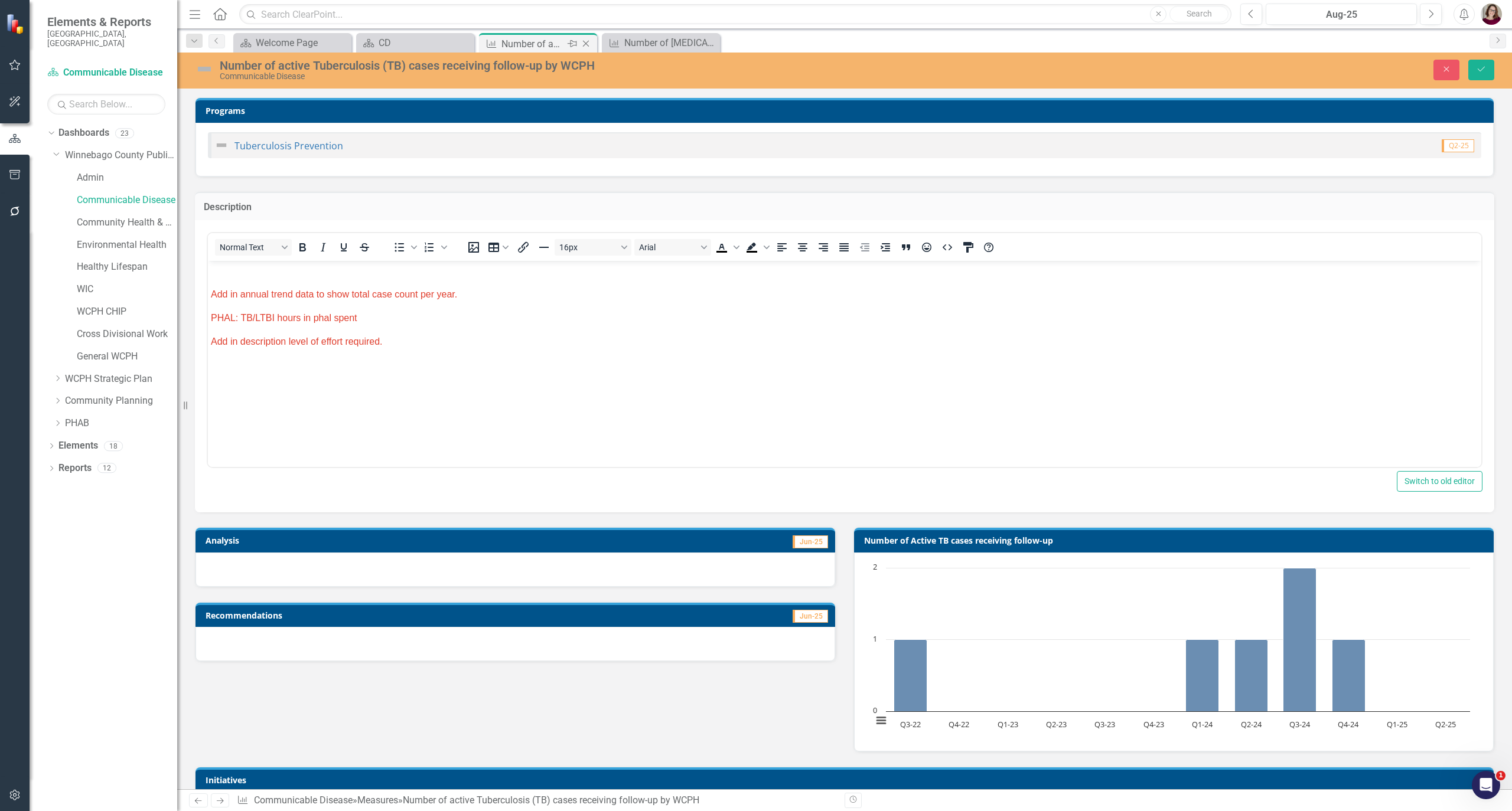
click at [586, 45] on icon "Close" at bounding box center [585, 44] width 12 height 9
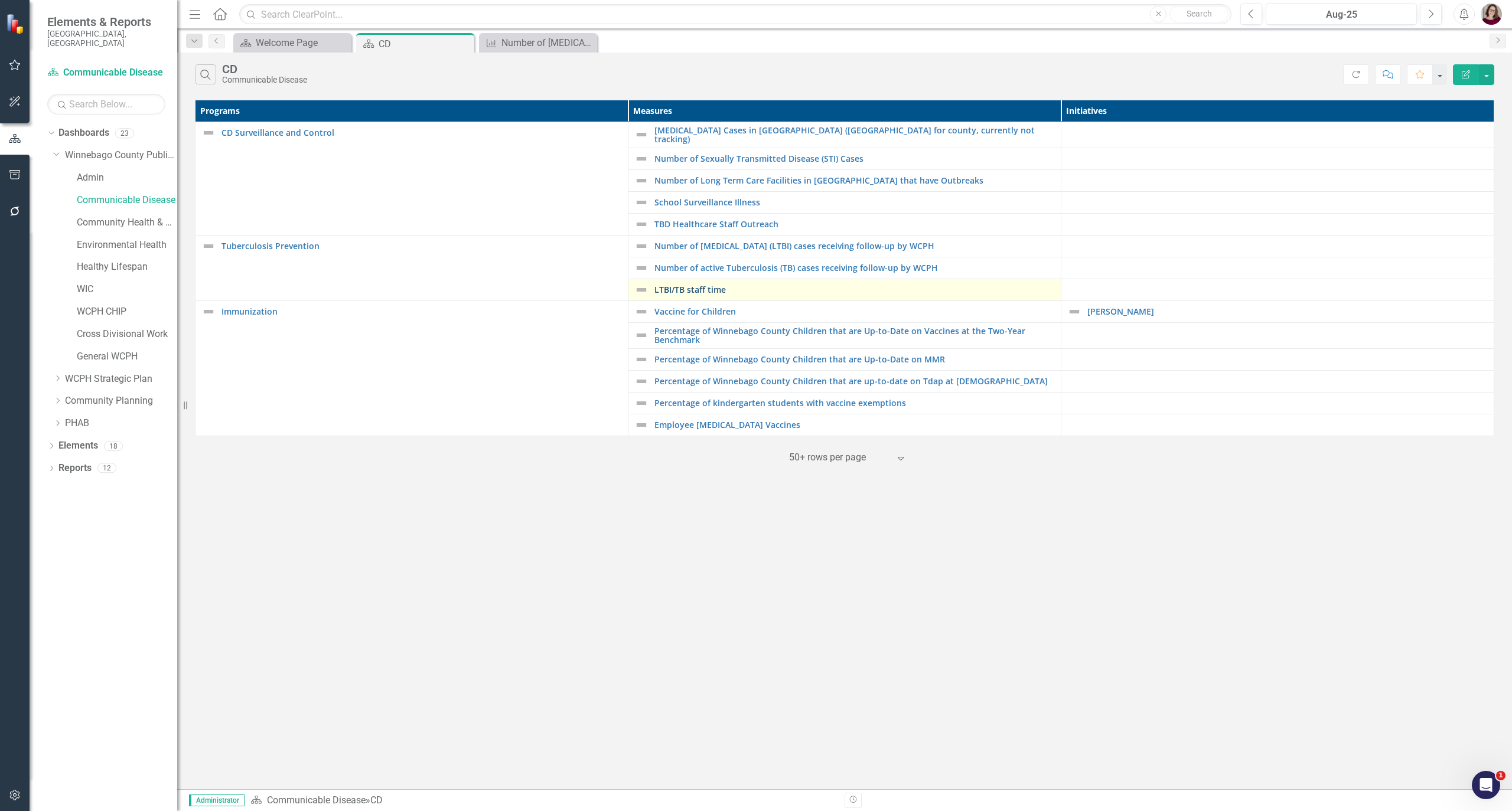
click at [690, 285] on link "LTBI/TB staff time" at bounding box center [854, 289] width 401 height 8
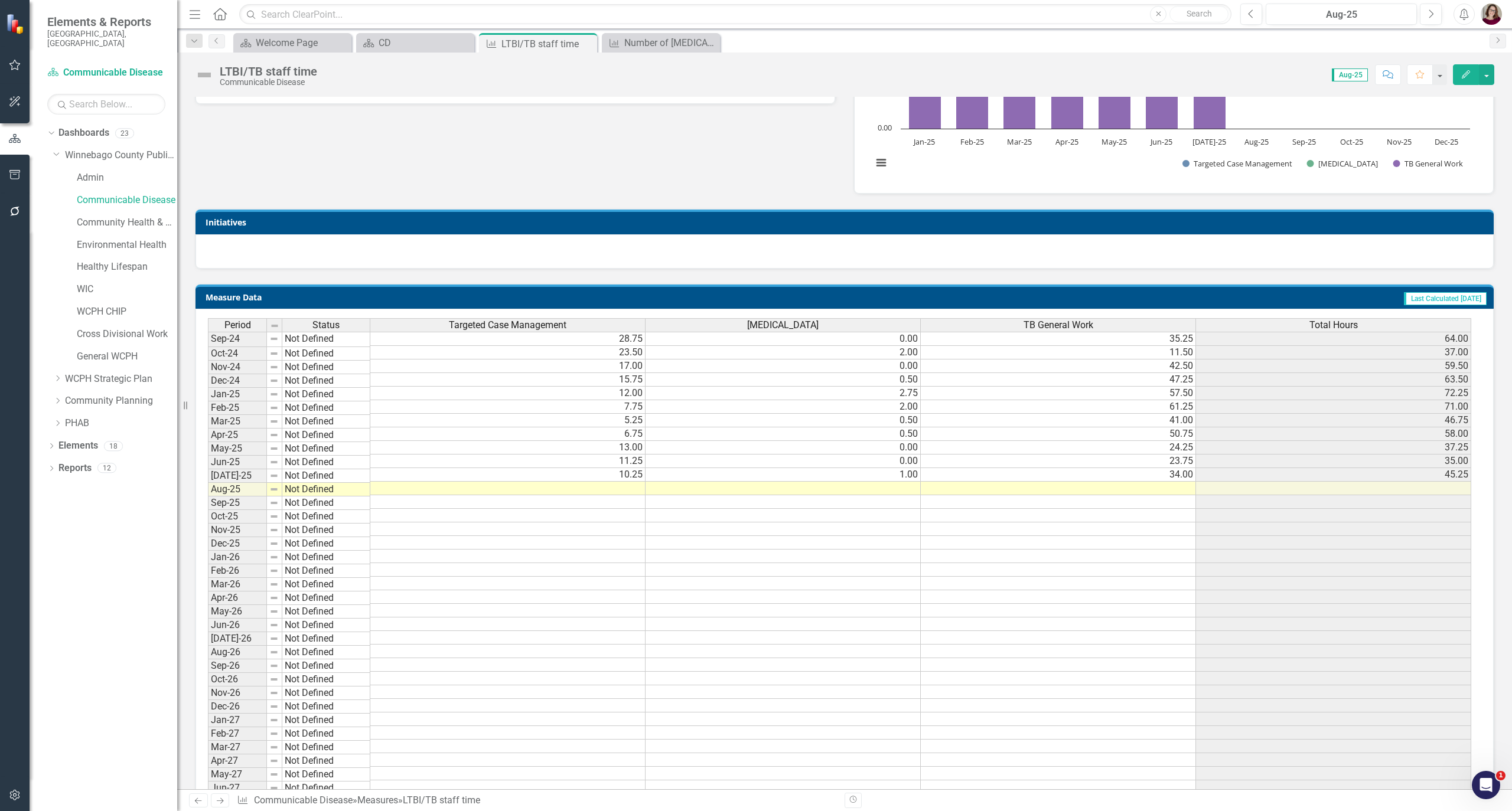
scroll to position [315, 0]
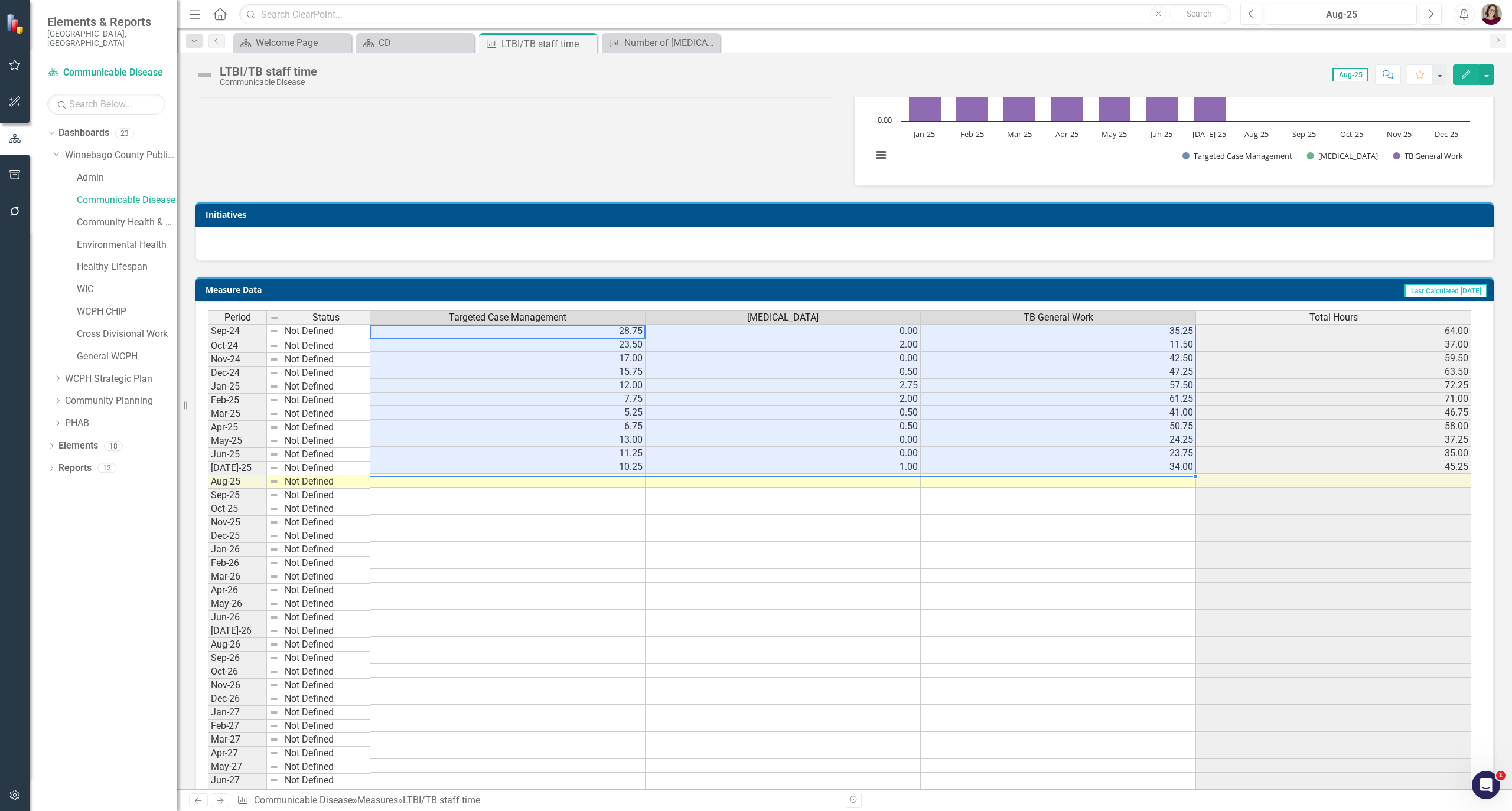
drag, startPoint x: 609, startPoint y: 333, endPoint x: 1057, endPoint y: 478, distance: 470.9
click at [1057, 478] on tbody "Sep-24 Not Defined 28.75 0.00 35.25 64.00 Oct-24 Not Defined 23.50 2.00 11.50 3…" at bounding box center [839, 596] width 1263 height 544
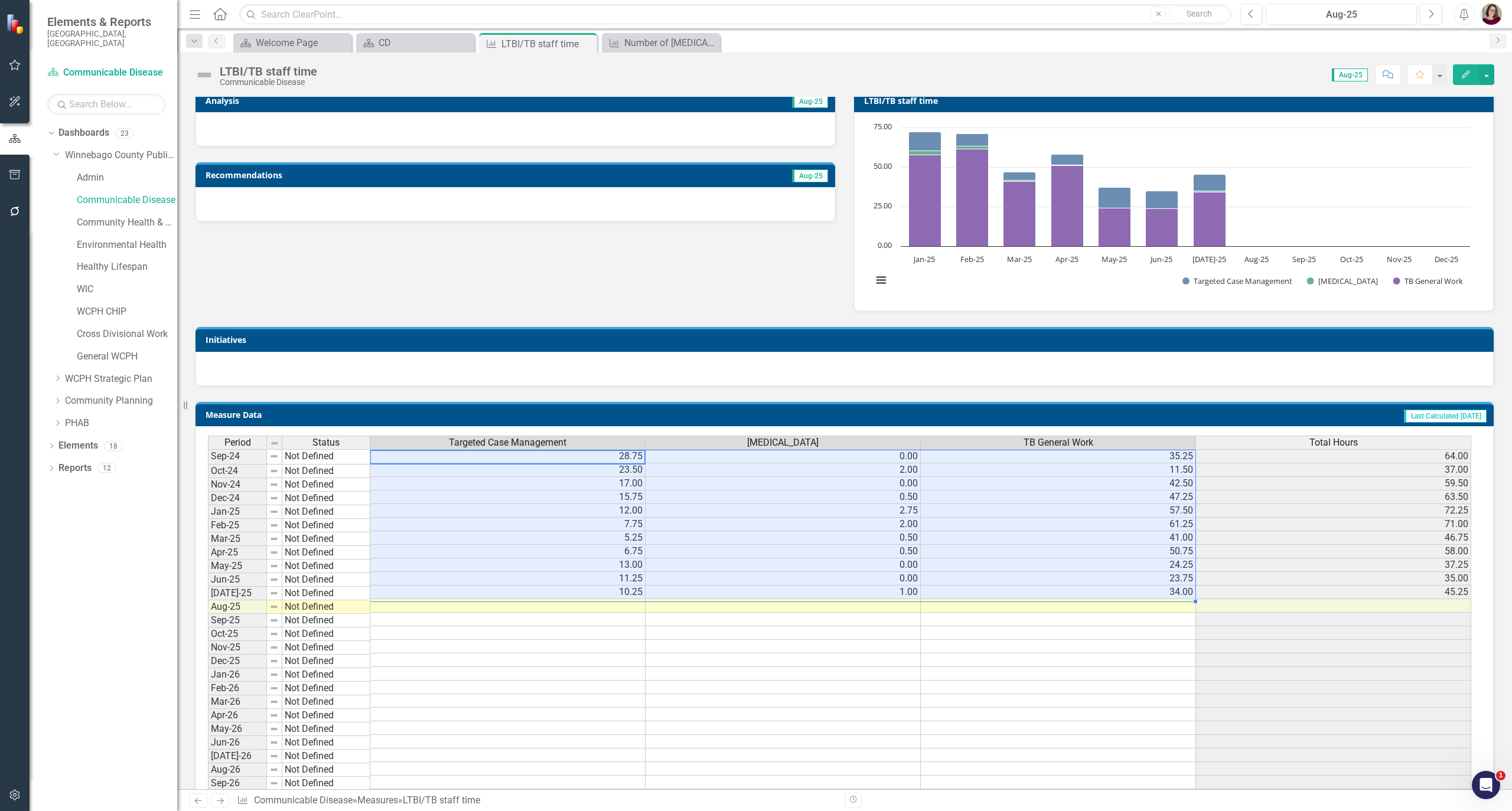
scroll to position [0, 0]
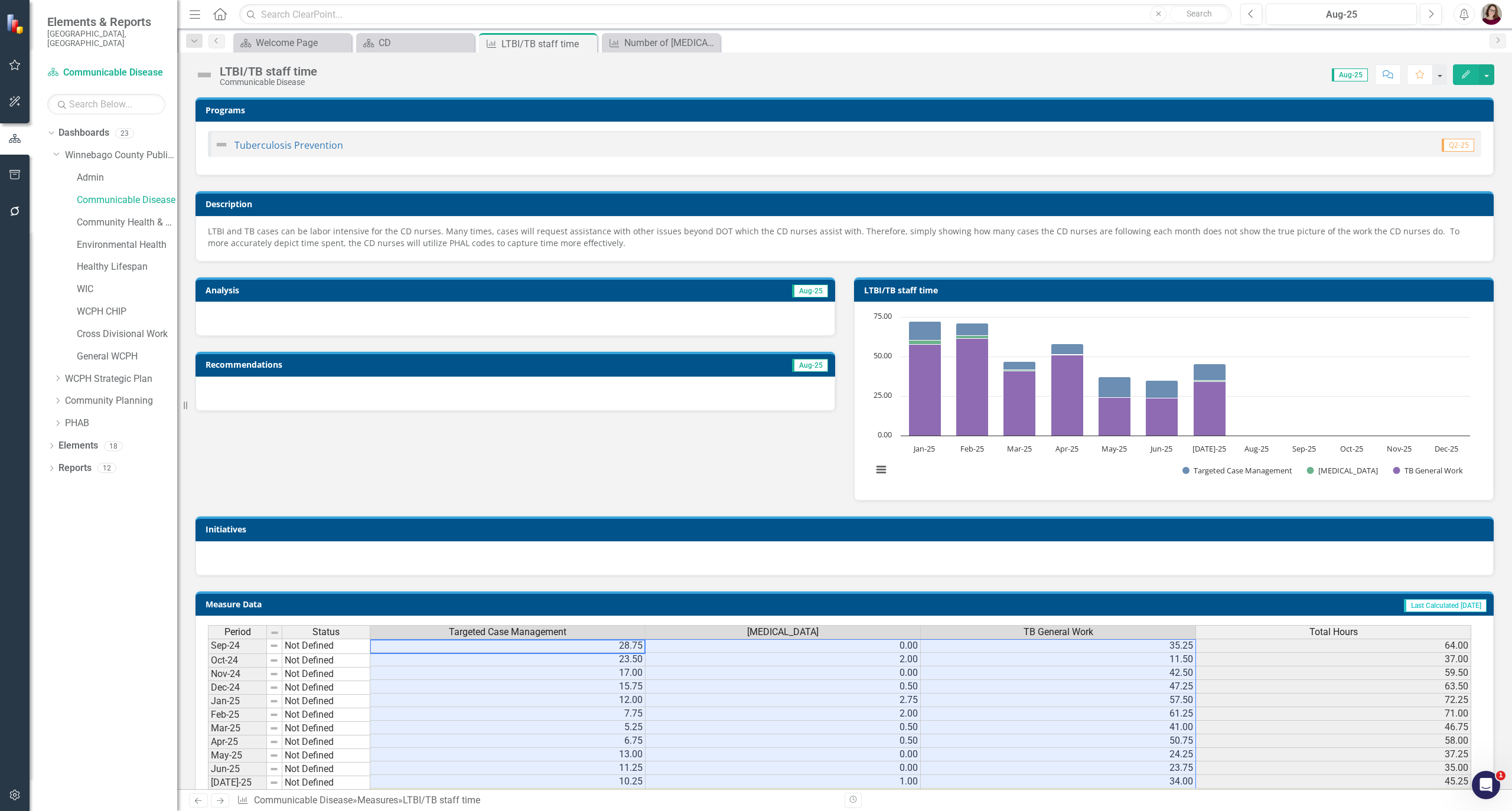
click at [497, 241] on p "LTBI and TB cases can be labor intensive for the CD nurses. Many times, cases w…" at bounding box center [845, 237] width 1274 height 23
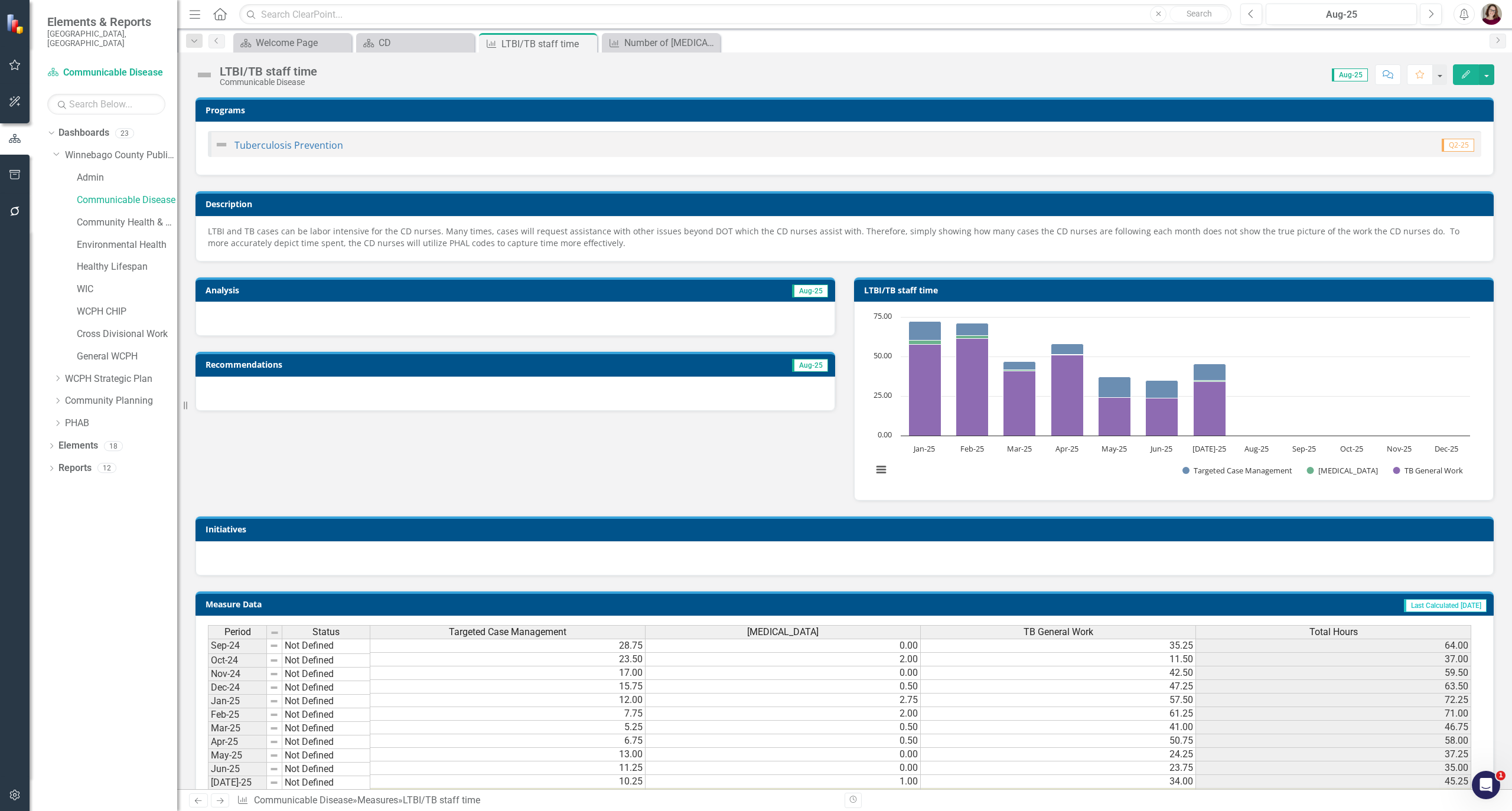
click at [497, 241] on p "LTBI and TB cases can be labor intensive for the CD nurses. Many times, cases w…" at bounding box center [845, 237] width 1274 height 23
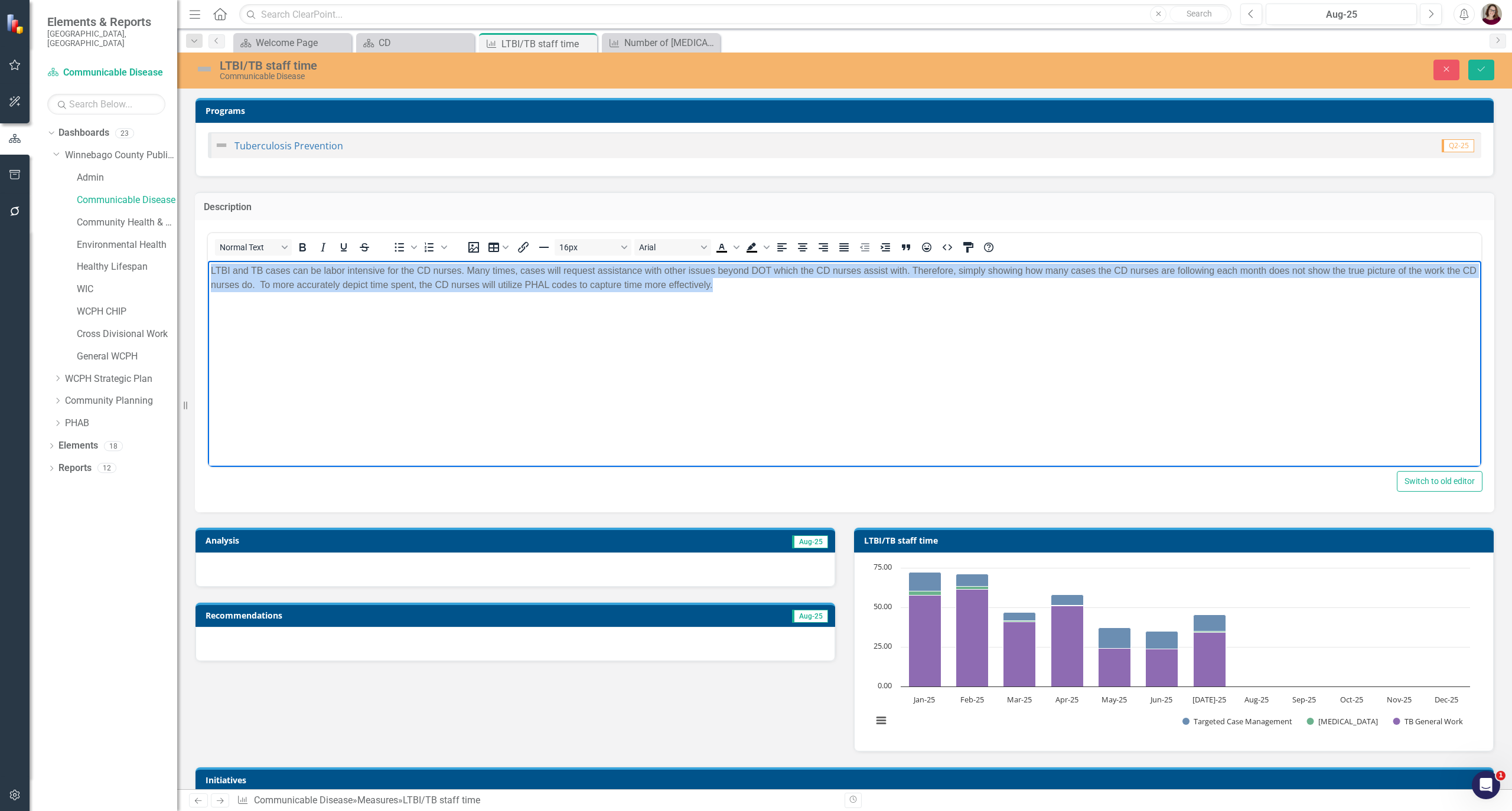
drag, startPoint x: 756, startPoint y: 284, endPoint x: 95, endPoint y: 264, distance: 661.3
click at [208, 264] on html "LTBI and TB cases can be labor intensive for the CD nurses. Many times, cases w…" at bounding box center [845, 349] width 1274 height 177
copy p "LTBI and TB cases can be labor intensive for the CD nurses. Many times, cases w…"
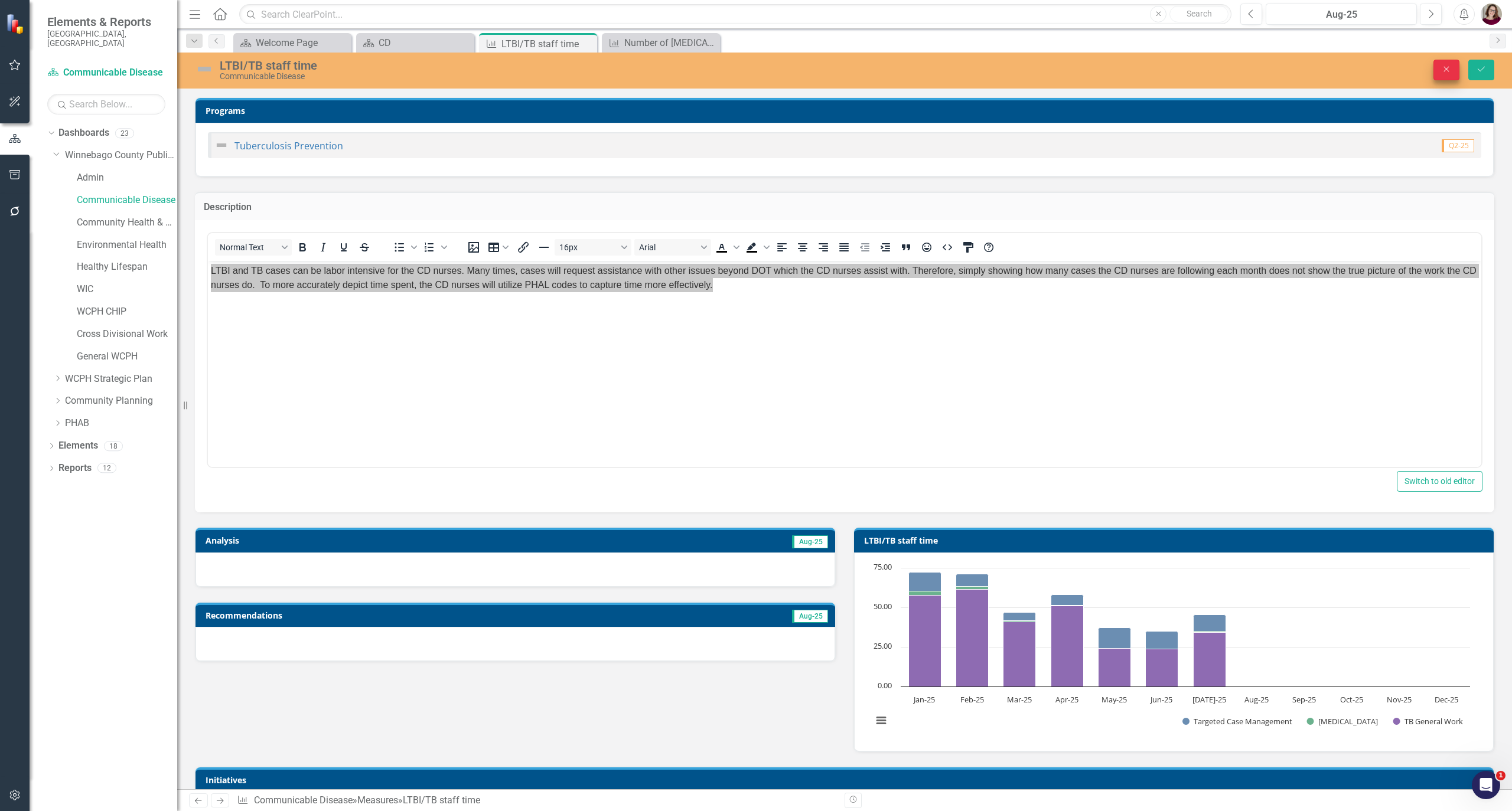
click at [1446, 74] on button "Close" at bounding box center [1447, 70] width 26 height 21
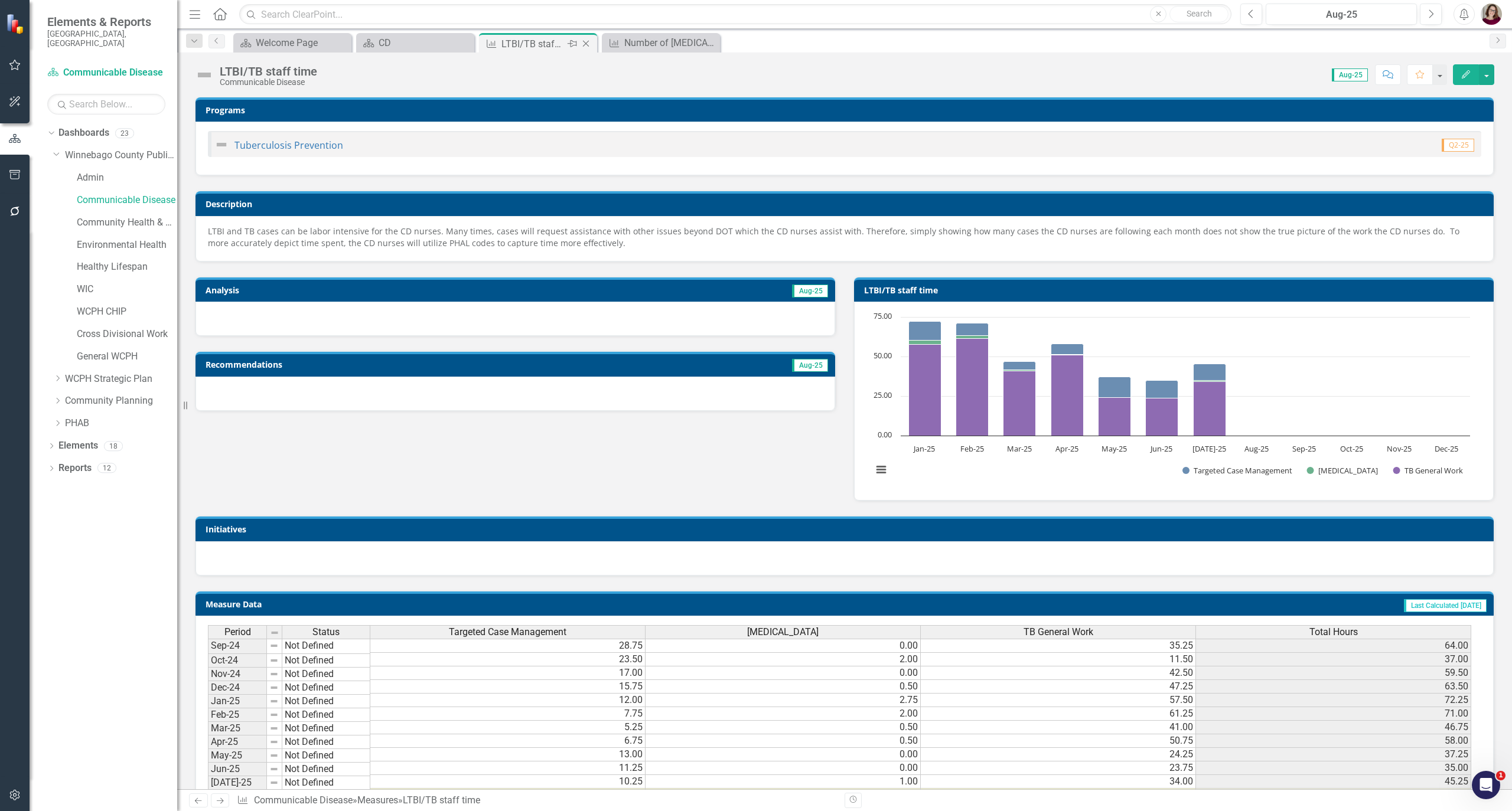
click at [587, 41] on icon at bounding box center [586, 43] width 7 height 7
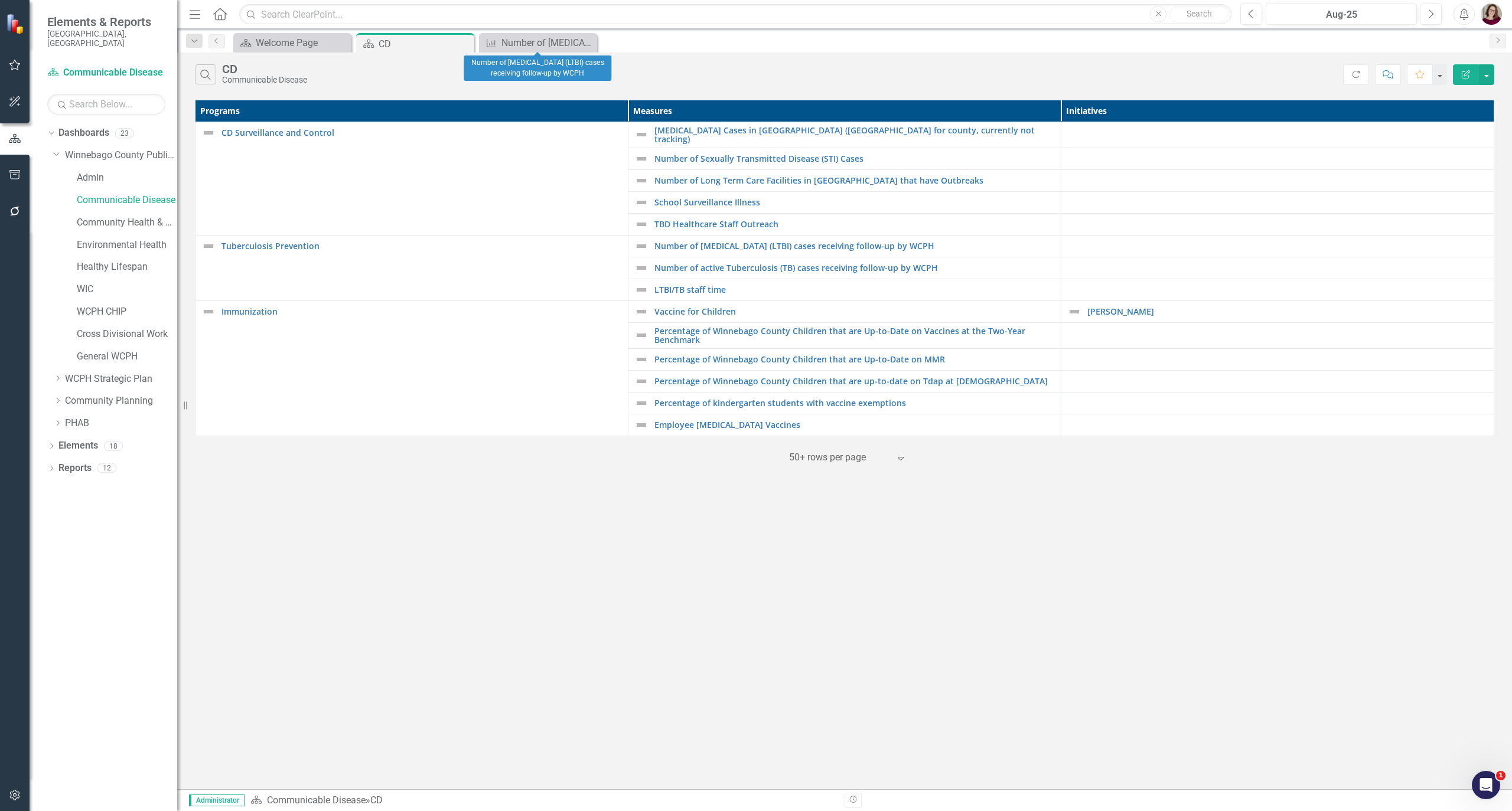
click at [0, 0] on icon "Close" at bounding box center [0, 0] width 0 height 0
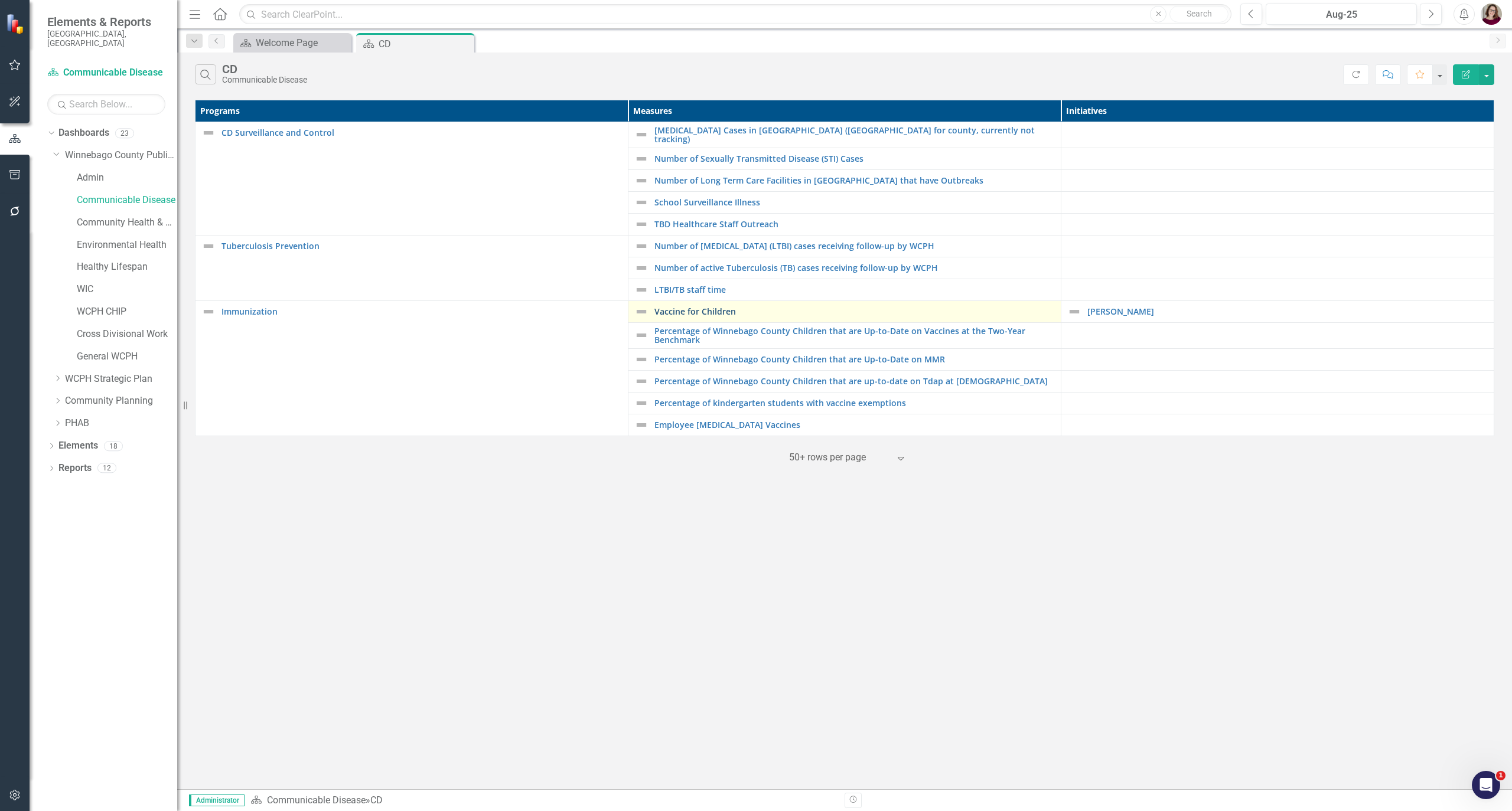
click at [693, 309] on link "Vaccine for Children" at bounding box center [854, 311] width 401 height 8
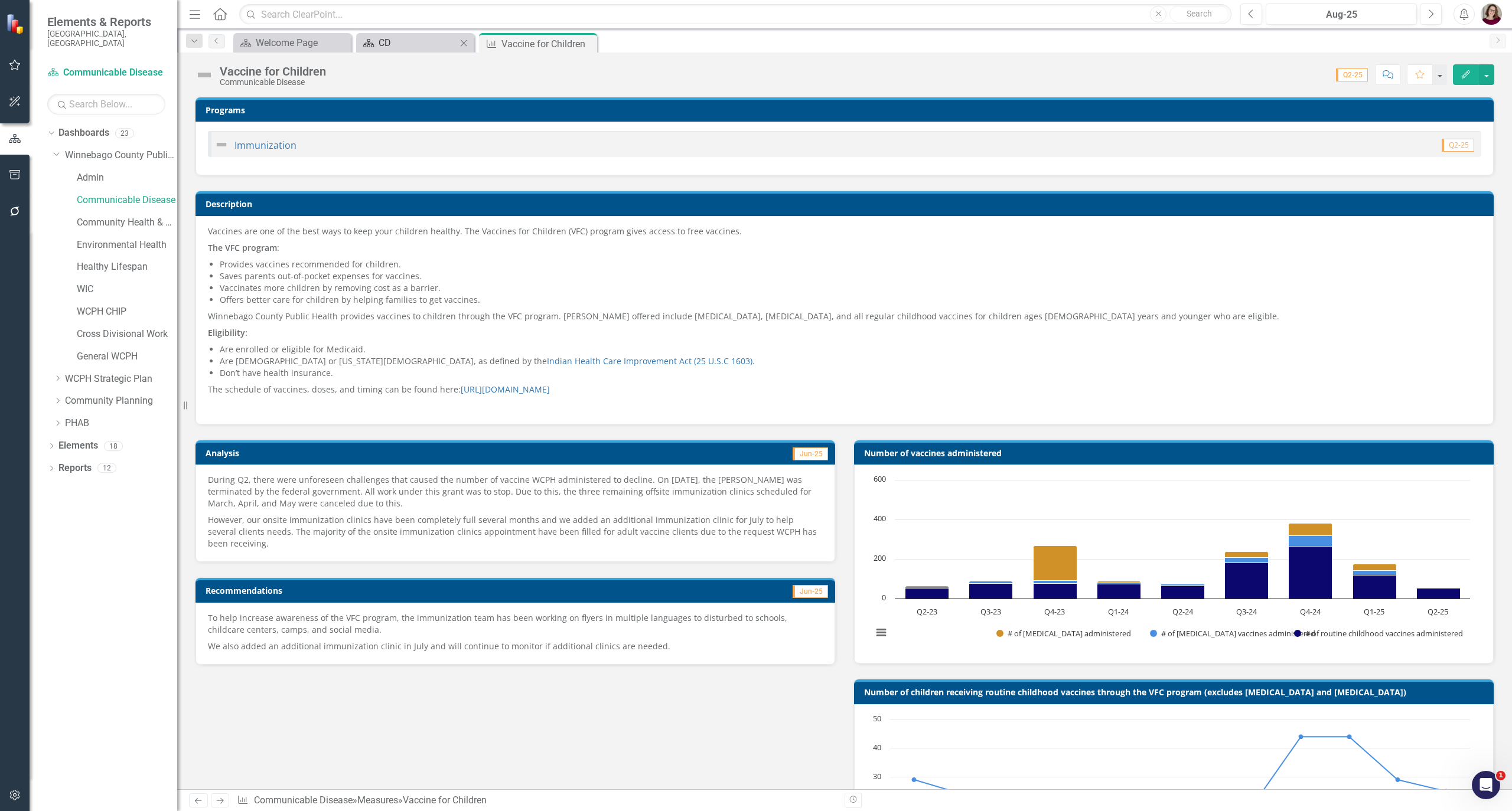
click at [399, 42] on div "CD" at bounding box center [417, 43] width 78 height 15
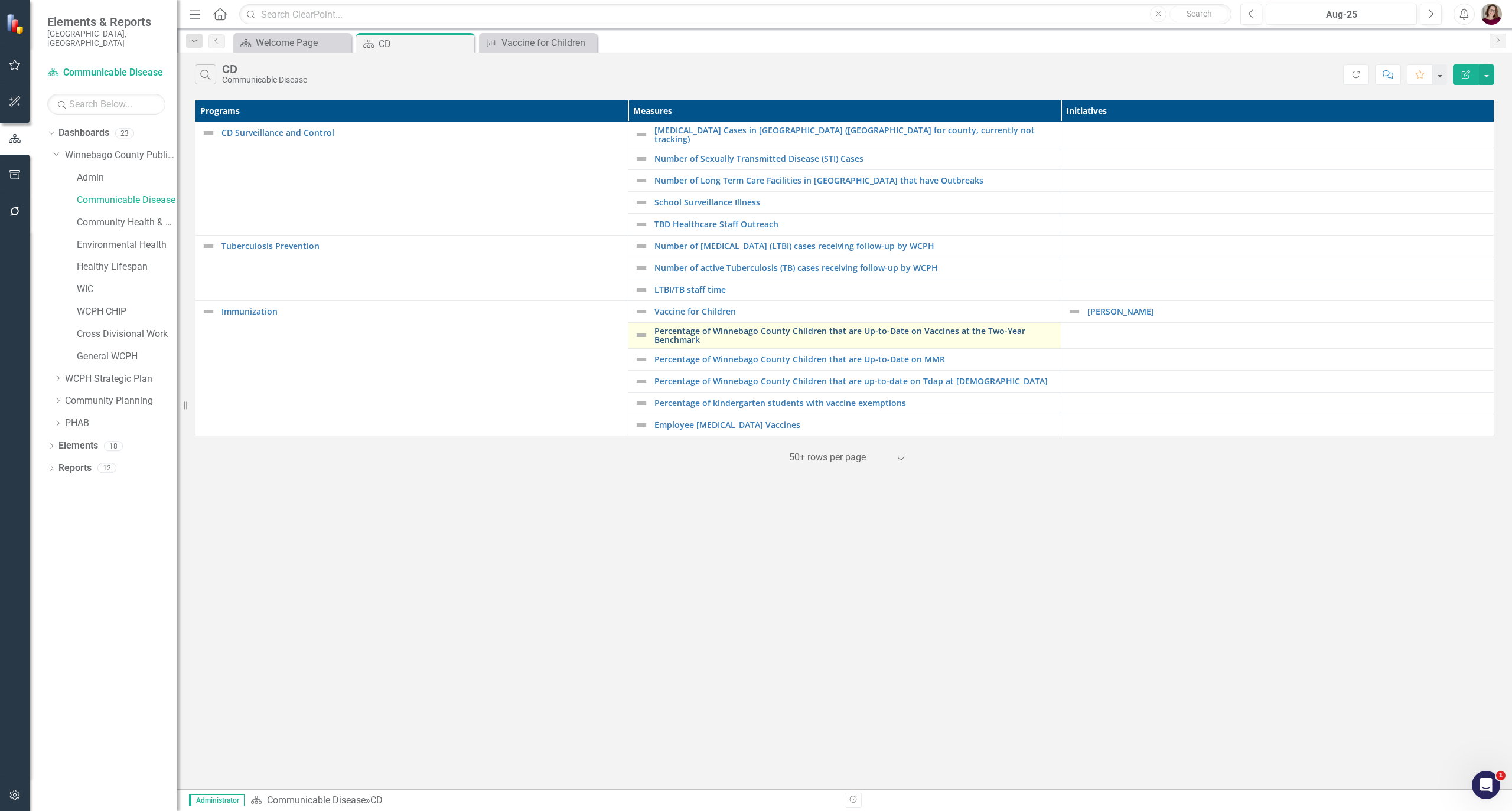
click at [684, 329] on link "Percentage of Winnebago County Children that are Up-to-Date on Vaccines at the …" at bounding box center [854, 336] width 401 height 19
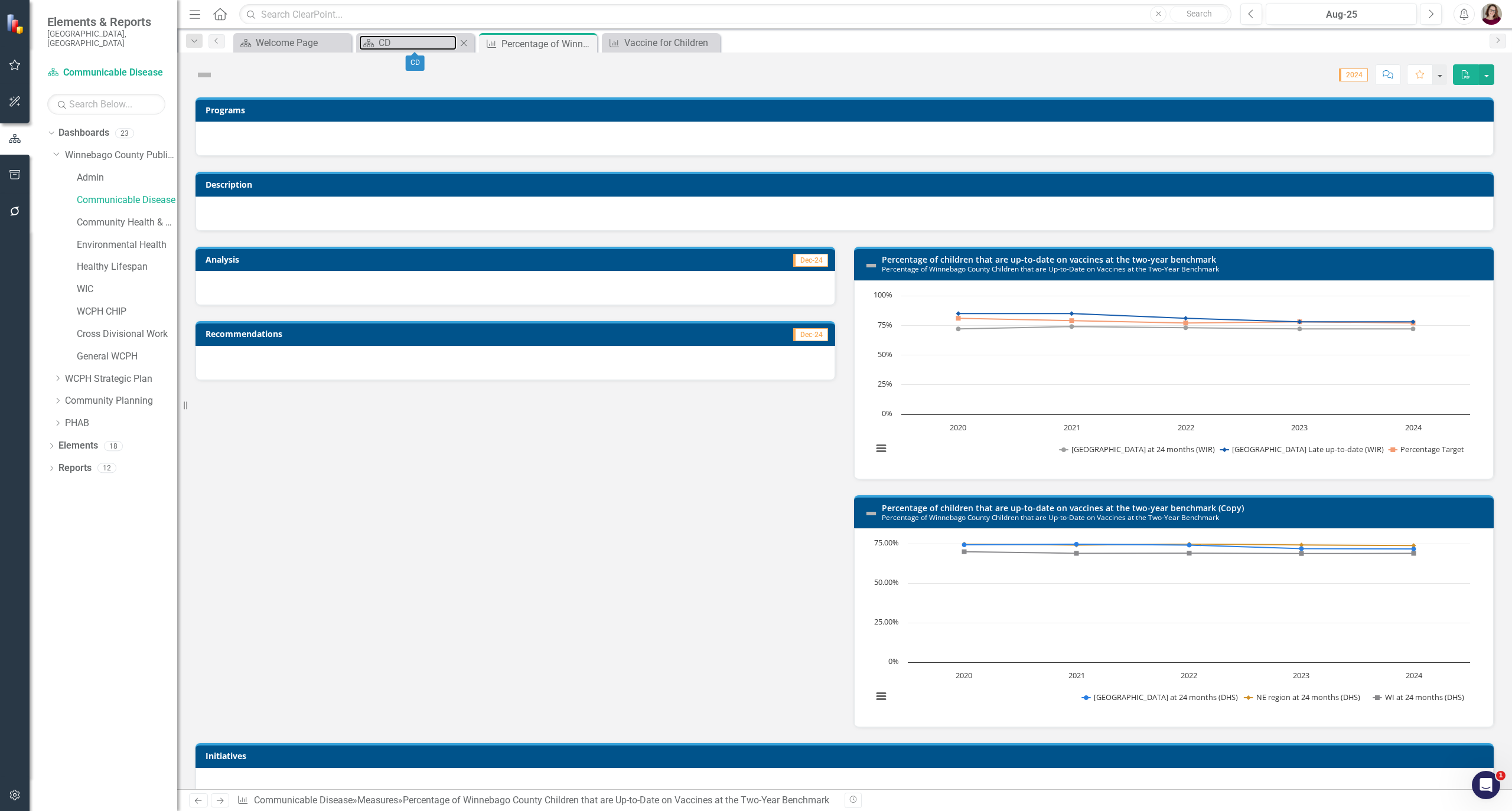
click at [427, 36] on div "CD" at bounding box center [417, 43] width 78 height 15
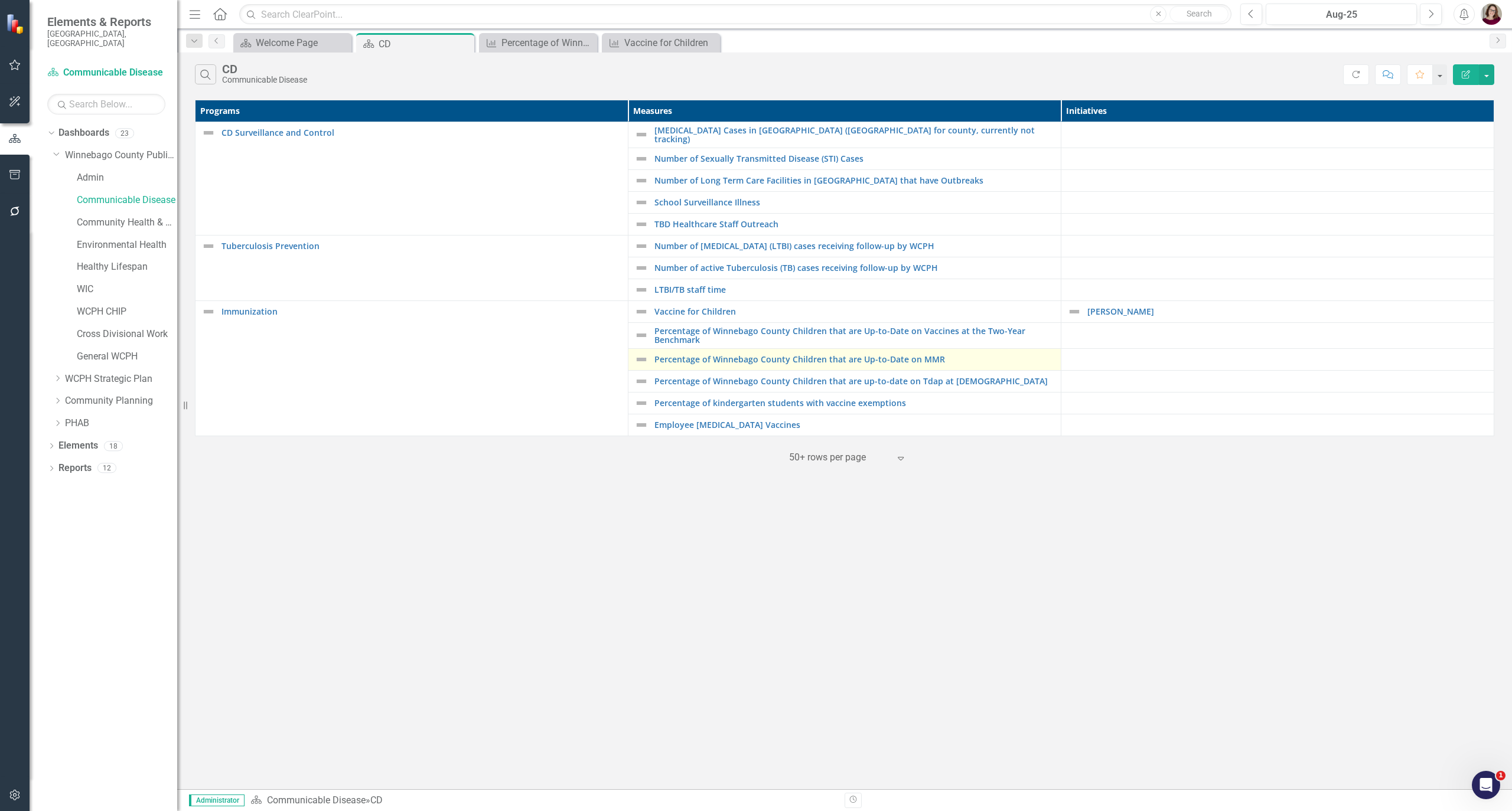
click at [727, 353] on div "Percentage of Winnebago County Children that are Up-to-Date on MMR" at bounding box center [844, 359] width 420 height 14
click at [724, 357] on link "Percentage of Winnebago County Children that are Up-to-Date on MMR" at bounding box center [854, 359] width 401 height 8
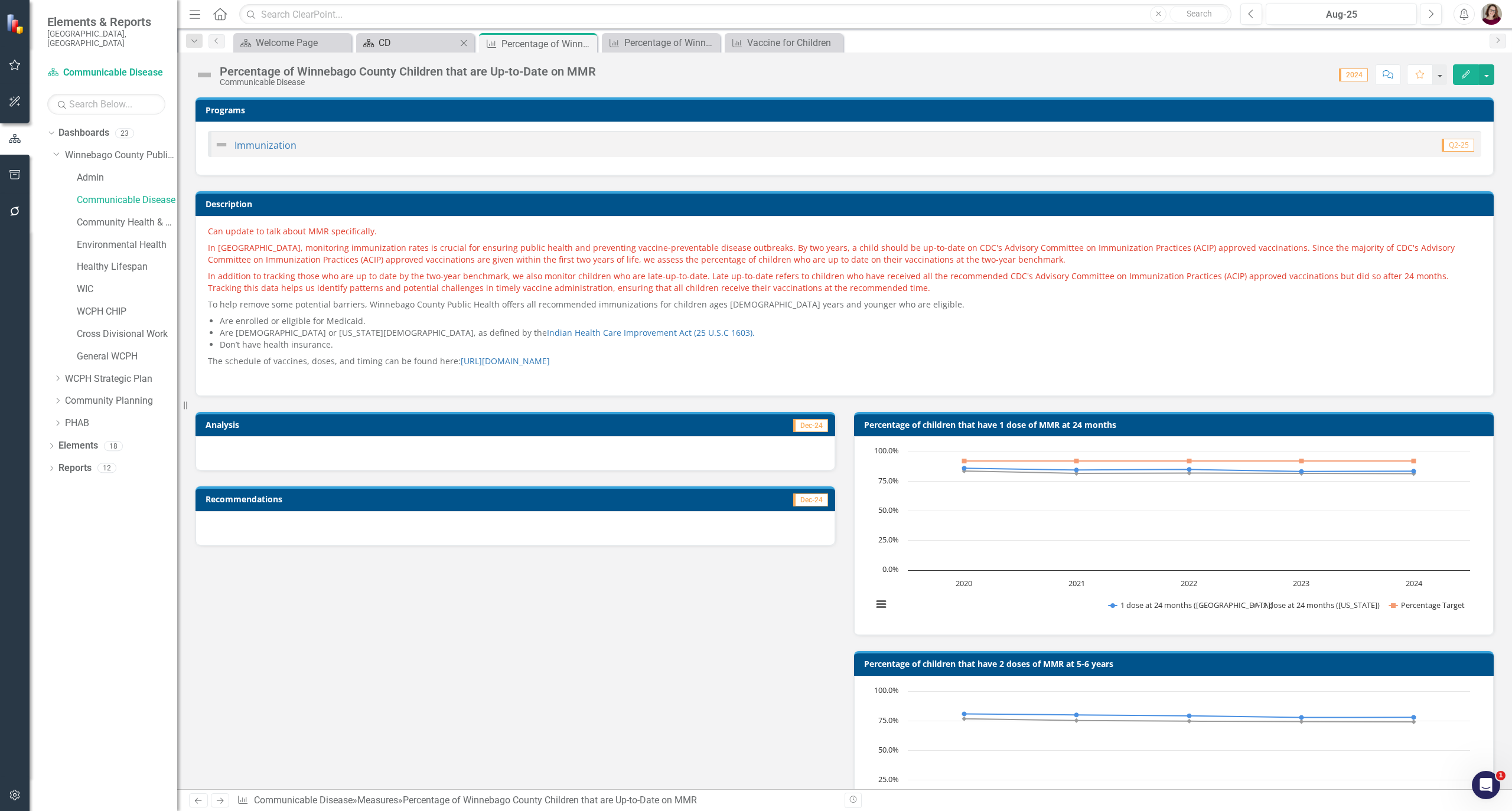
click at [424, 38] on div "CD" at bounding box center [417, 43] width 78 height 15
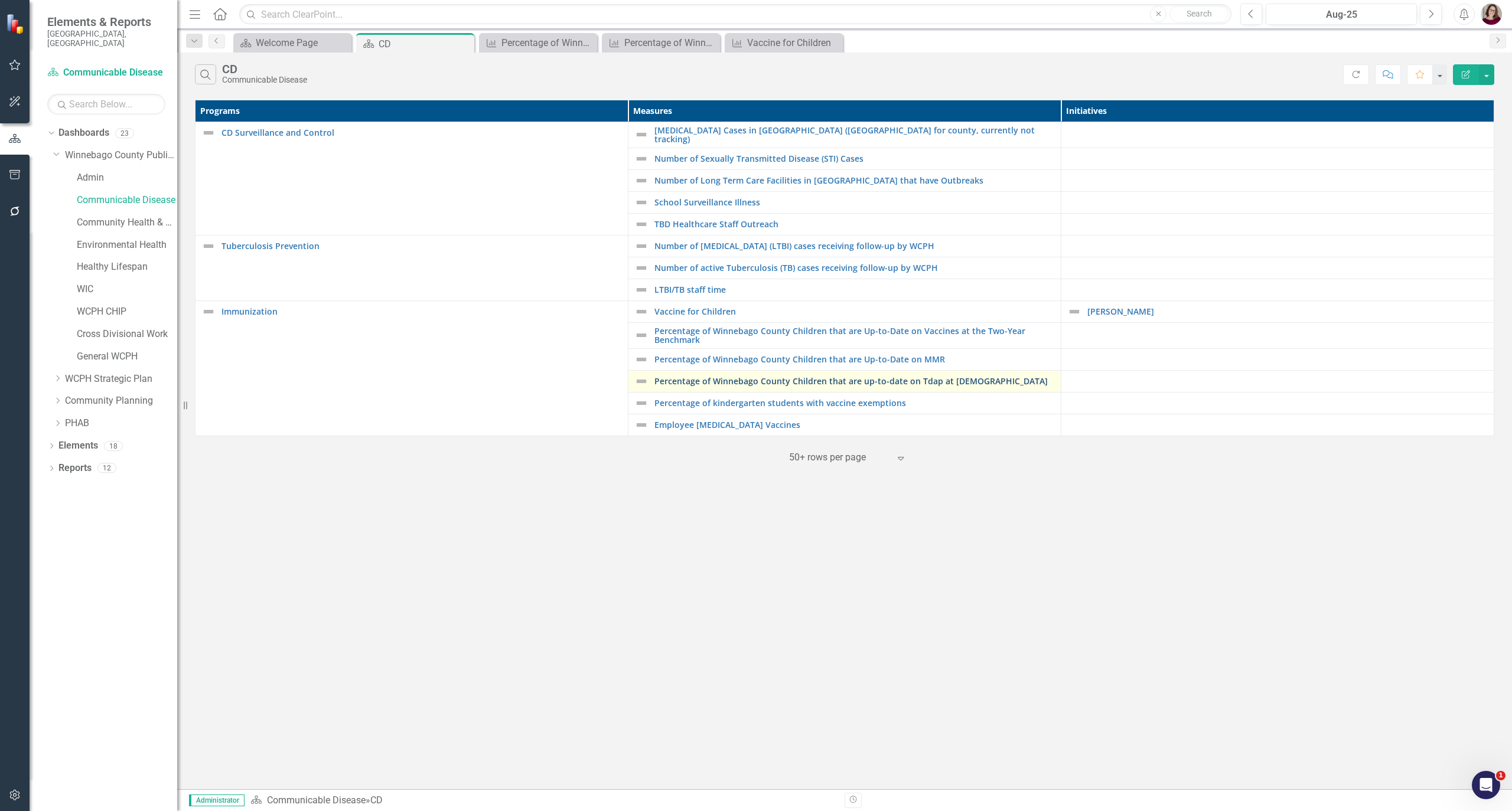
click at [748, 383] on link "Percentage of Winnebago County Children that are up-to-date on Tdap at [DEMOGRA…" at bounding box center [854, 381] width 401 height 8
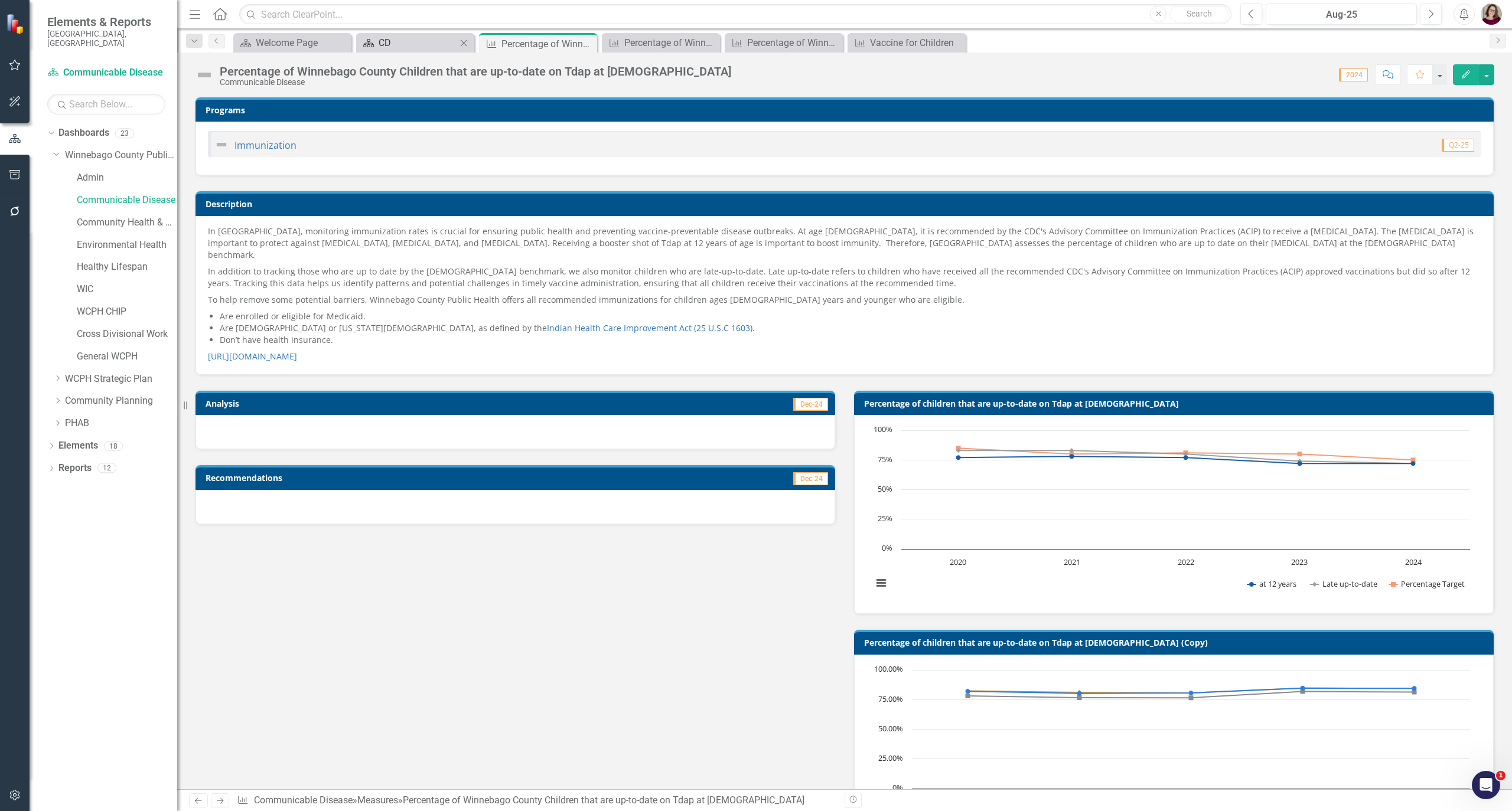
click at [418, 38] on div "CD" at bounding box center [417, 43] width 78 height 15
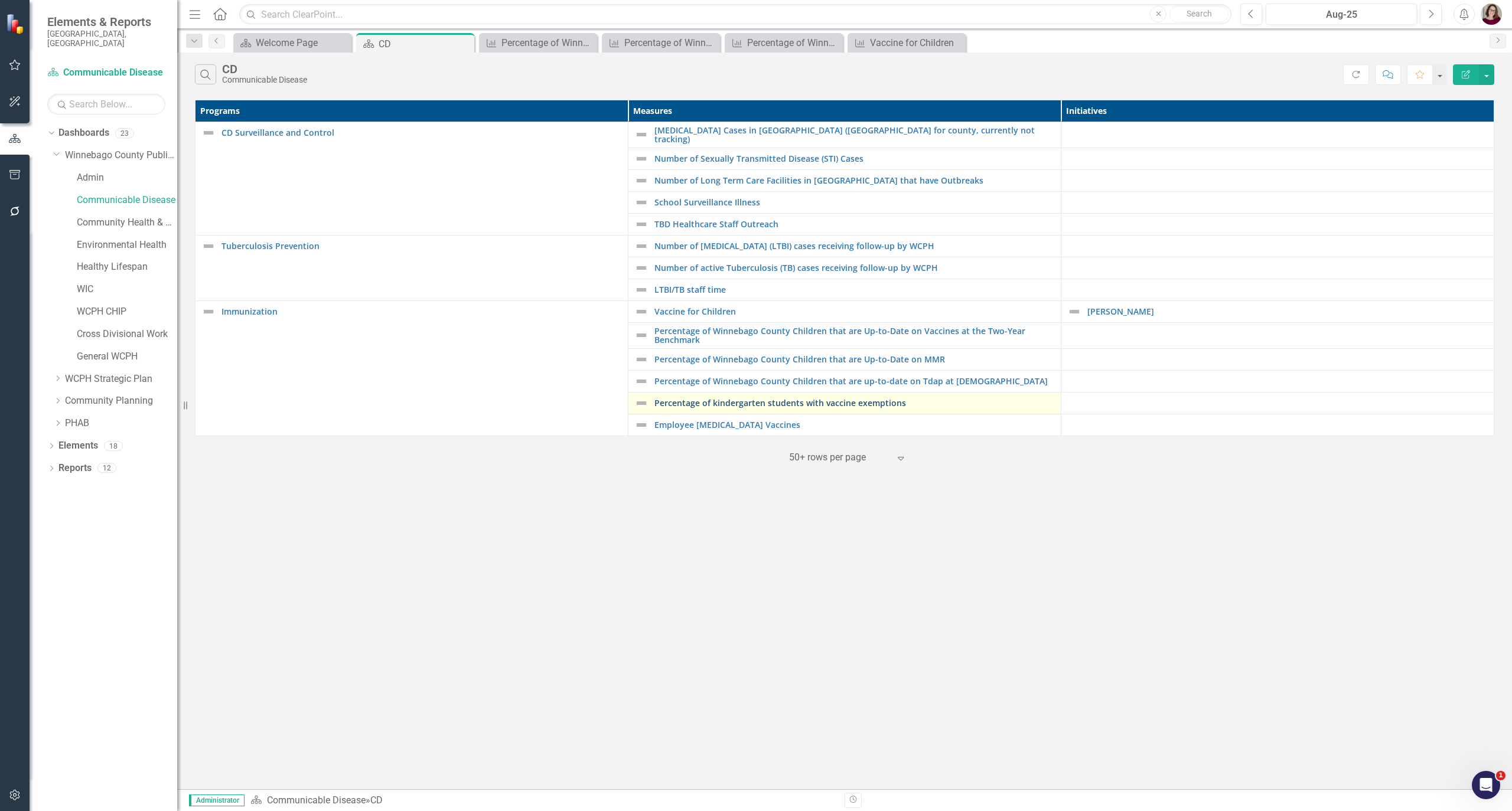
click at [778, 399] on link "Percentage of kindergarten students with vaccine exemptions" at bounding box center [854, 402] width 401 height 8
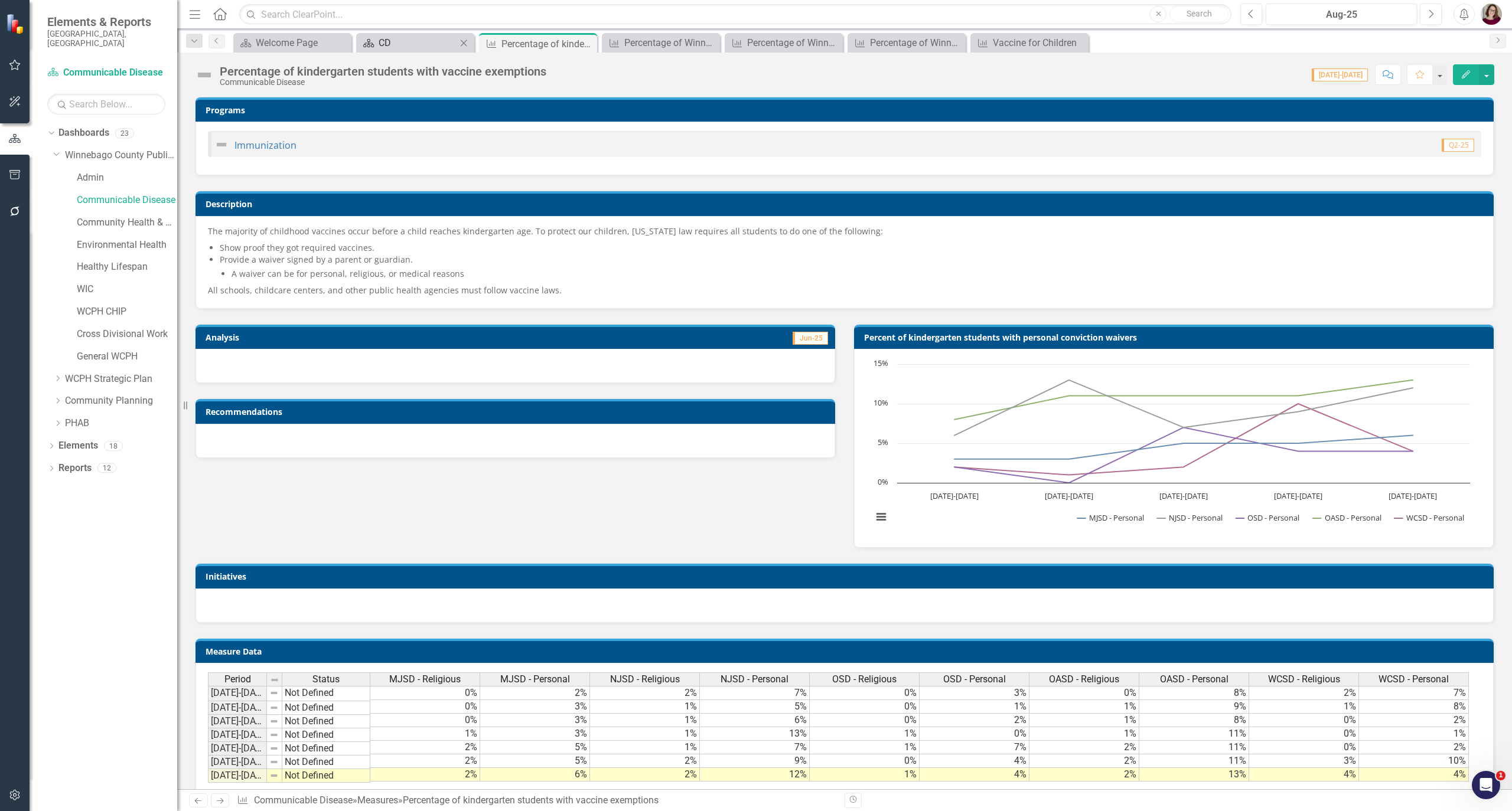
click at [420, 45] on div "CD" at bounding box center [417, 43] width 78 height 15
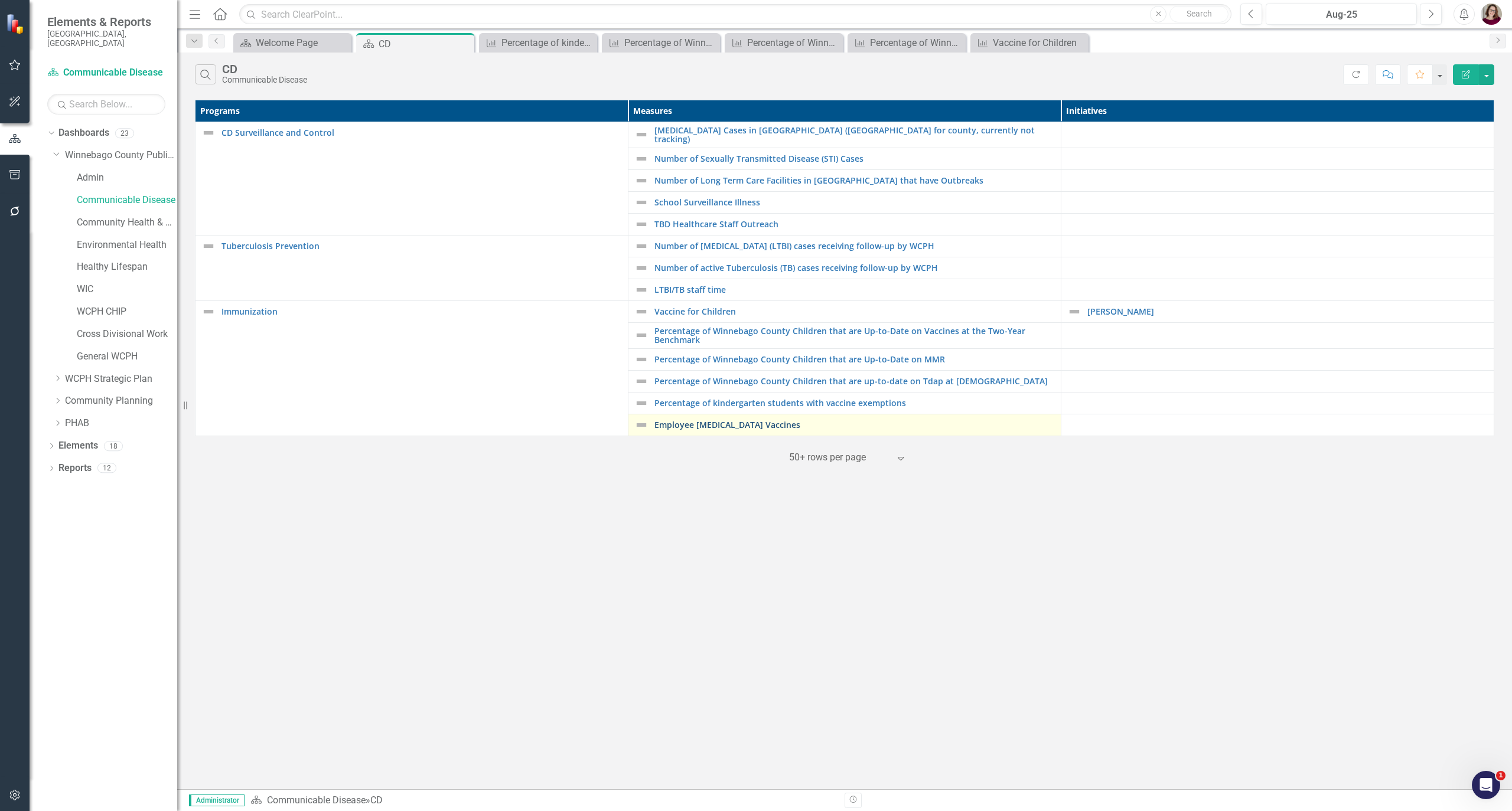
click at [726, 423] on link "Employee [MEDICAL_DATA] Vaccines" at bounding box center [854, 424] width 401 height 8
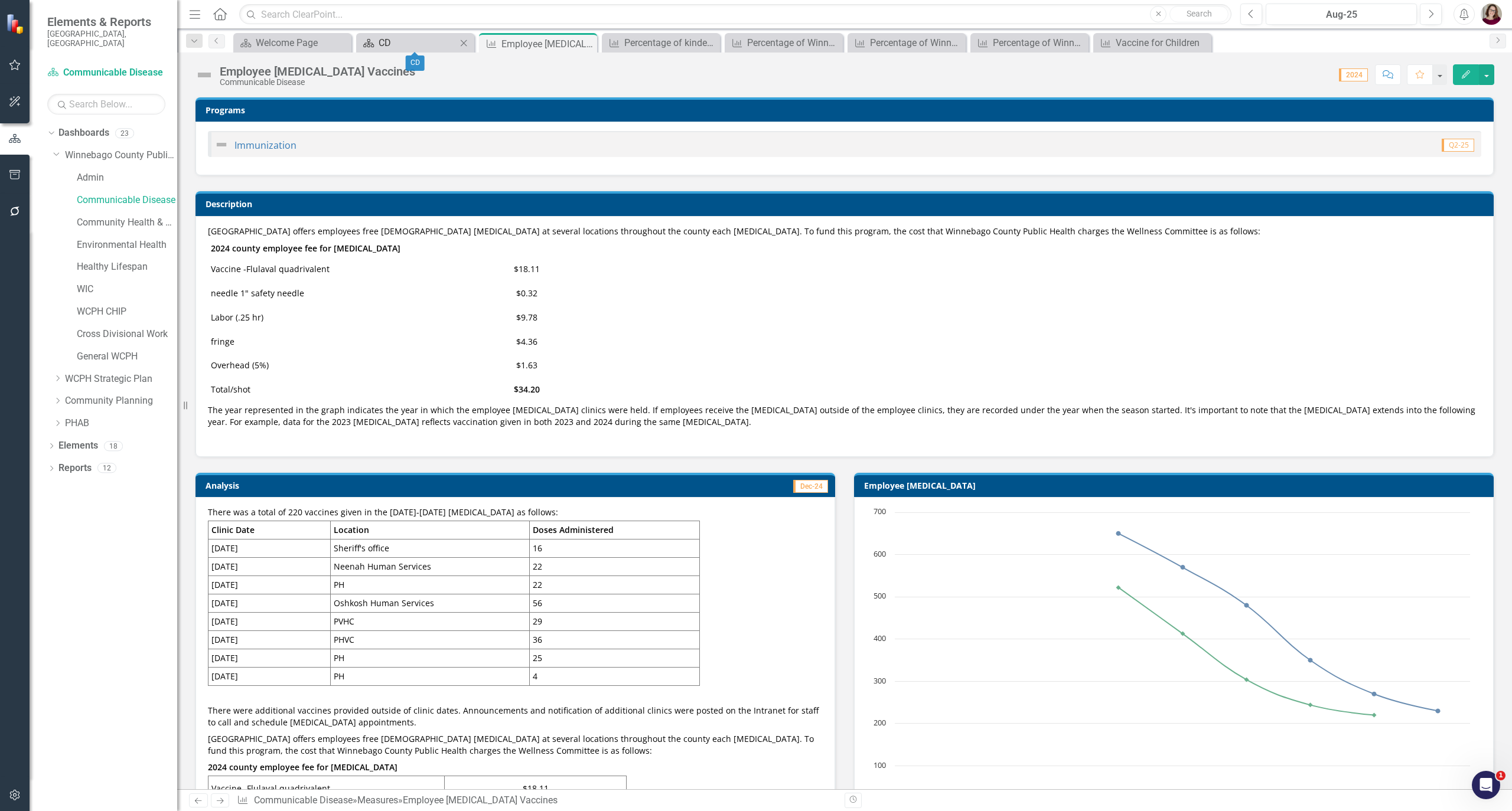
click at [446, 47] on div "CD" at bounding box center [417, 43] width 78 height 15
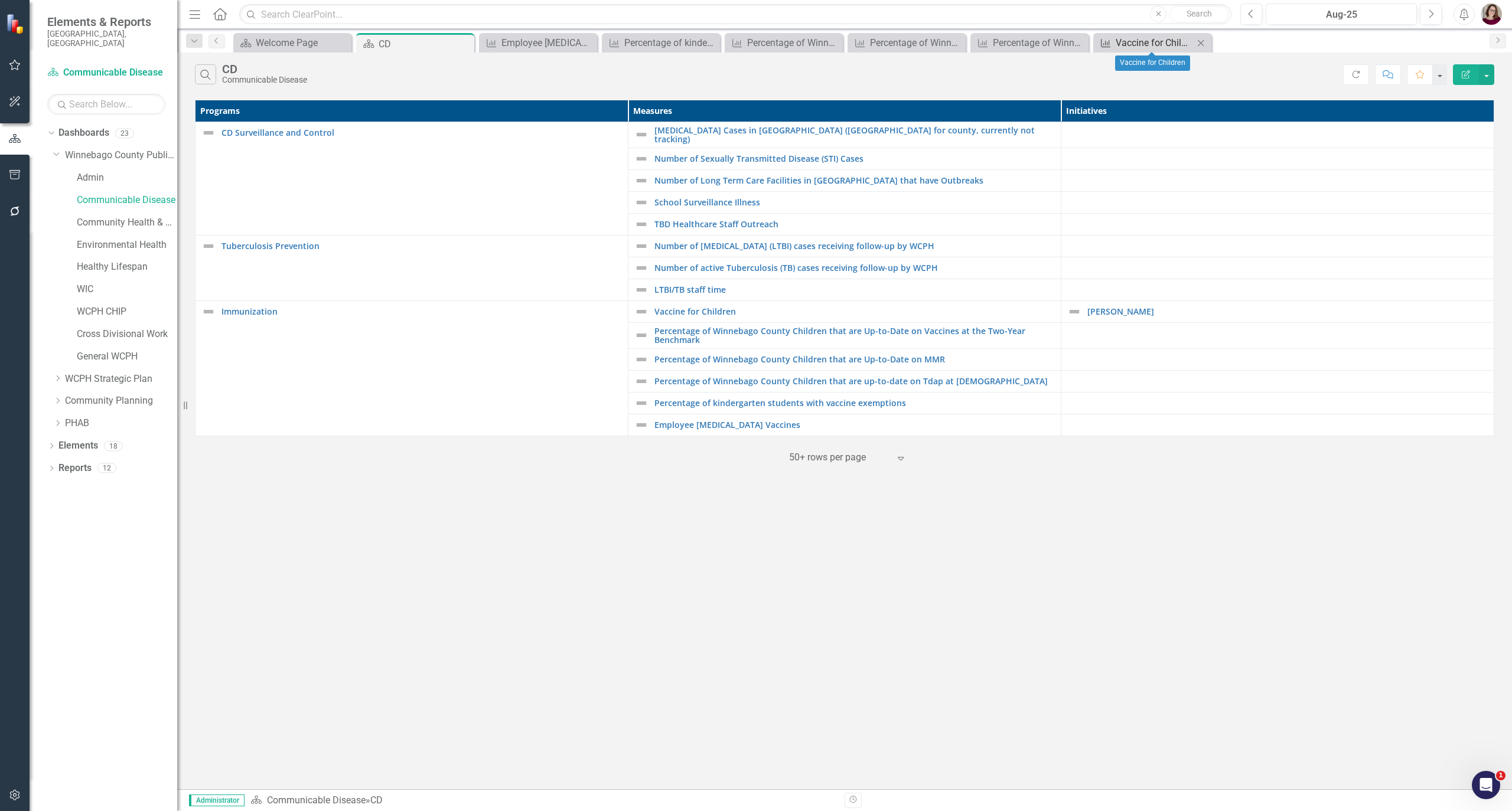
click at [1145, 41] on div "Vaccine for Children" at bounding box center [1155, 43] width 78 height 15
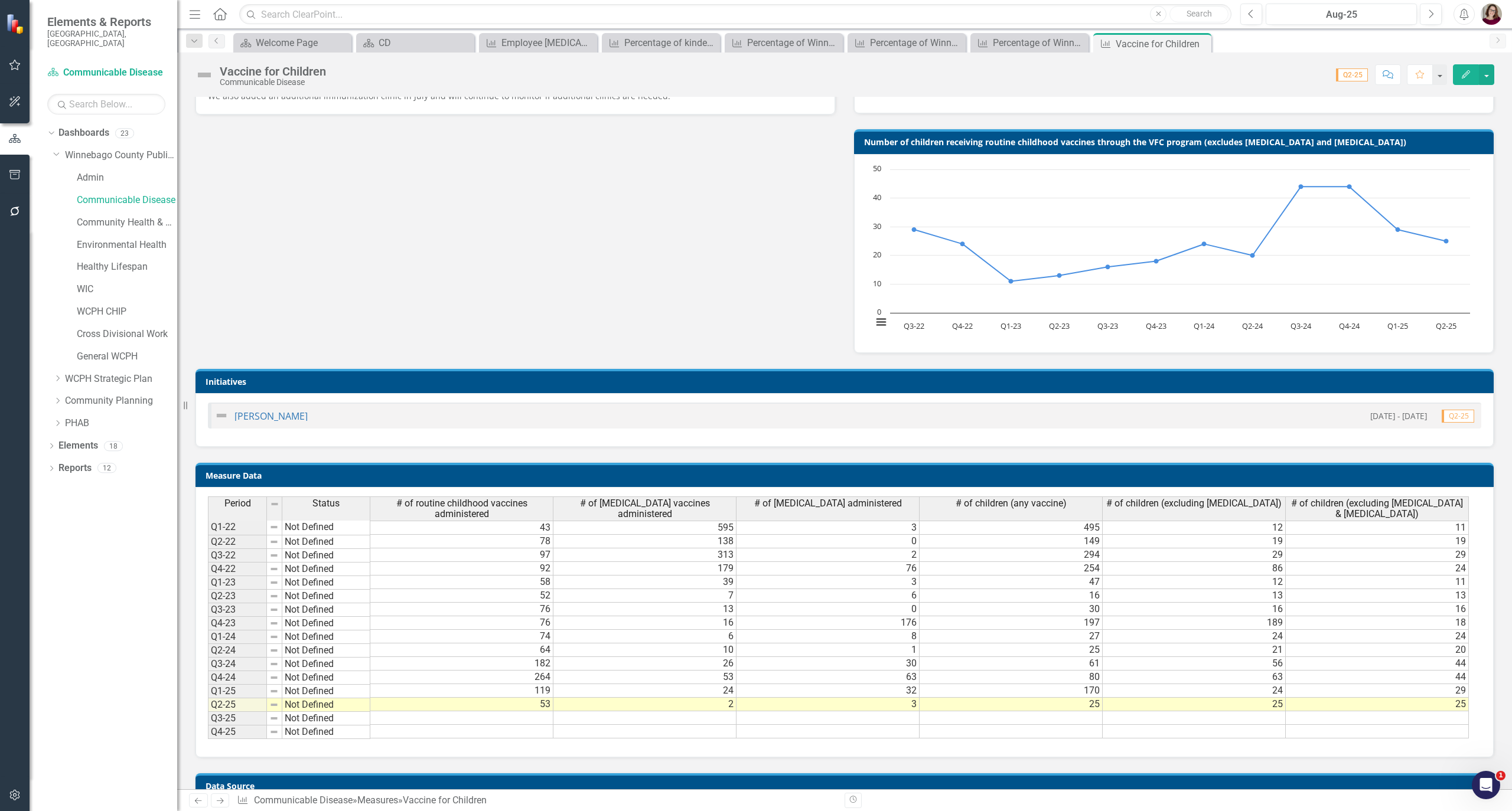
scroll to position [551, 0]
click at [1030, 42] on div "Percentage of Winnebago County Children that are Up-to-Date on Vaccines at the …" at bounding box center [1032, 43] width 78 height 15
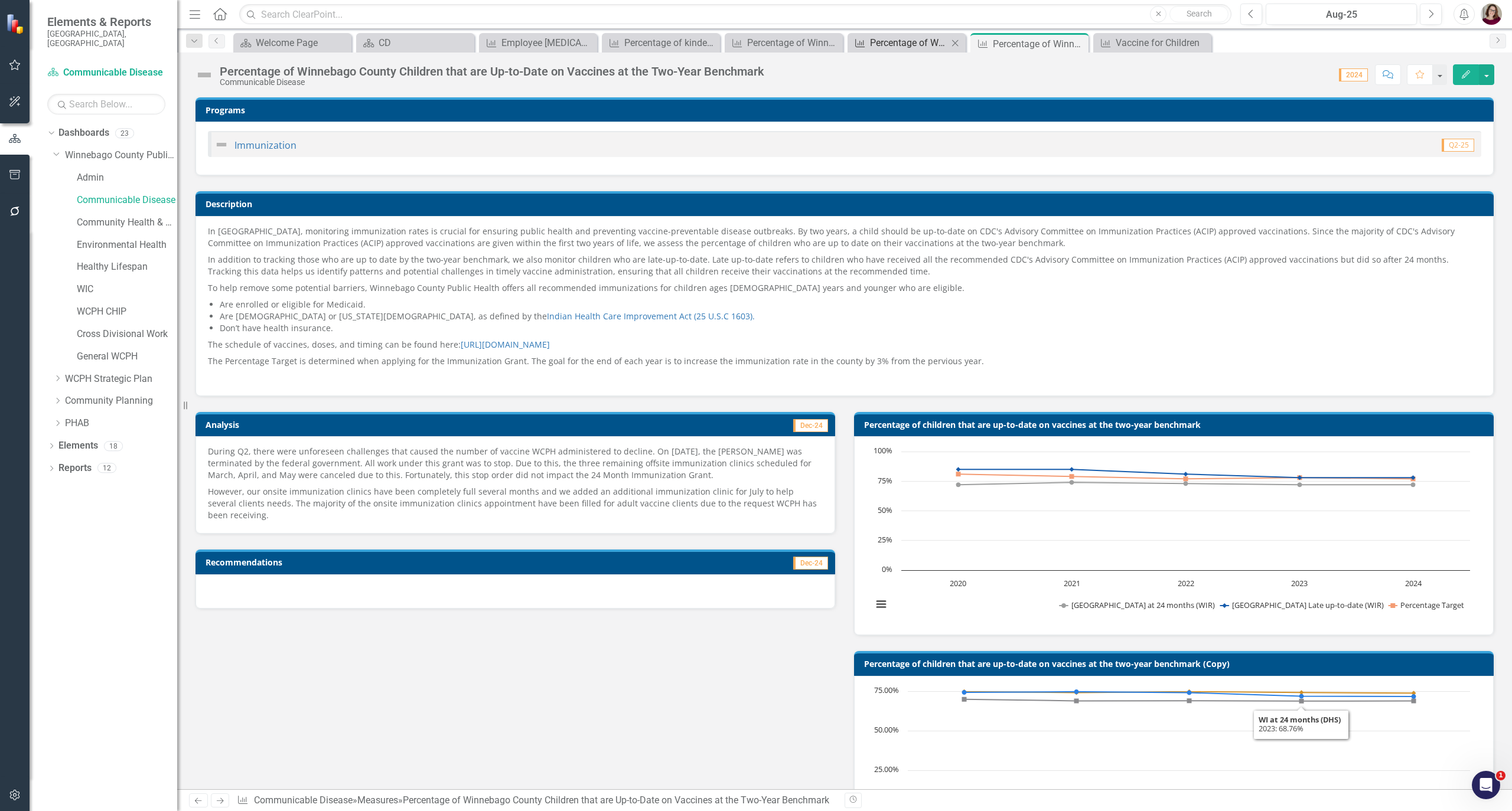
click at [882, 40] on div "Percentage of Winnebago County Children that are Up-to-Date on MMR" at bounding box center [909, 43] width 78 height 15
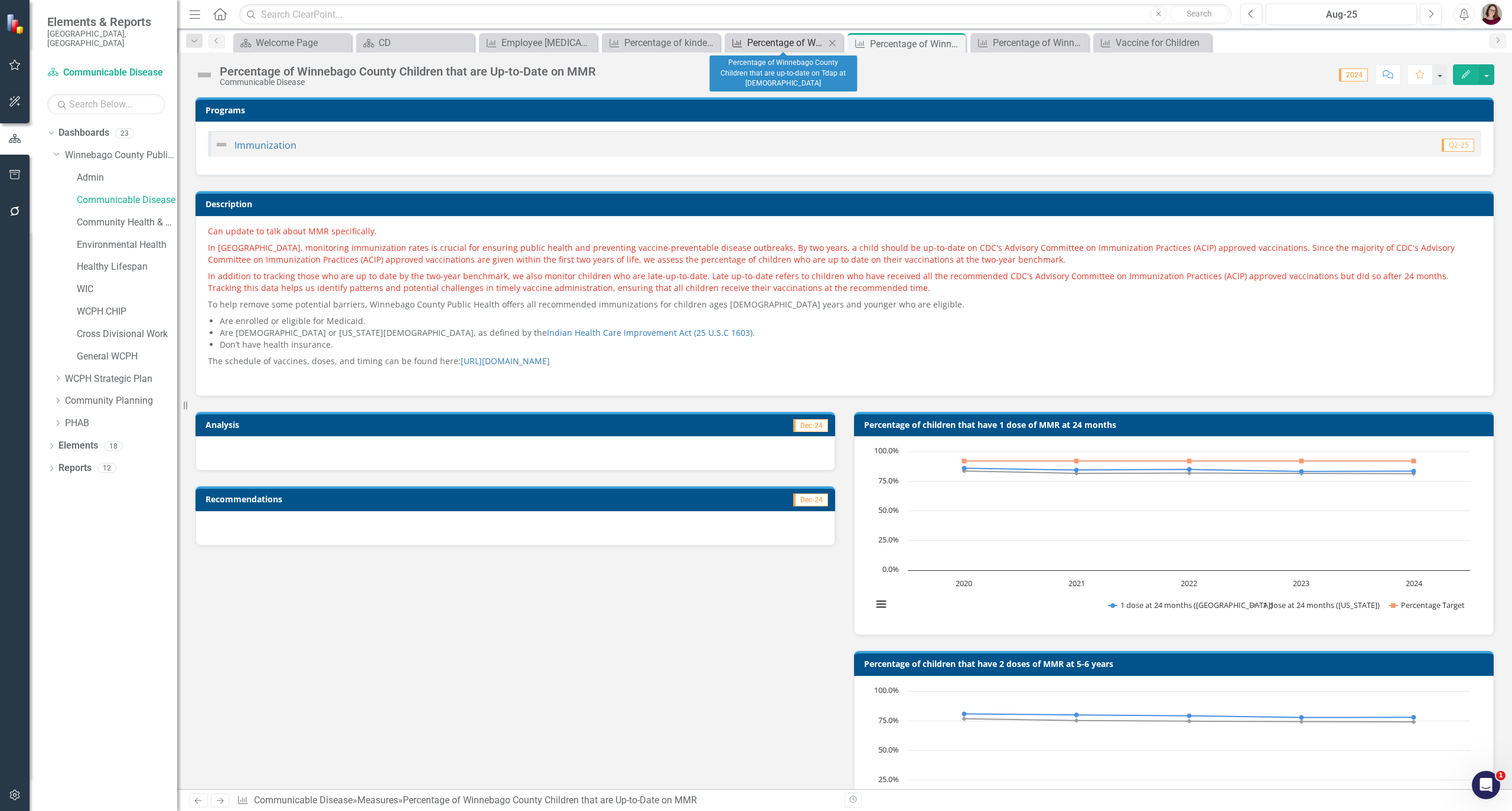
click at [783, 48] on div "Percentage of Winnebago County Children that are up-to-date on Tdap at [DEMOGRA…" at bounding box center [786, 43] width 78 height 15
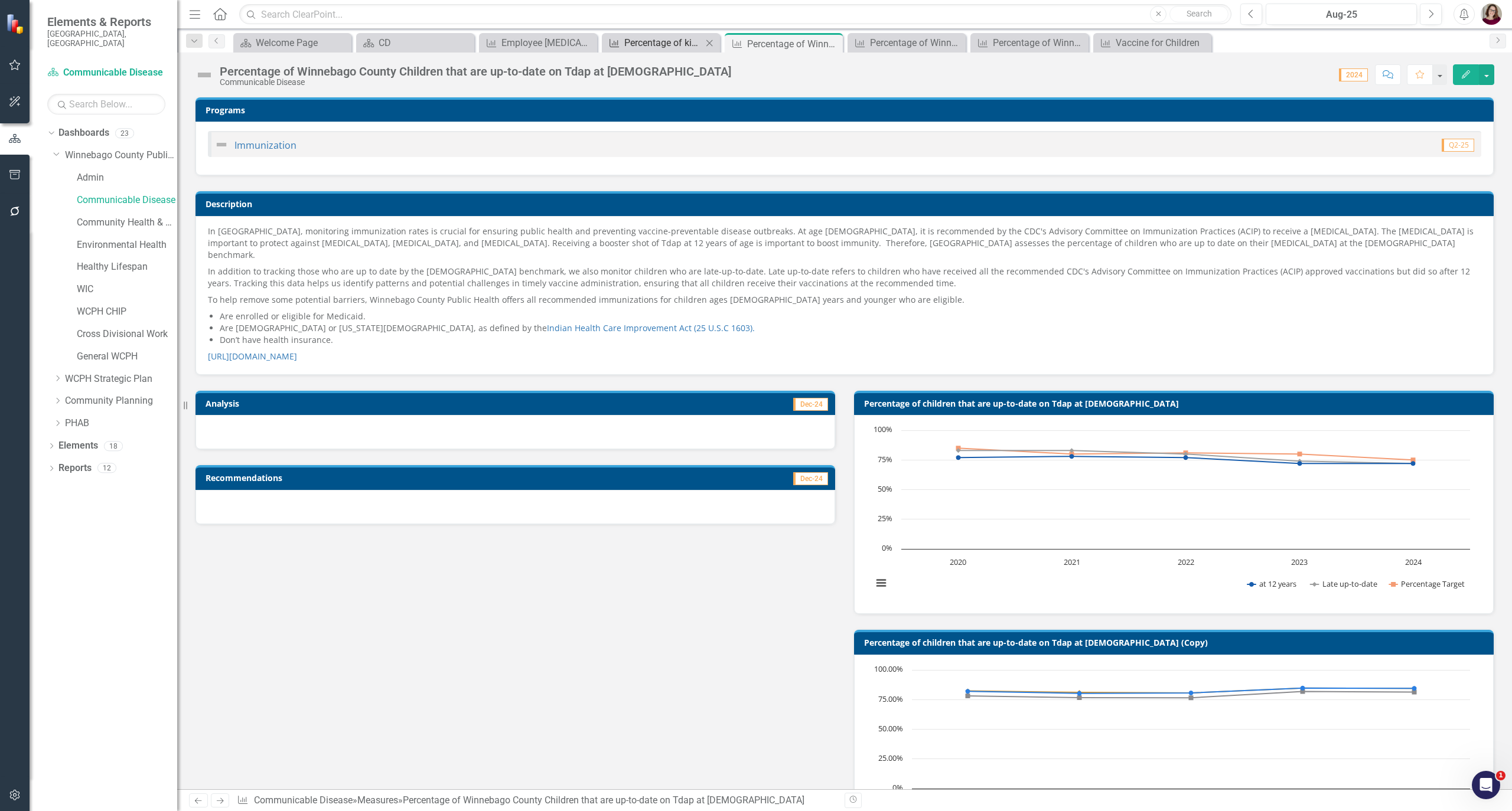
click at [643, 40] on div "Percentage of kindergarten students with vaccine exemptions" at bounding box center [663, 43] width 78 height 15
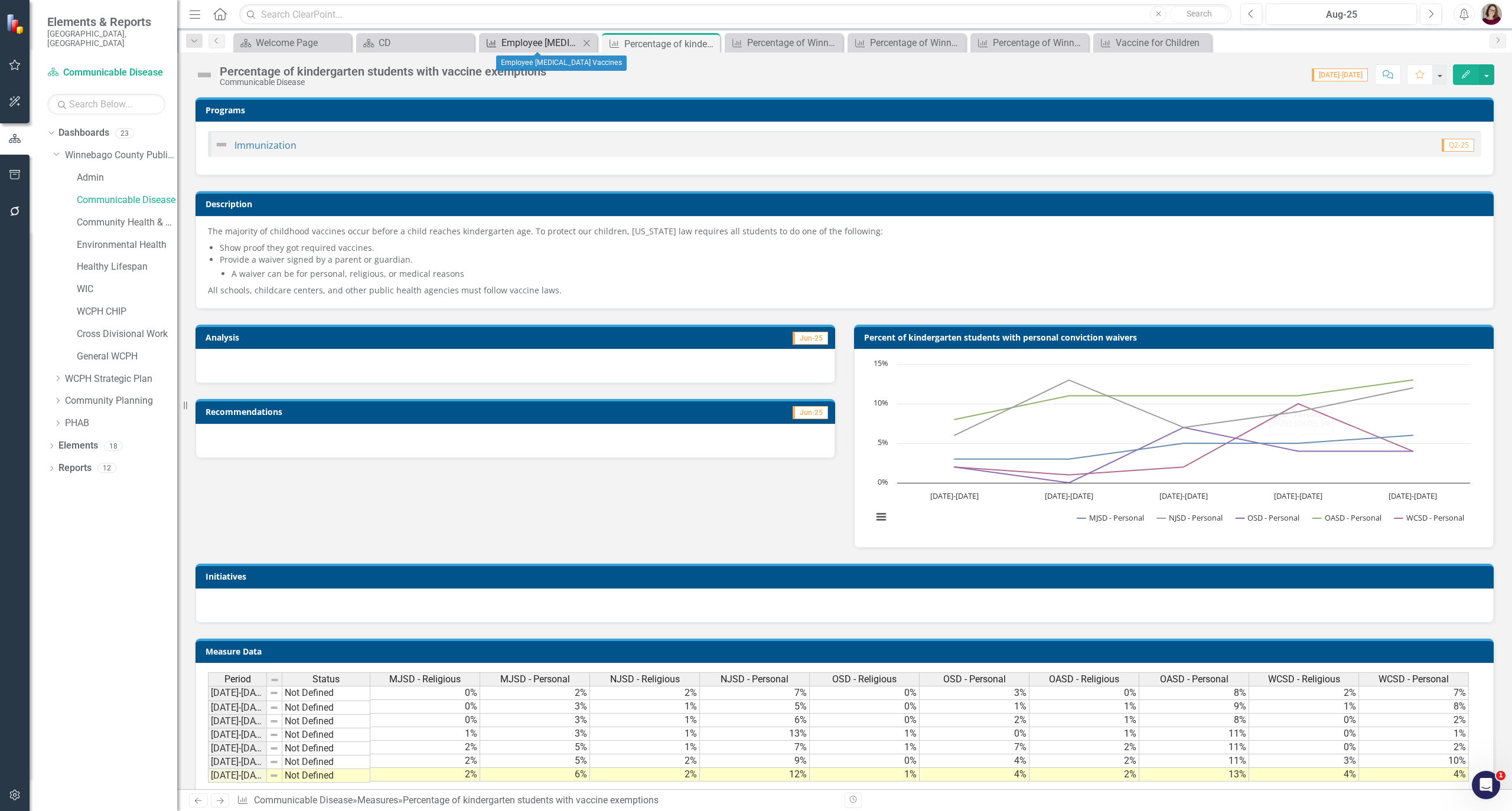
click at [535, 42] on div "Employee [MEDICAL_DATA] Vaccines" at bounding box center [540, 43] width 78 height 15
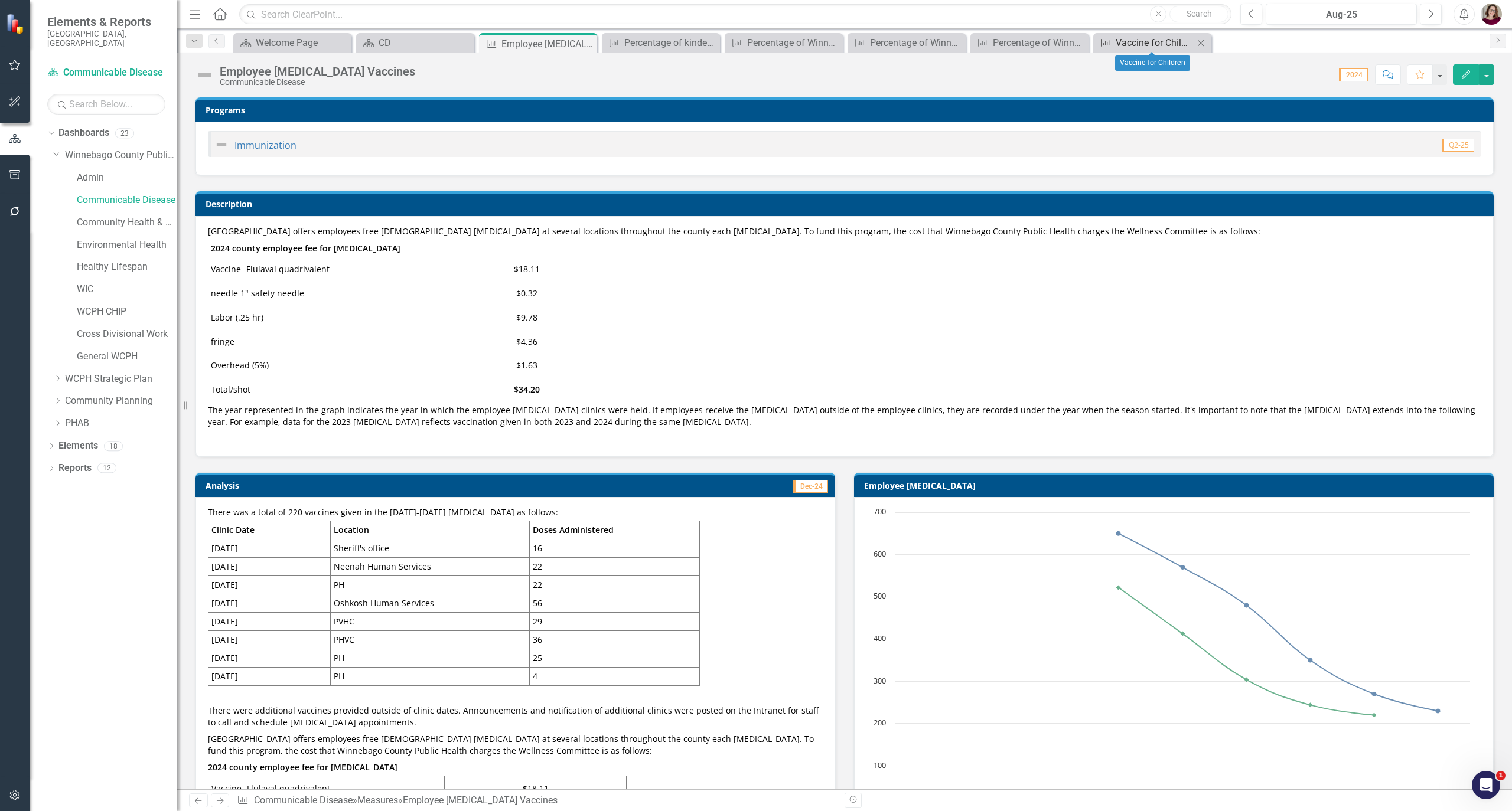
click at [1121, 47] on div "Vaccine for Children" at bounding box center [1155, 43] width 78 height 15
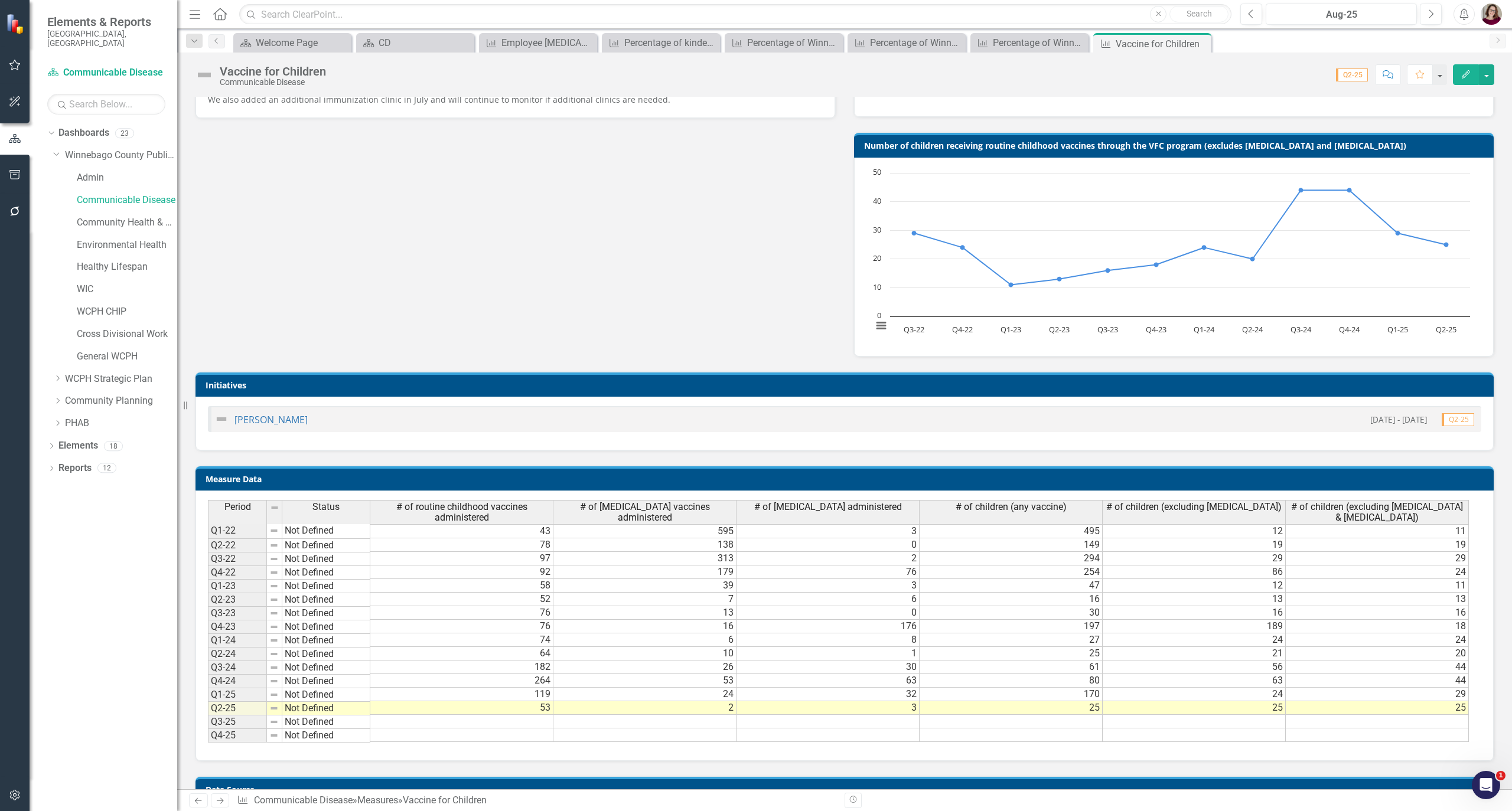
scroll to position [551, 0]
